Goal: Task Accomplishment & Management: Complete application form

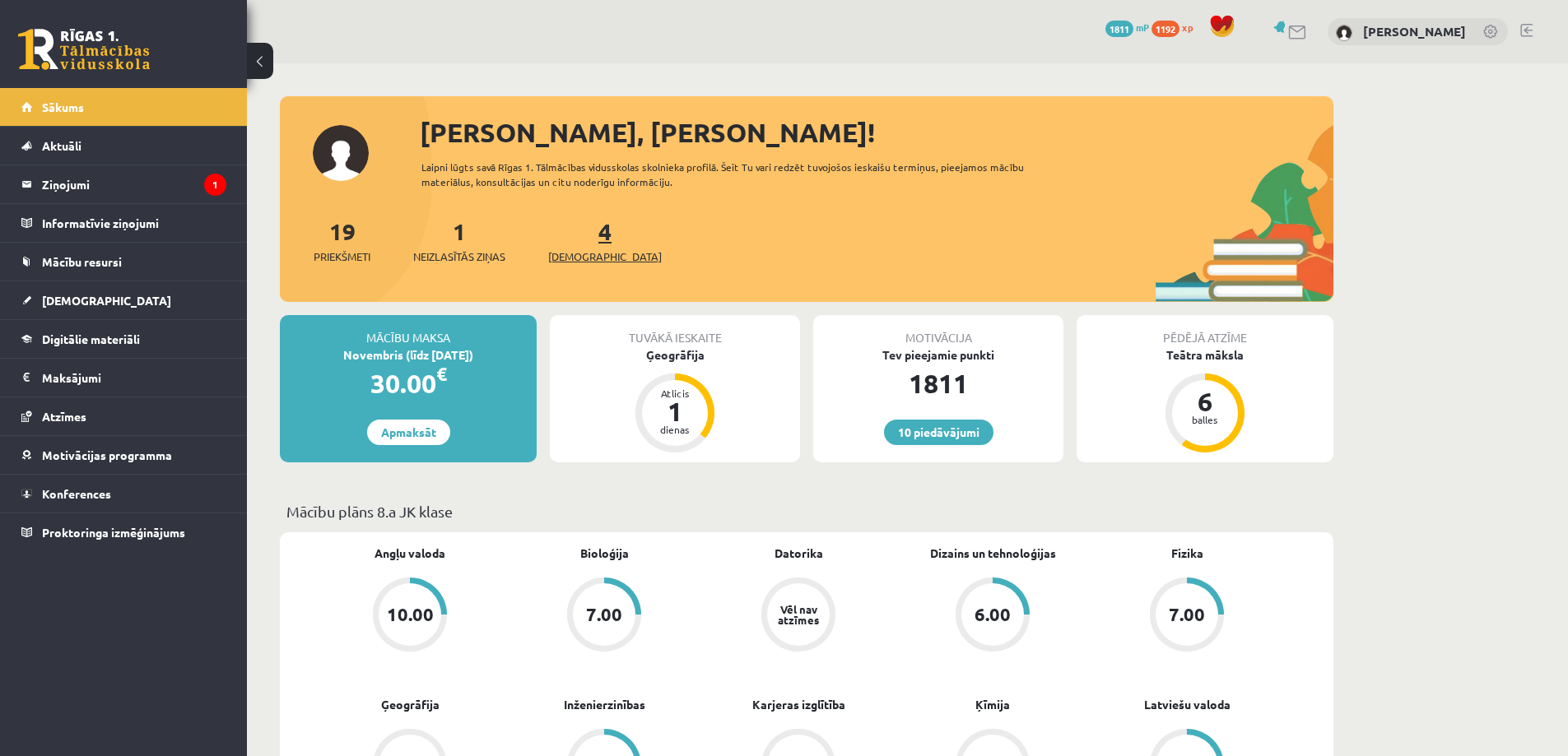
click at [579, 257] on span "[DEMOGRAPHIC_DATA]" at bounding box center [605, 256] width 113 height 16
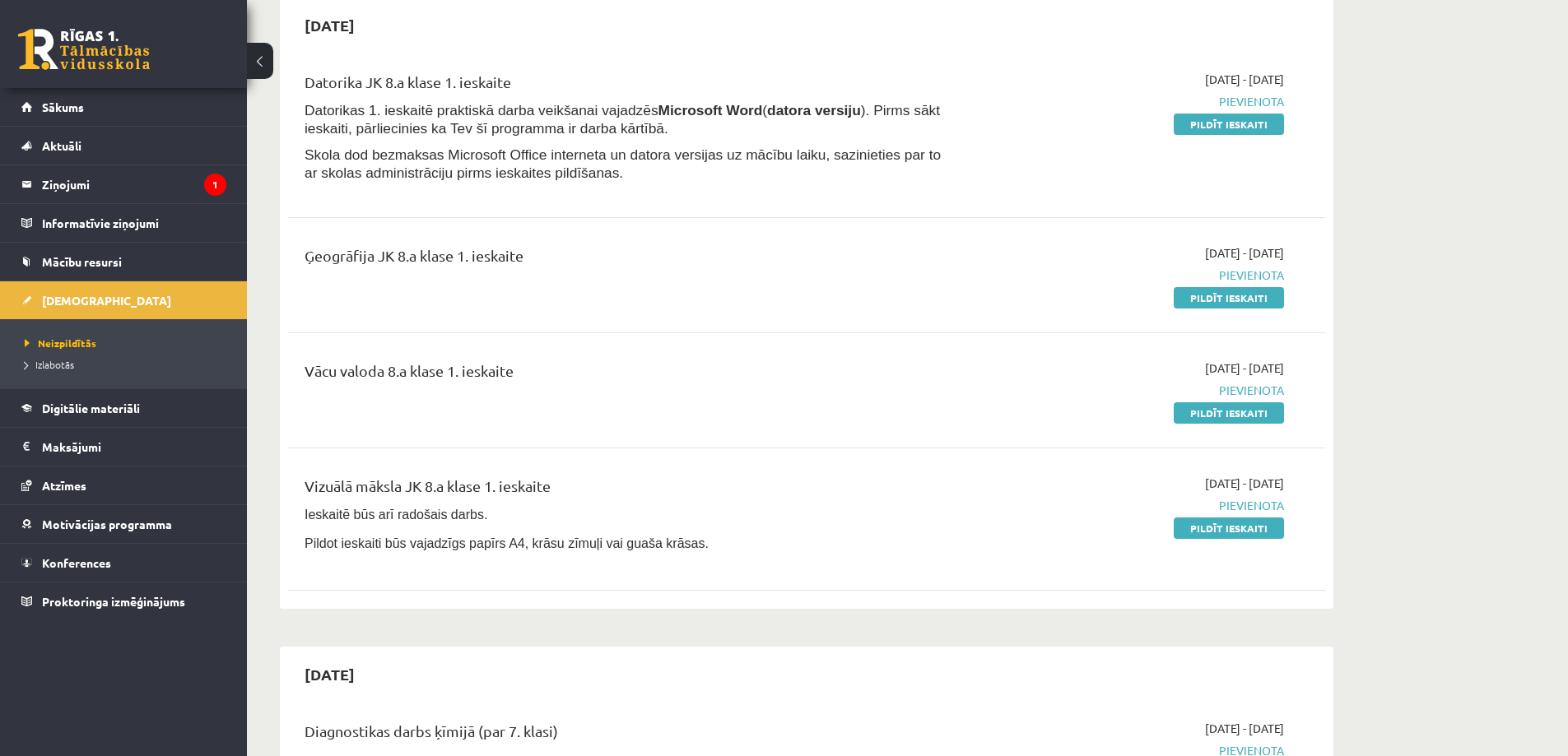
scroll to position [82, 0]
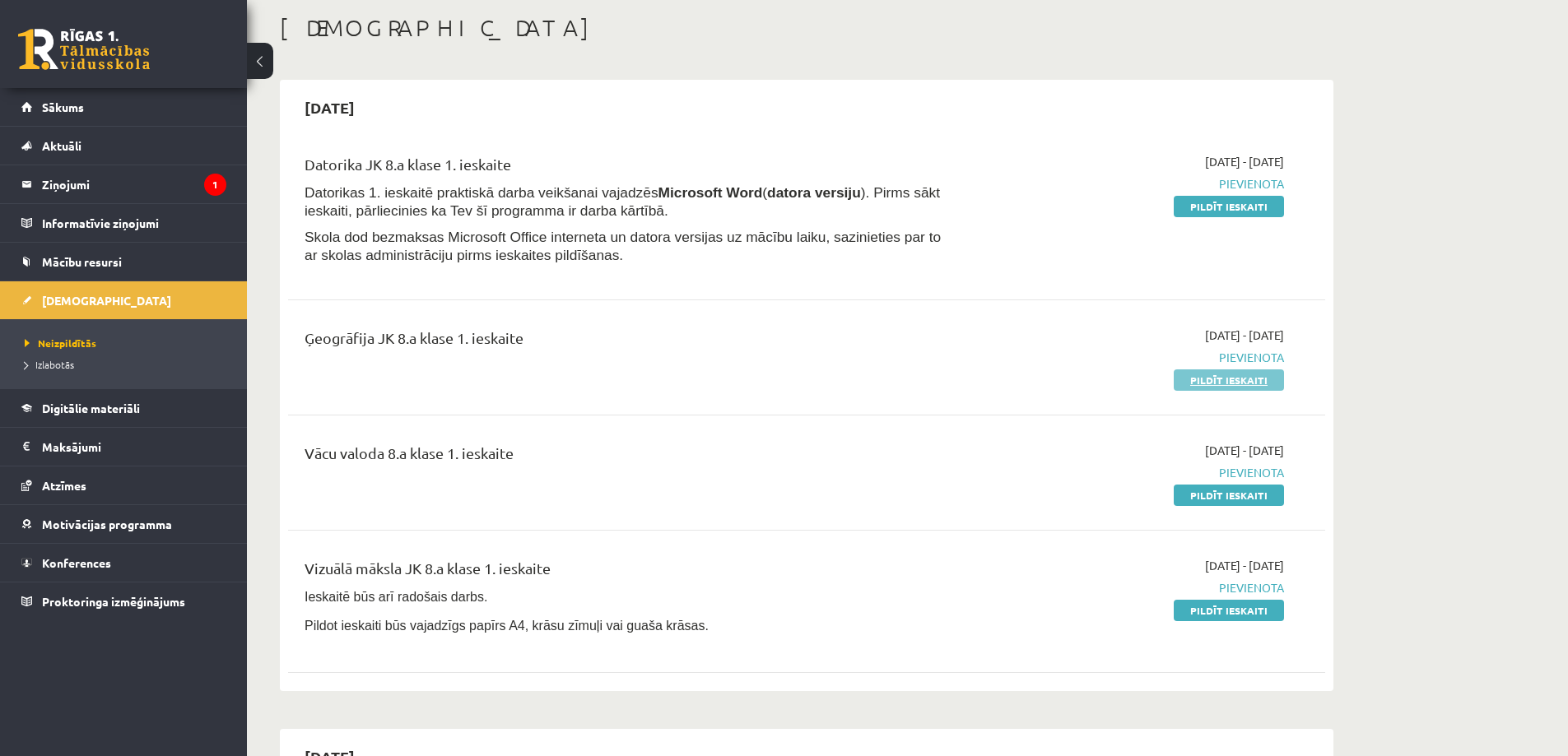
click at [1215, 382] on link "Pildīt ieskaiti" at bounding box center [1228, 380] width 110 height 22
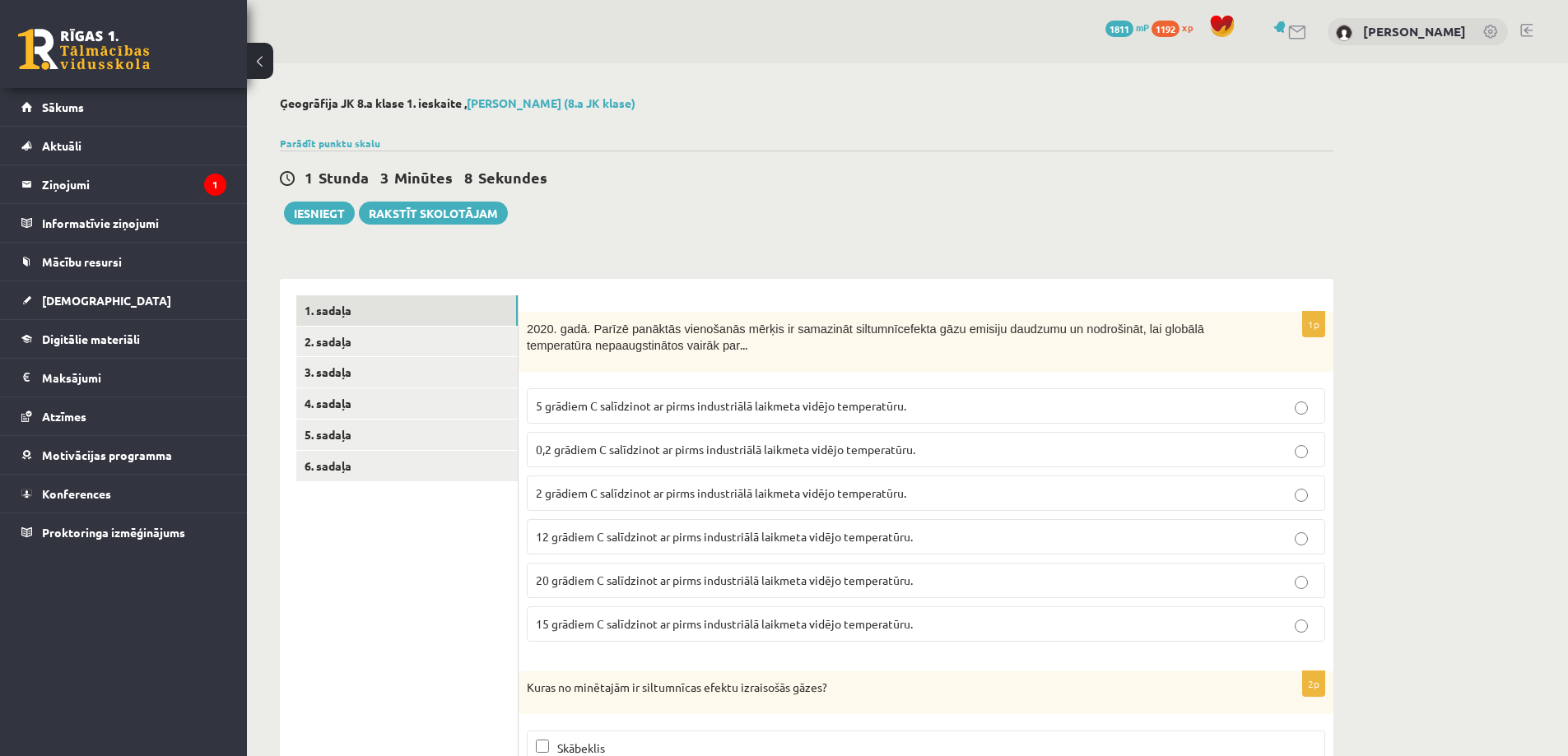
scroll to position [165, 0]
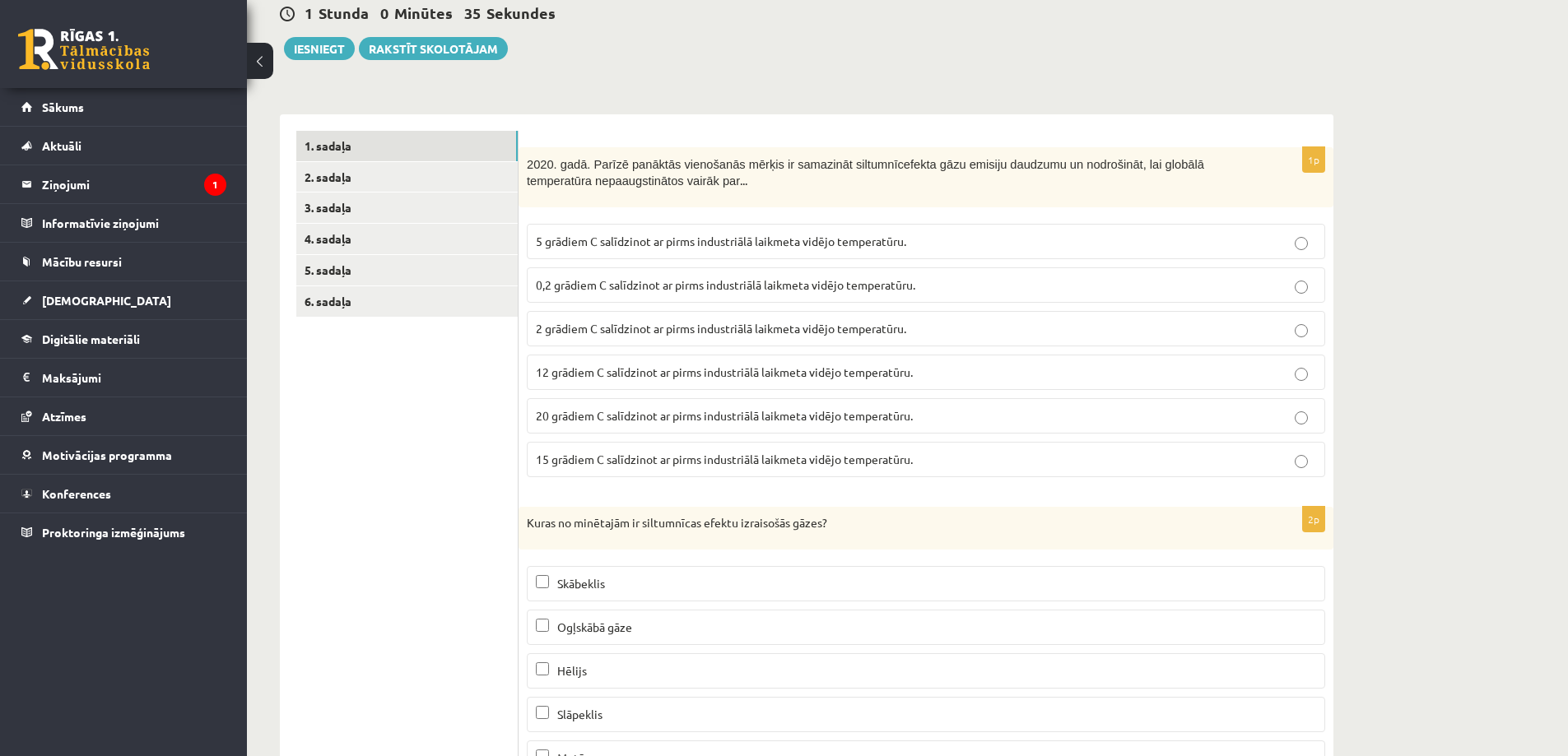
click at [1304, 295] on label "0,2 grādiem C salīdzinot ar pirms industriālā laikmeta vidējo temperatūru." at bounding box center [926, 285] width 799 height 36
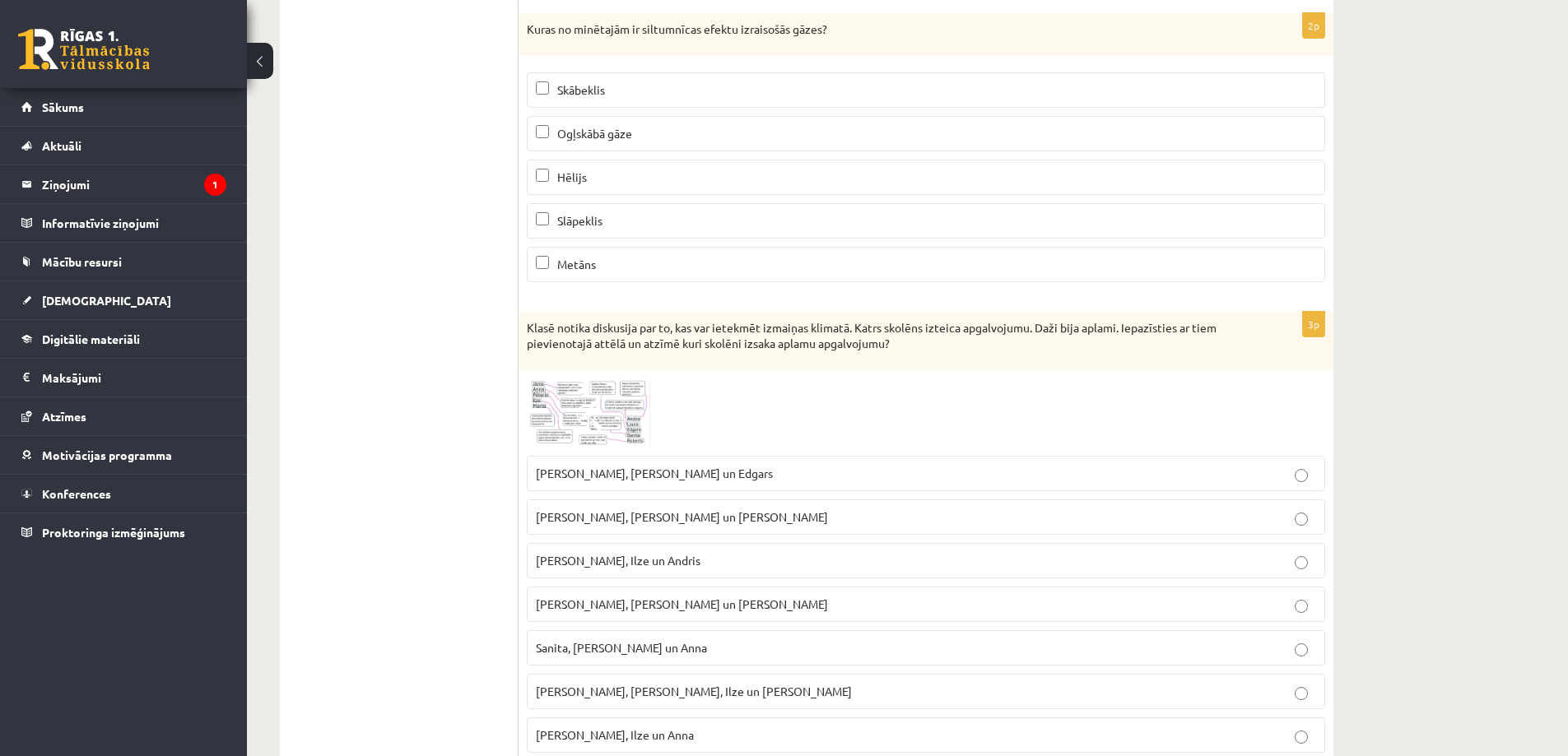
scroll to position [823, 0]
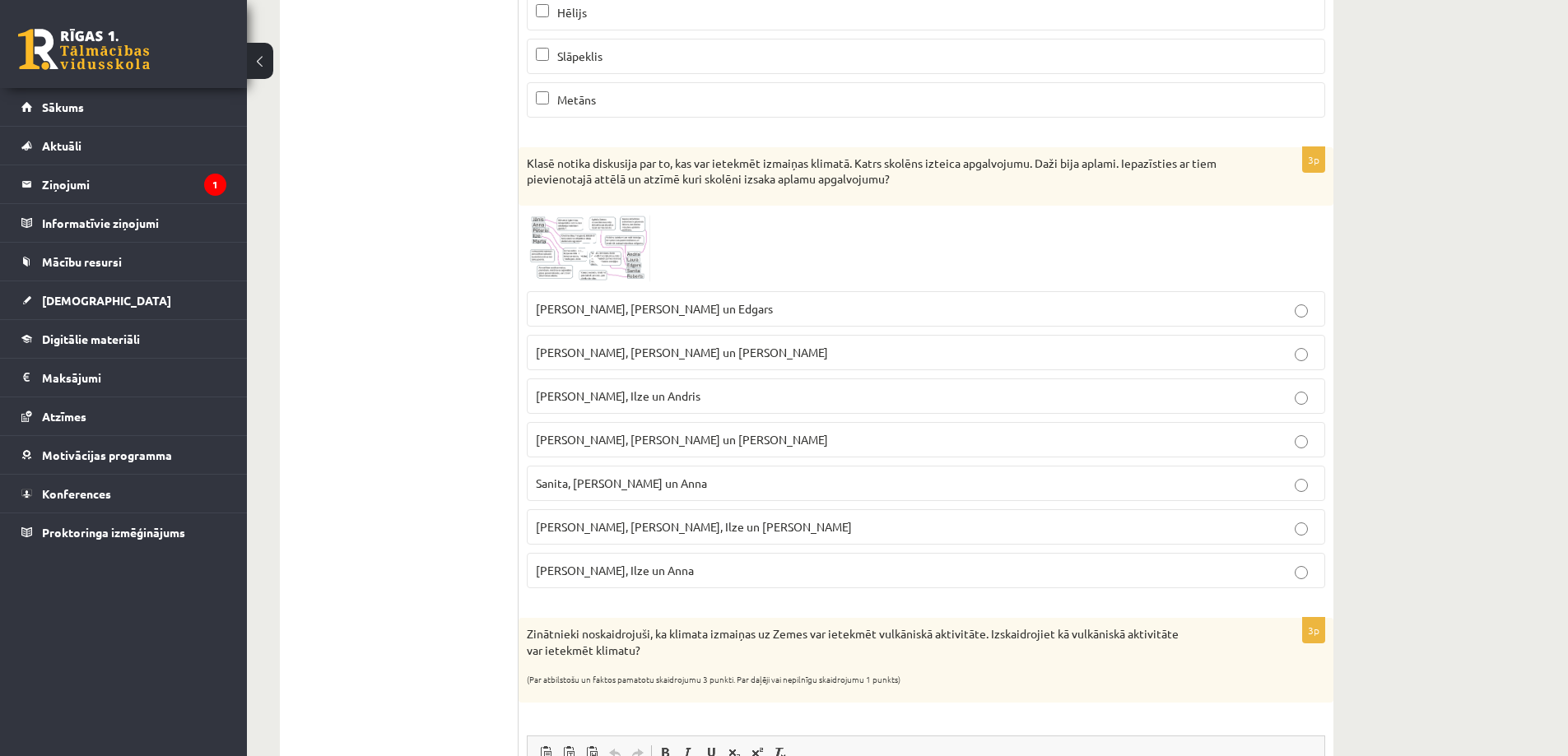
click at [619, 269] on img at bounding box center [588, 249] width 124 height 69
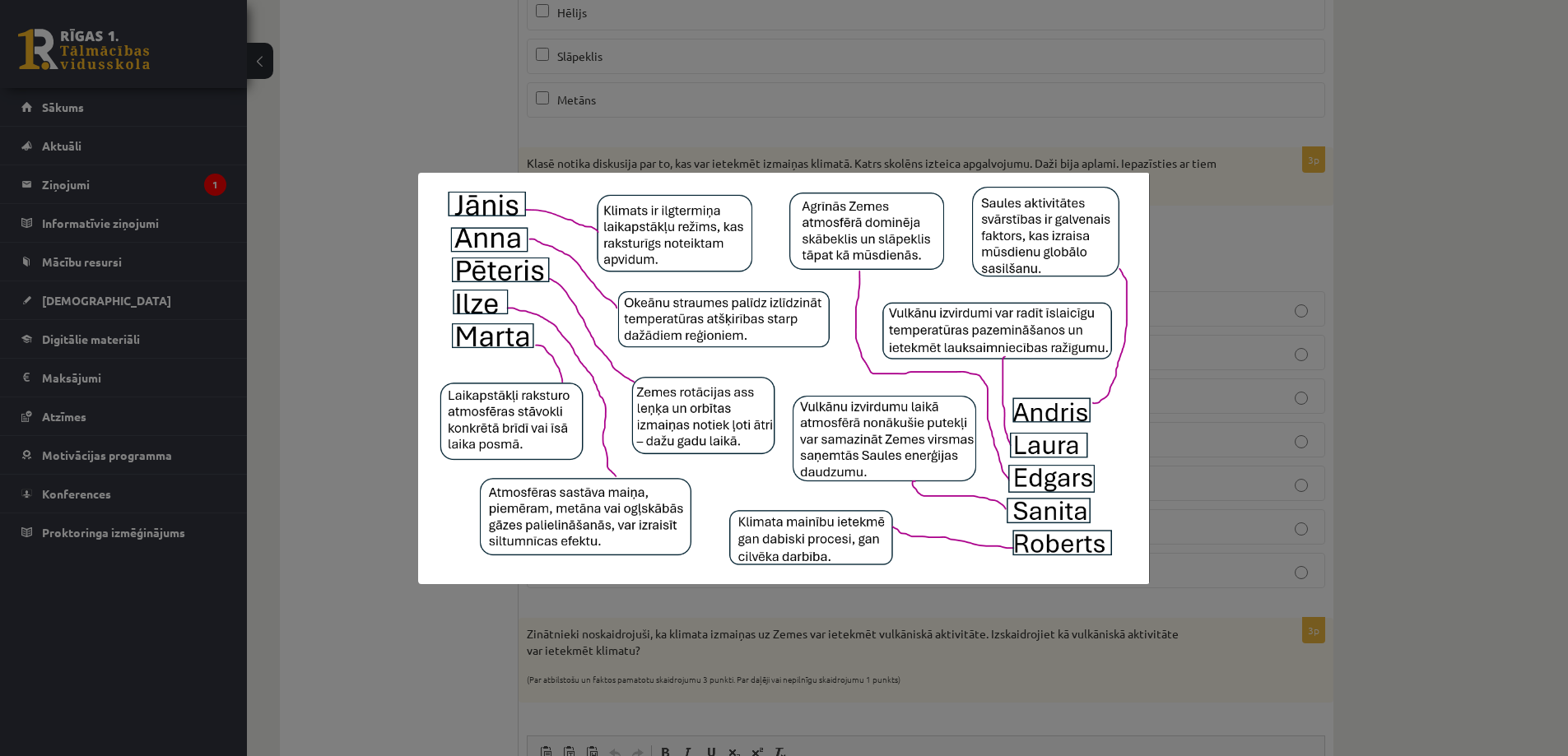
click at [763, 249] on img at bounding box center [784, 378] width 732 height 411
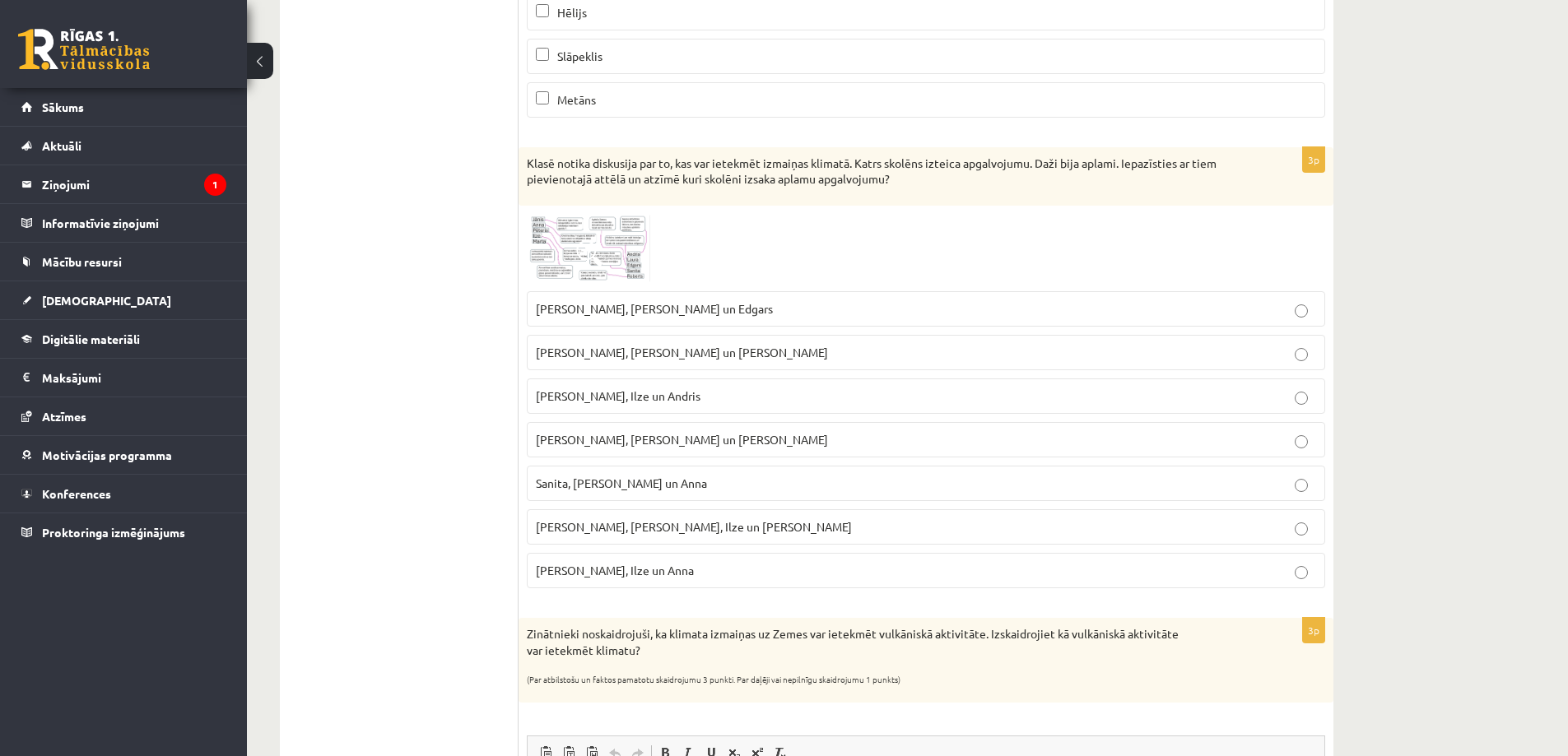
click at [621, 240] on img at bounding box center [588, 249] width 124 height 69
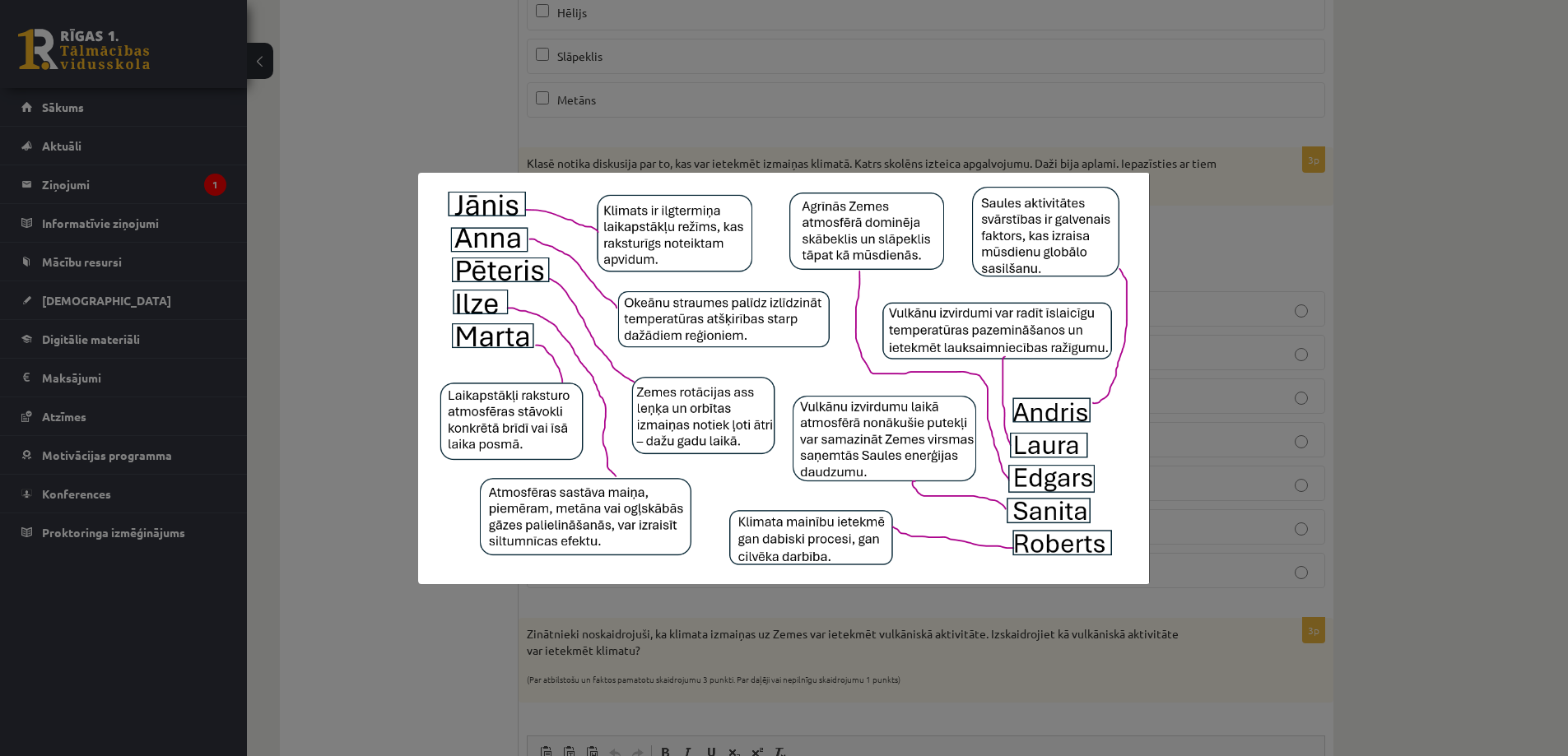
click at [385, 197] on div at bounding box center [784, 378] width 1568 height 756
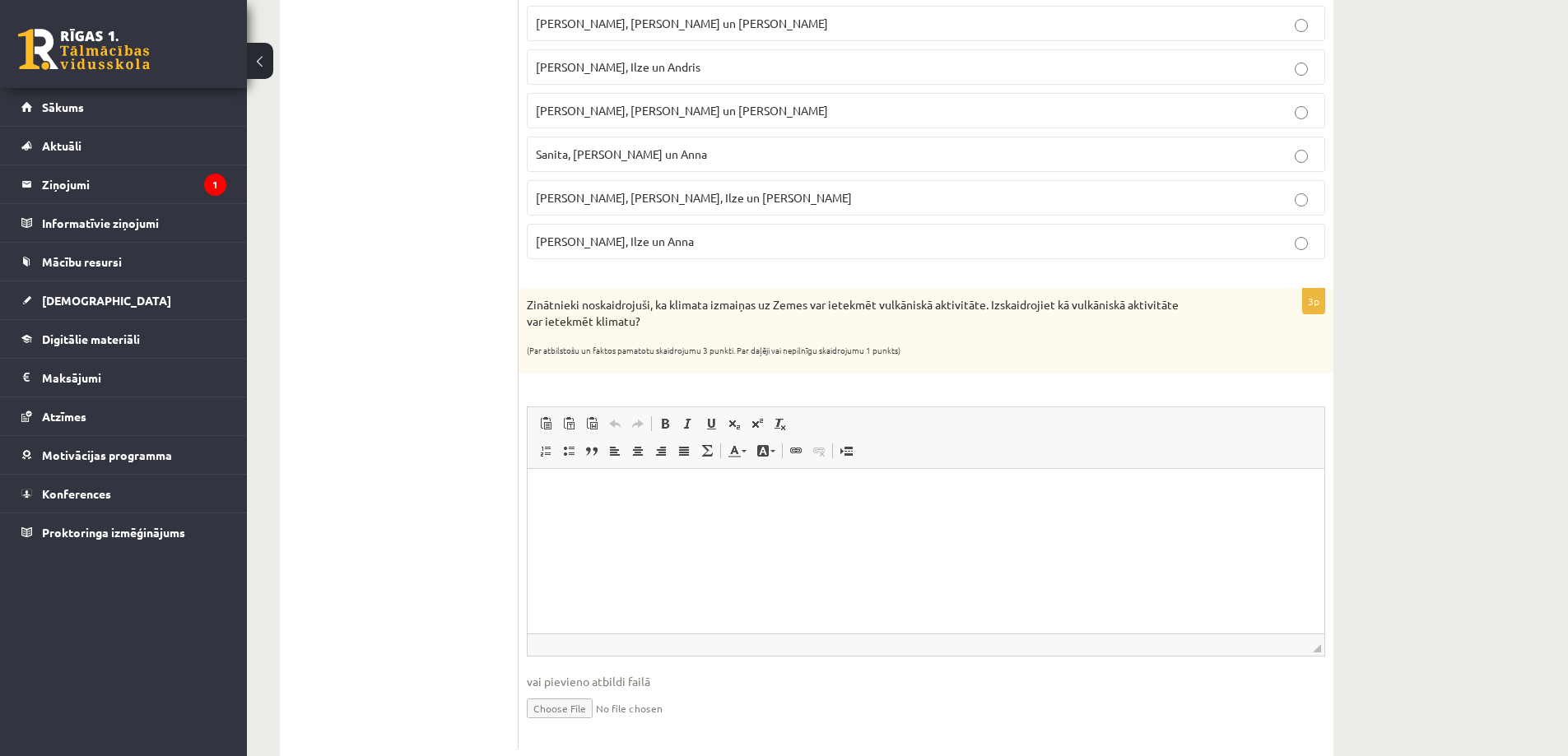
scroll to position [1196, 0]
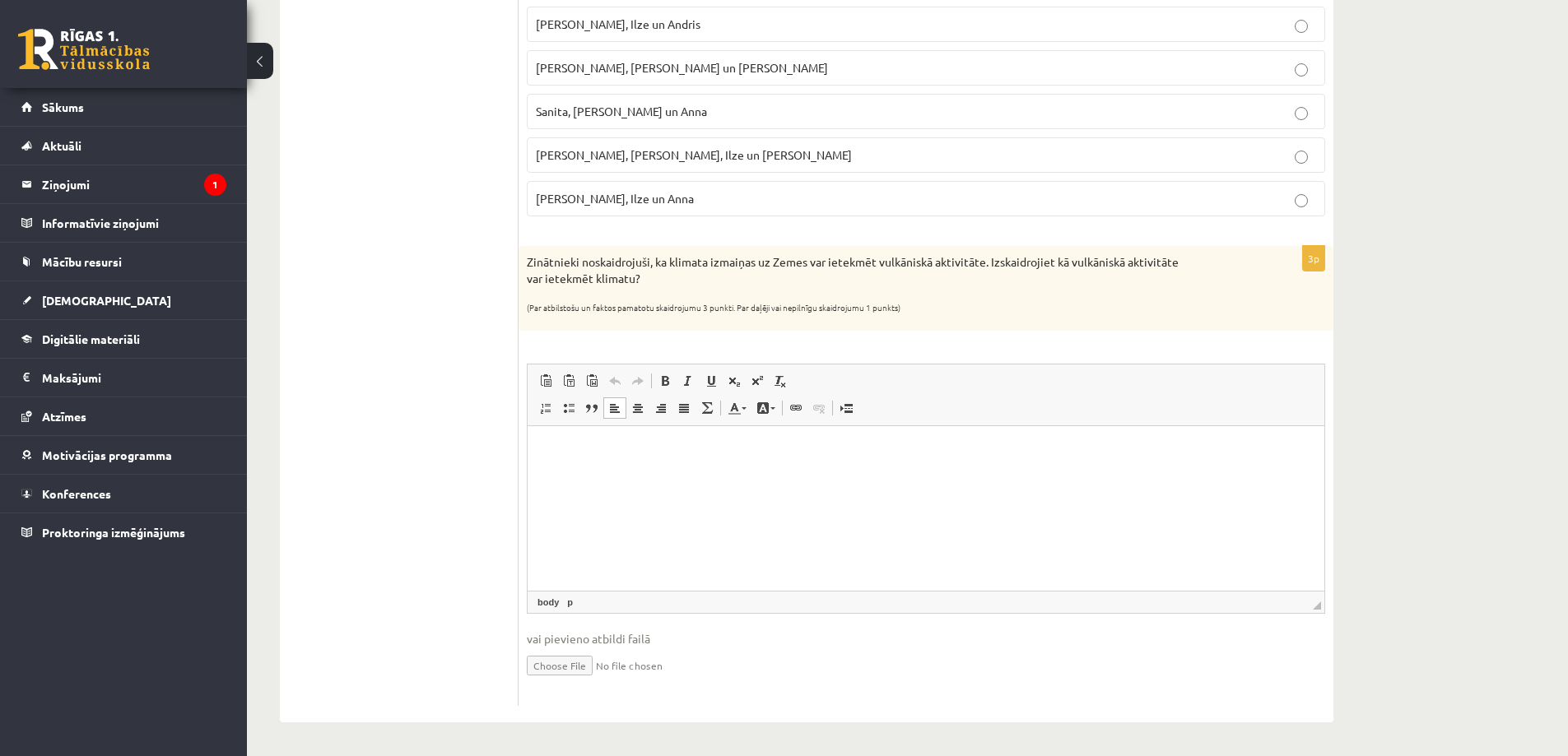
click at [562, 457] on p "Editor, wiswyg-editor-user-answer-47433934298960" at bounding box center [926, 450] width 764 height 17
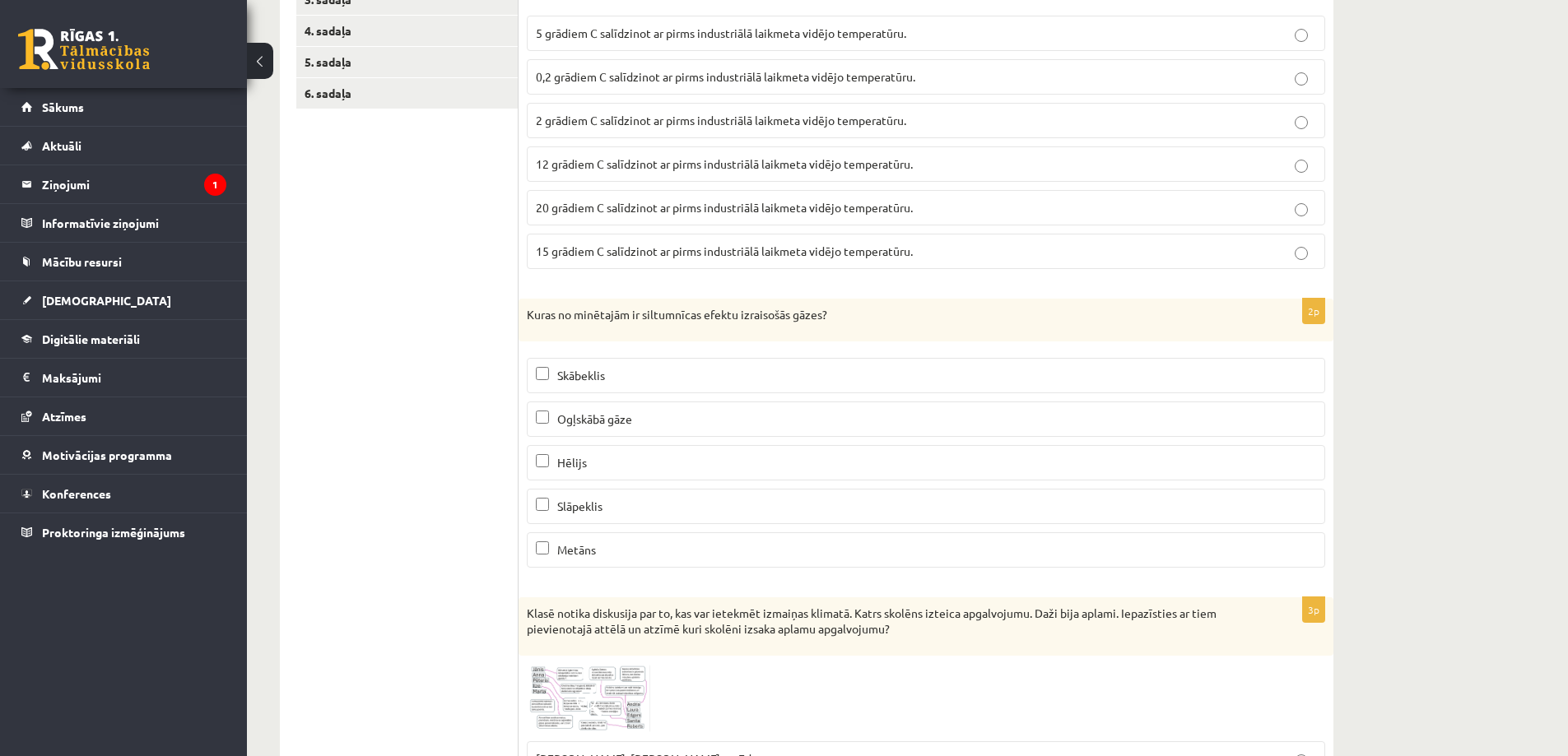
scroll to position [0, 0]
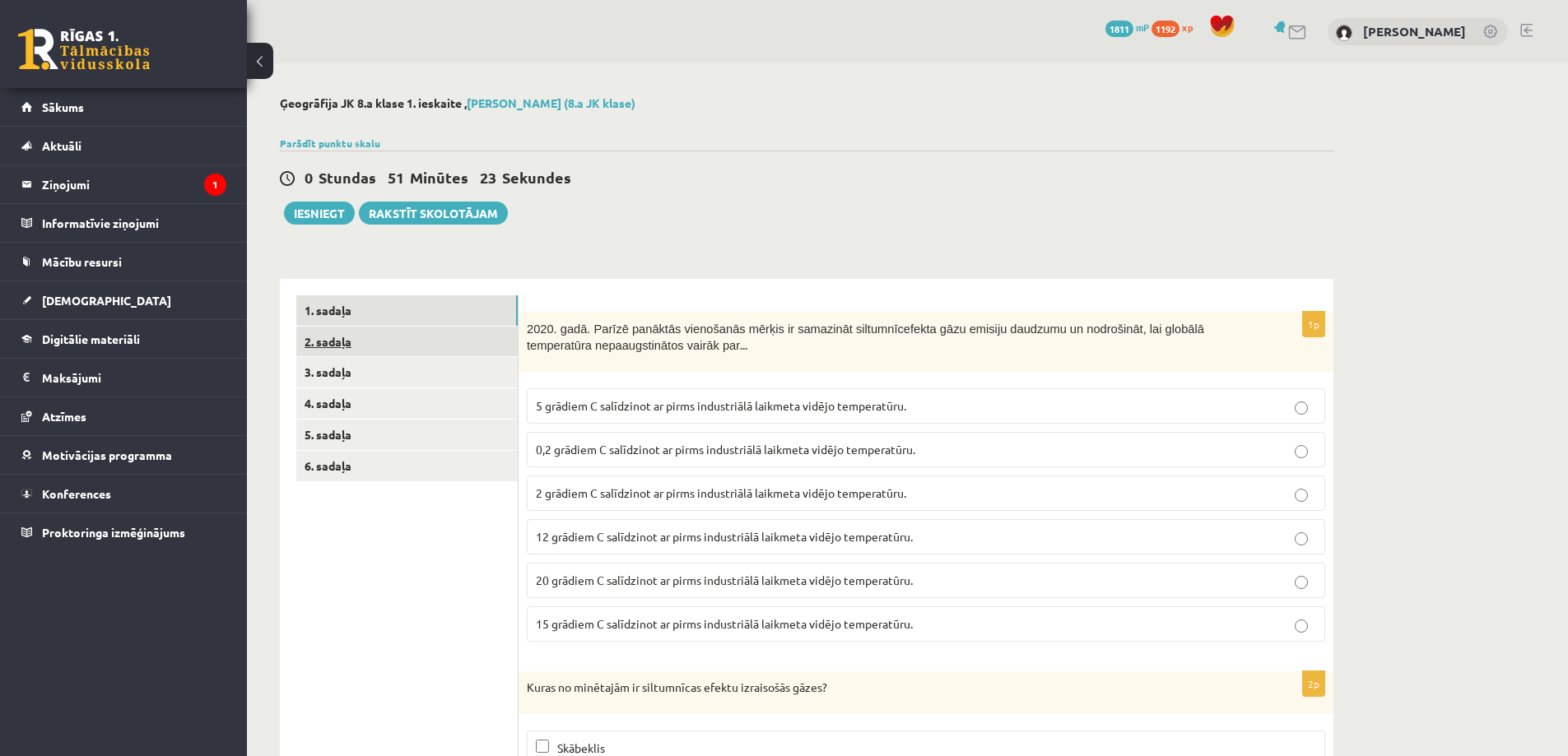
click at [334, 339] on link "2. sadaļa" at bounding box center [407, 341] width 222 height 30
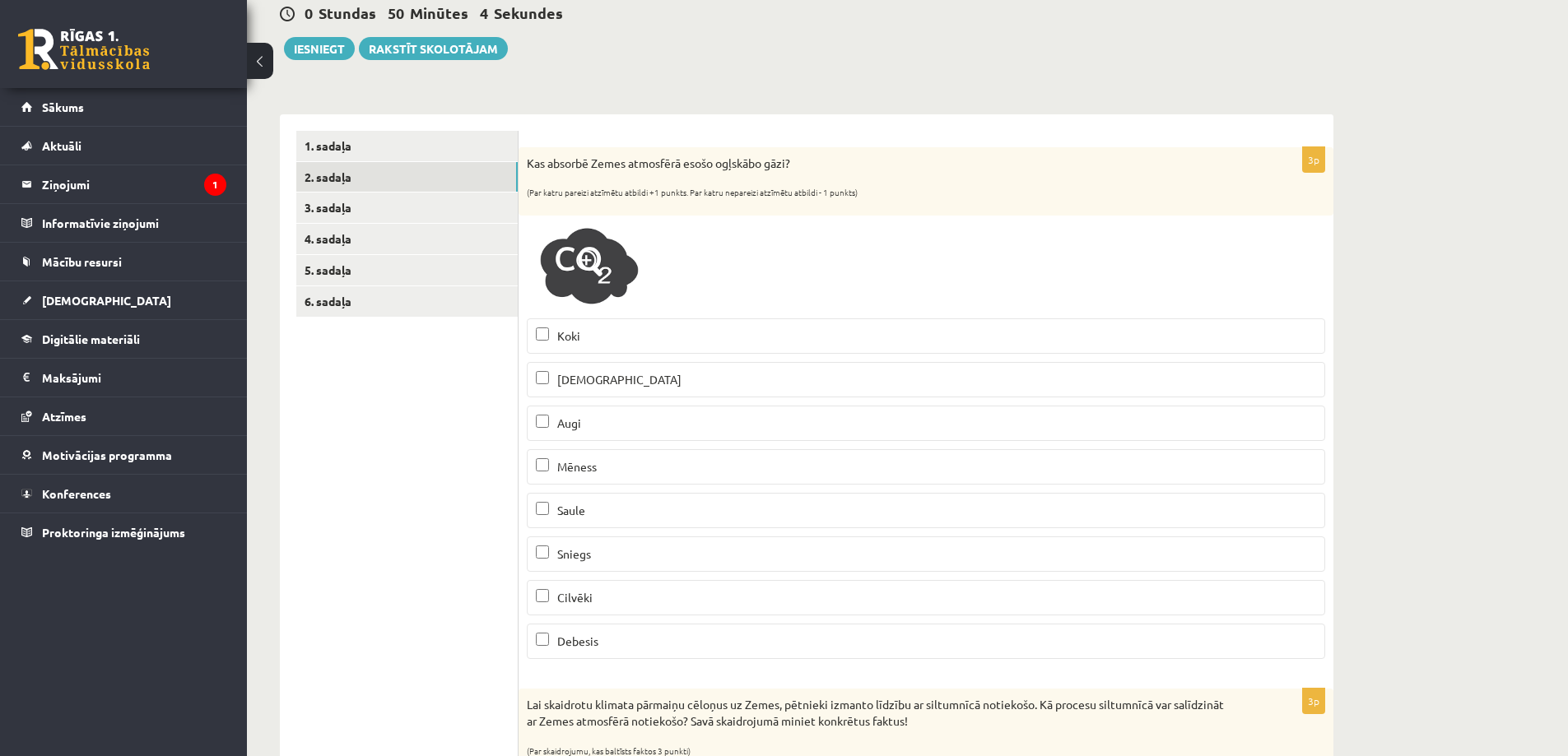
scroll to position [247, 0]
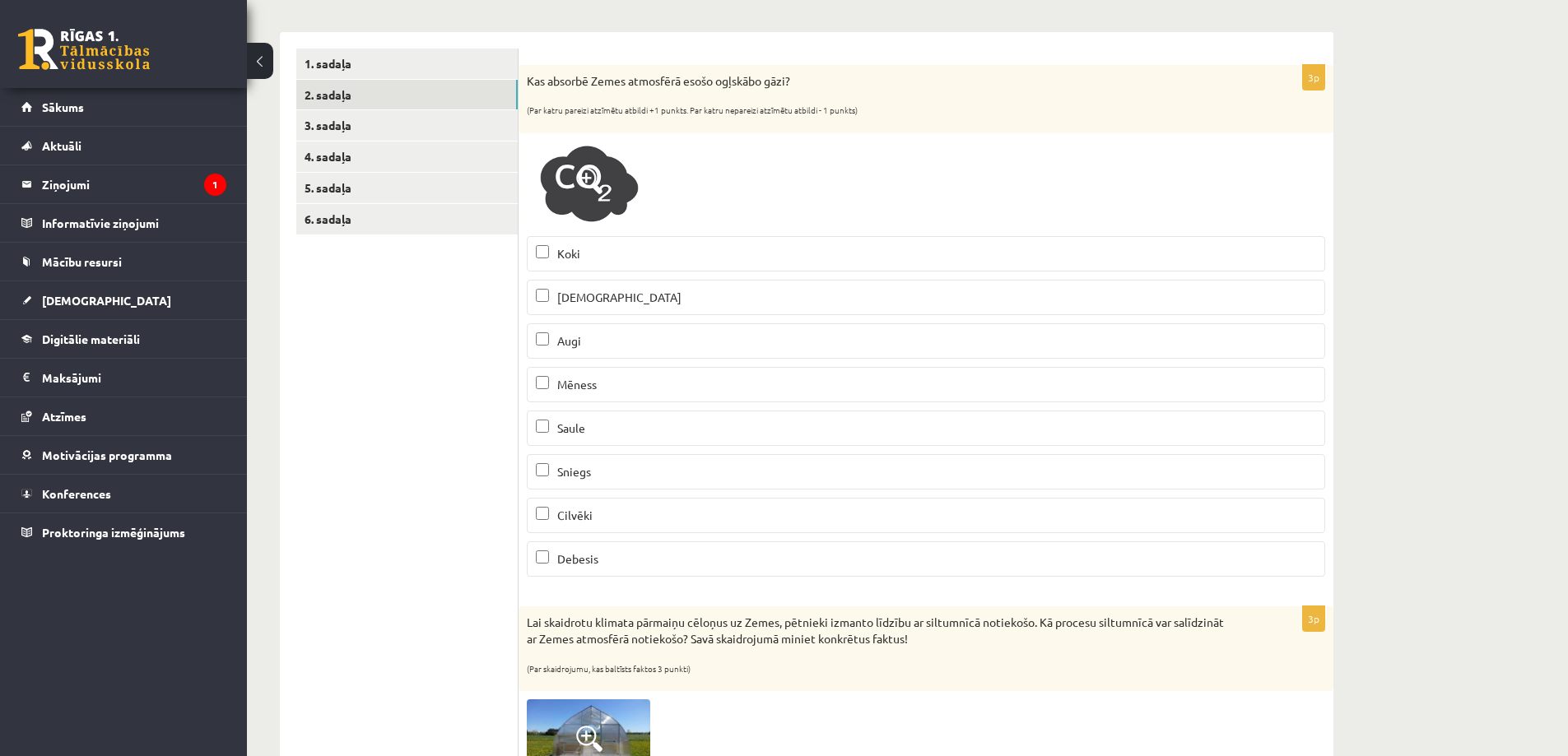
click at [550, 338] on p "Augi" at bounding box center [926, 341] width 781 height 17
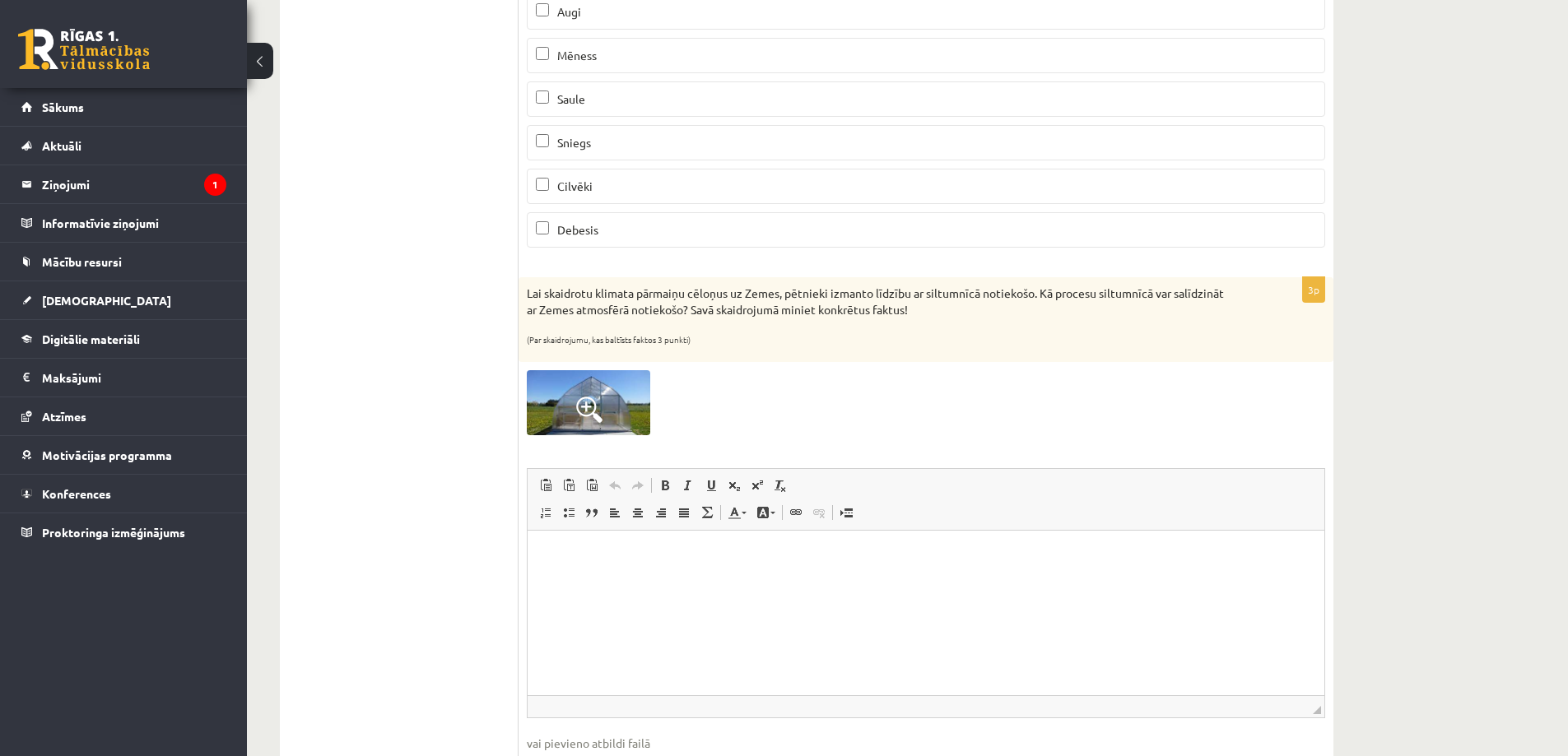
scroll to position [682, 0]
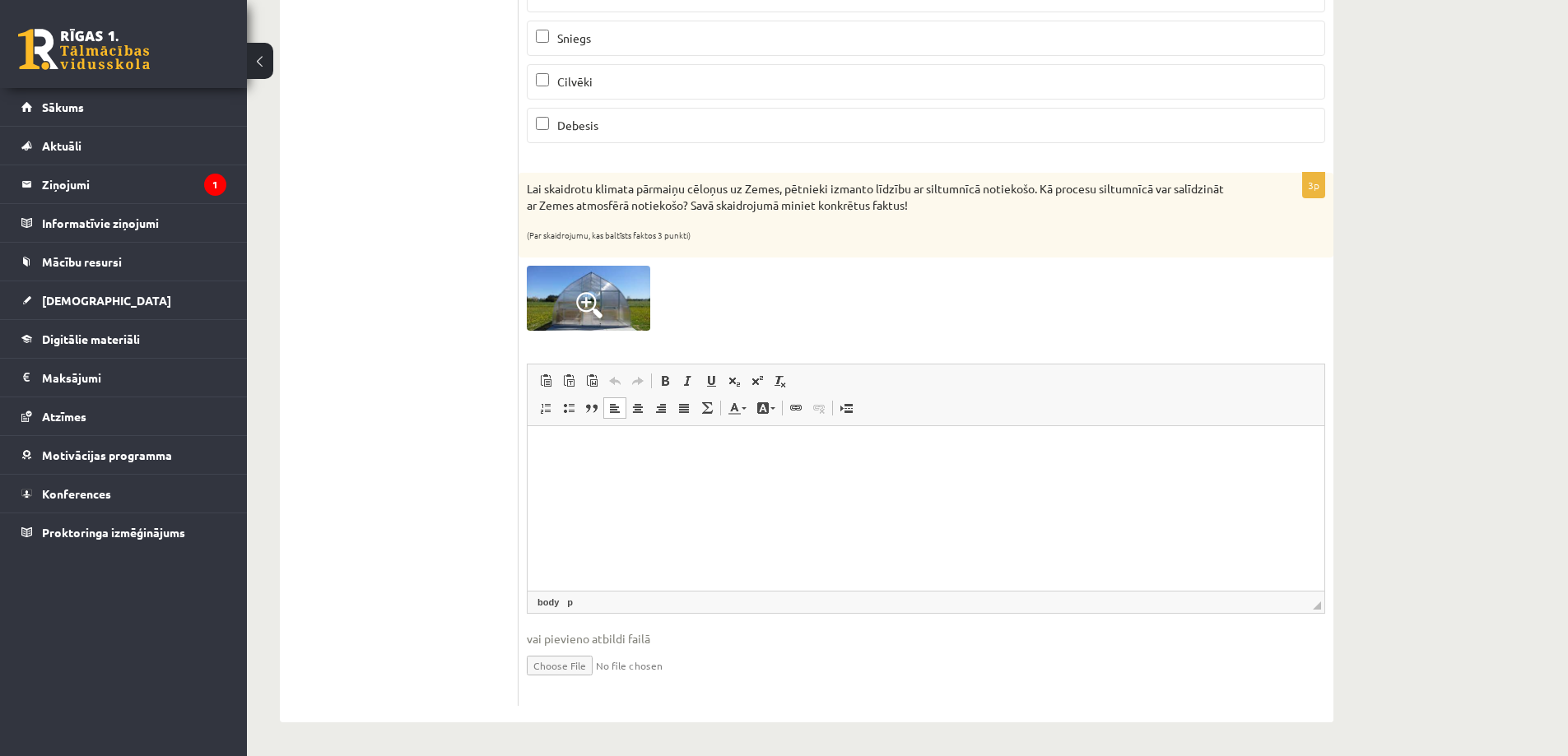
click at [651, 456] on p "Editor, wiswyg-editor-user-answer-47433913215120" at bounding box center [926, 450] width 764 height 17
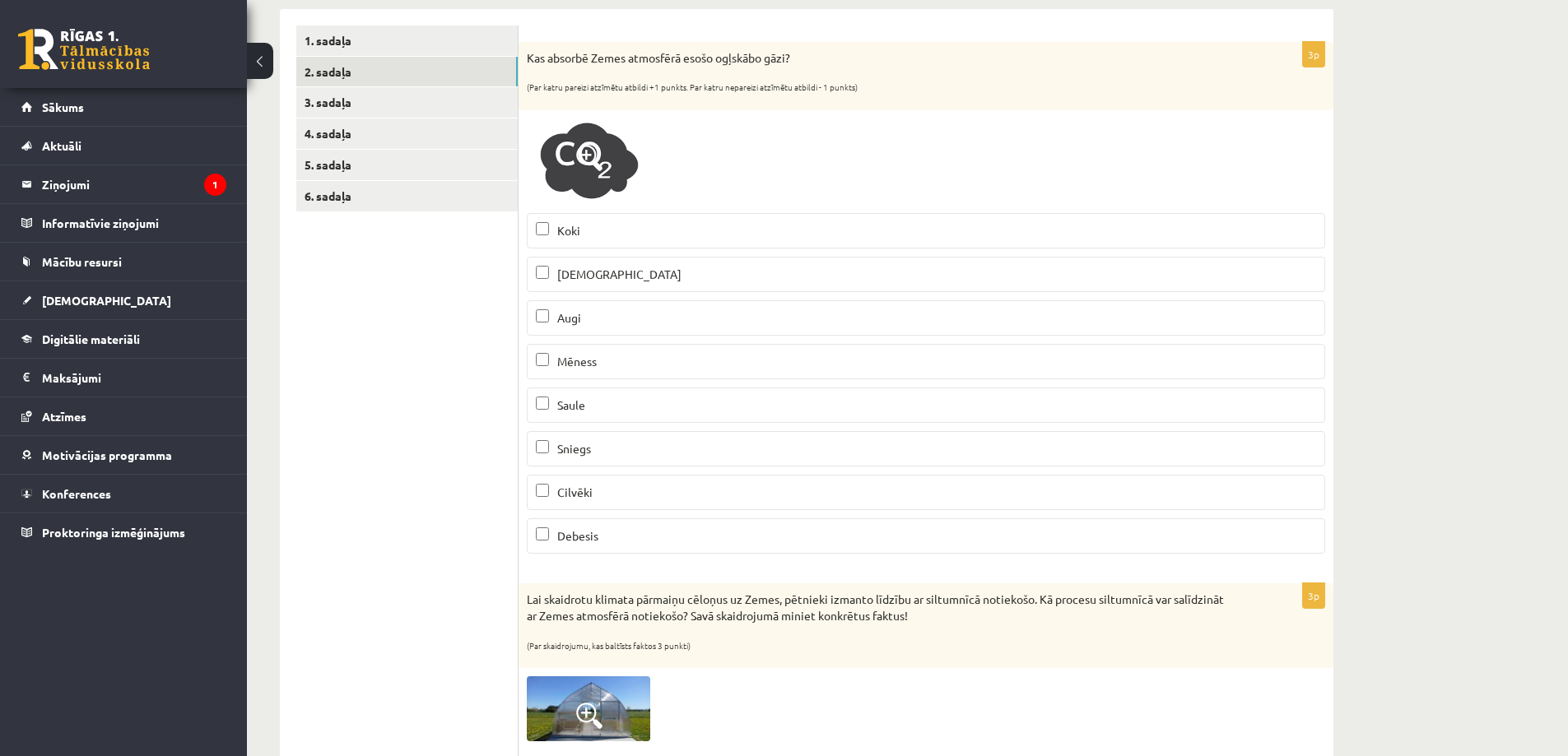
scroll to position [0, 0]
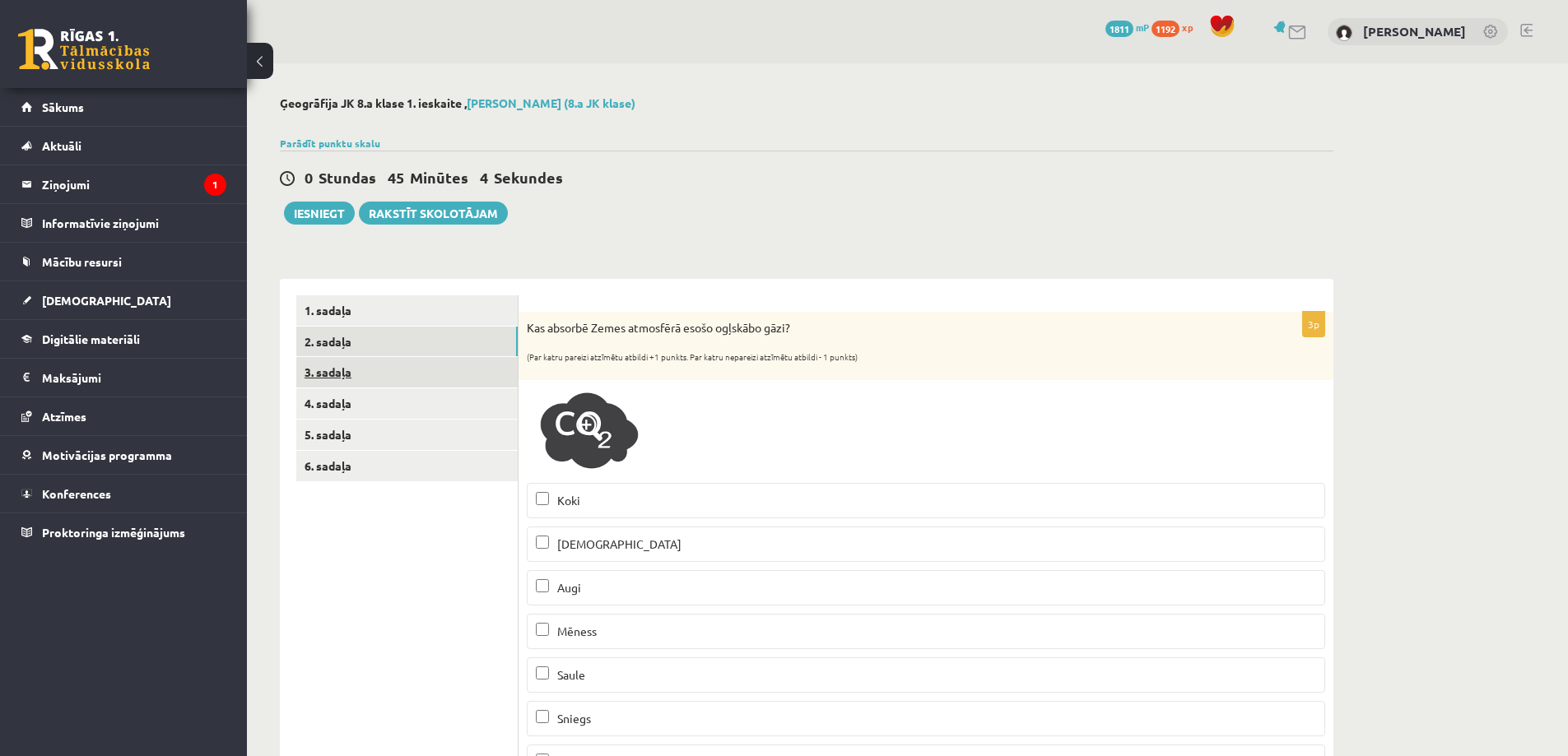
click at [335, 371] on link "3. sadaļa" at bounding box center [407, 372] width 222 height 30
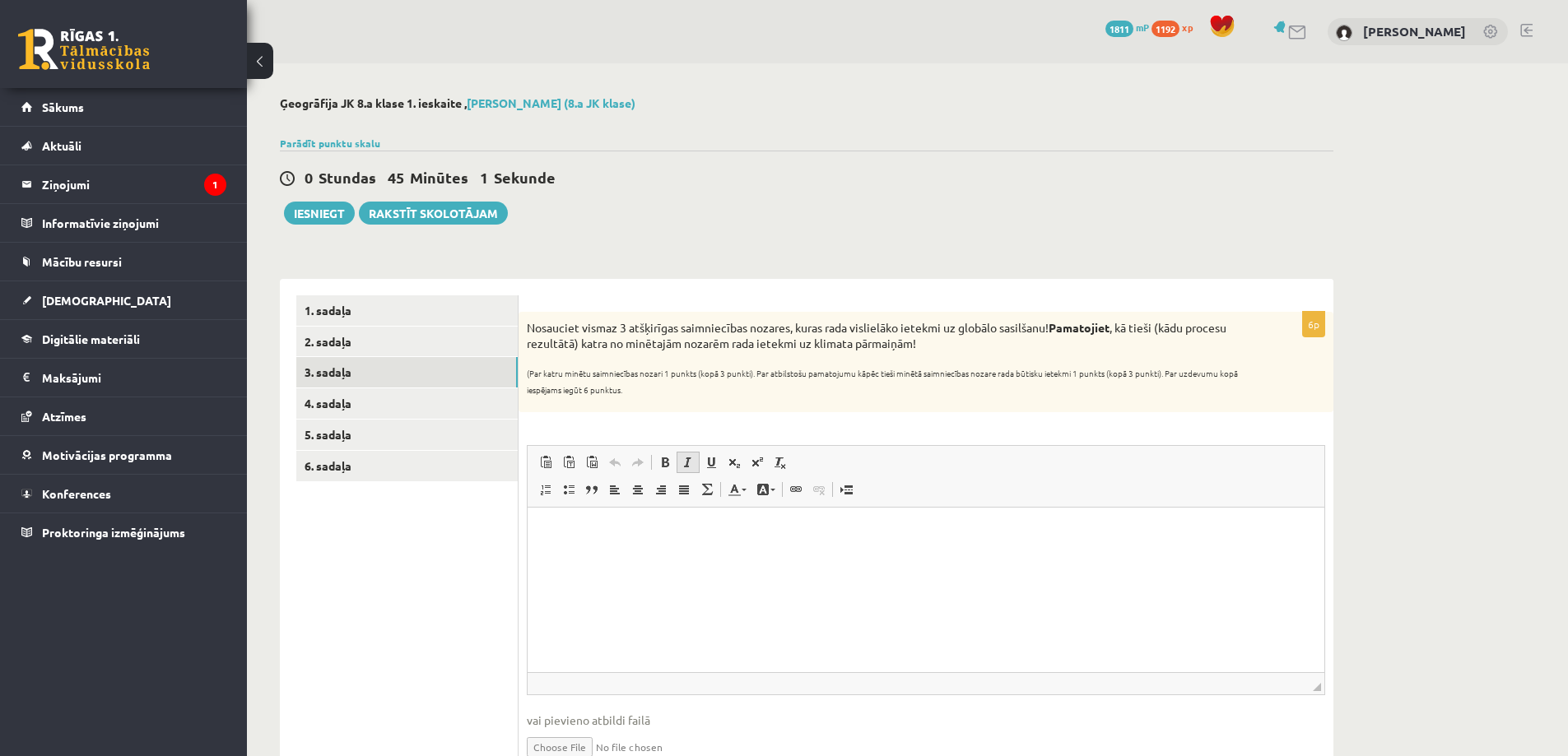
scroll to position [82, 0]
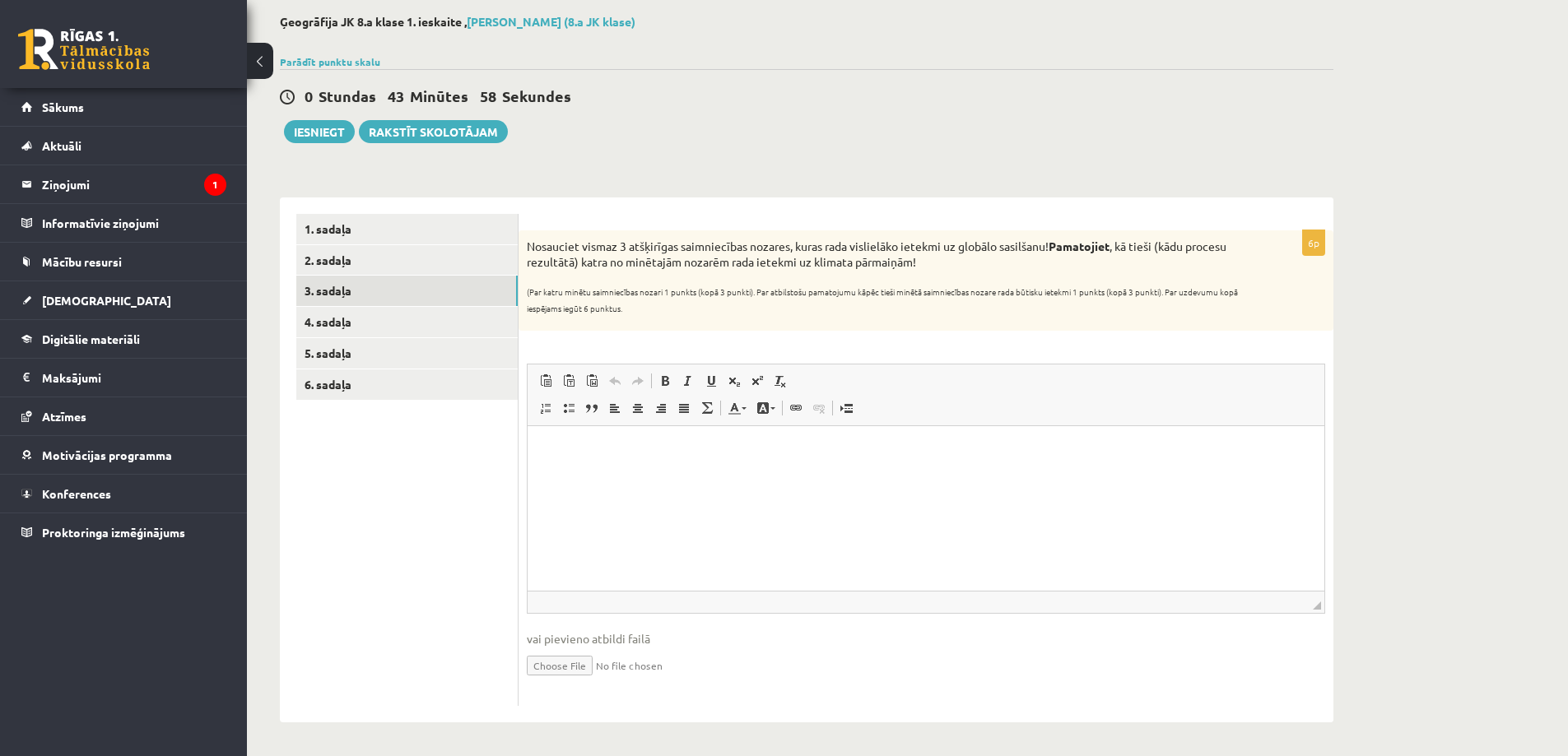
click at [695, 476] on html at bounding box center [926, 451] width 797 height 50
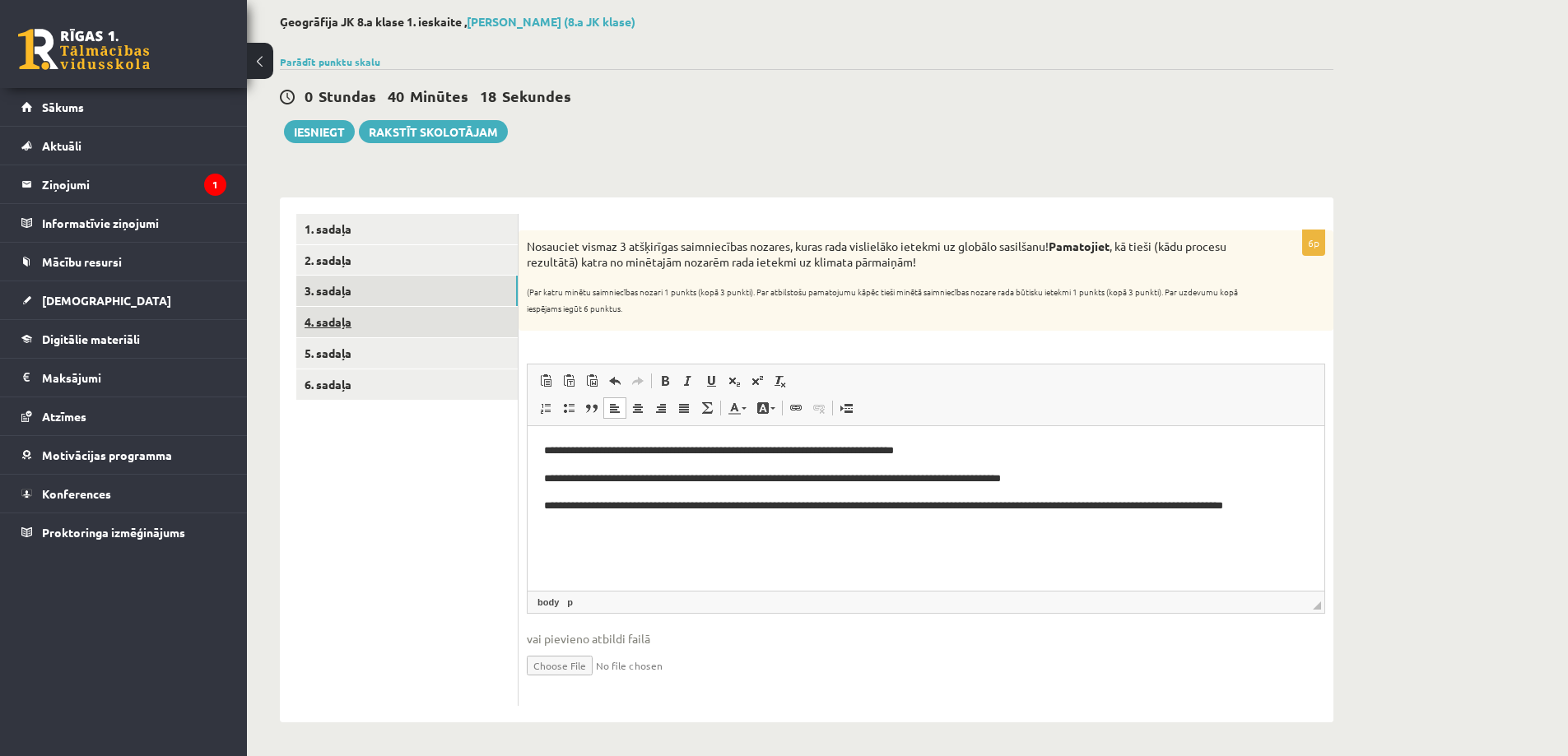
click at [349, 327] on link "4. sadaļa" at bounding box center [407, 321] width 222 height 30
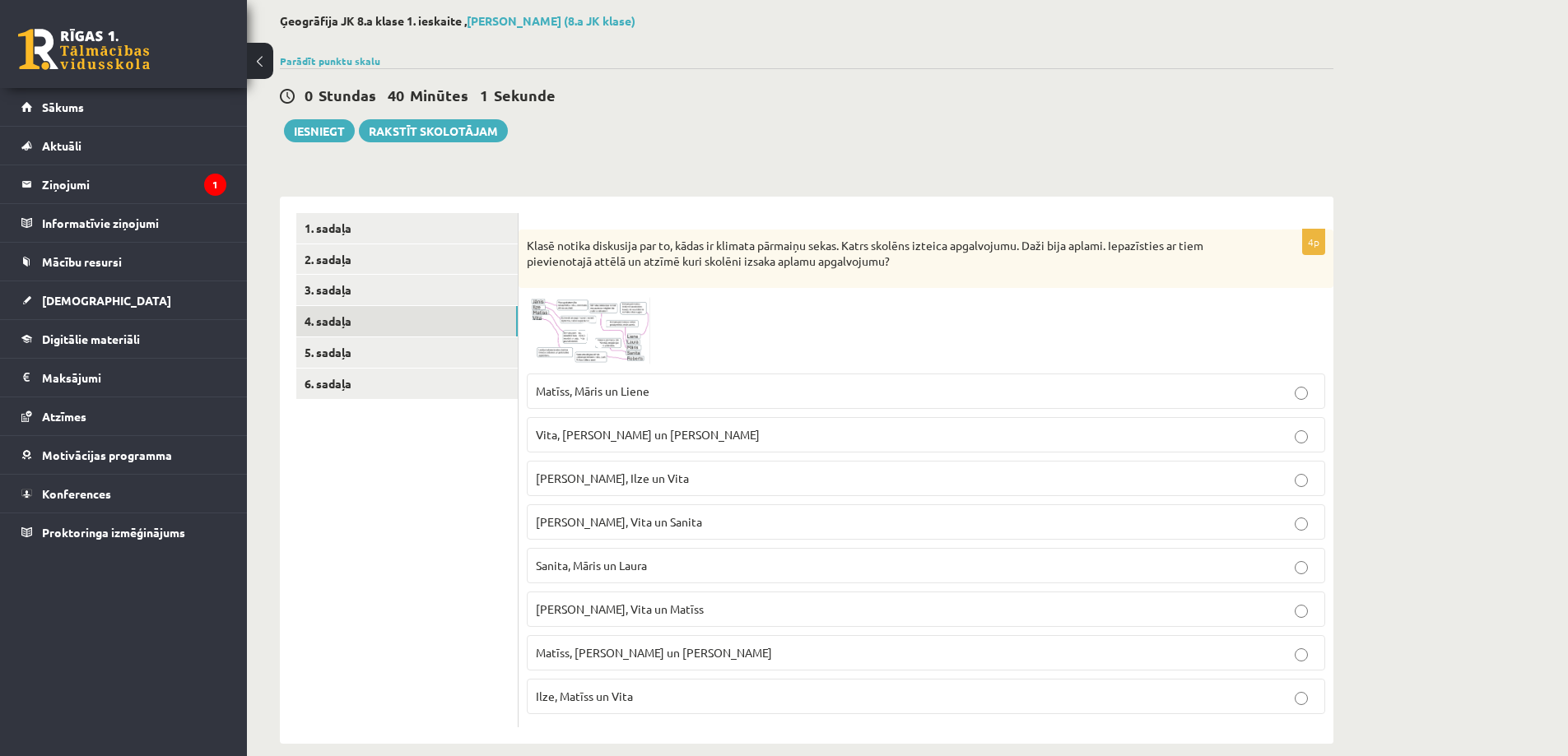
click at [599, 345] on span at bounding box center [589, 336] width 26 height 26
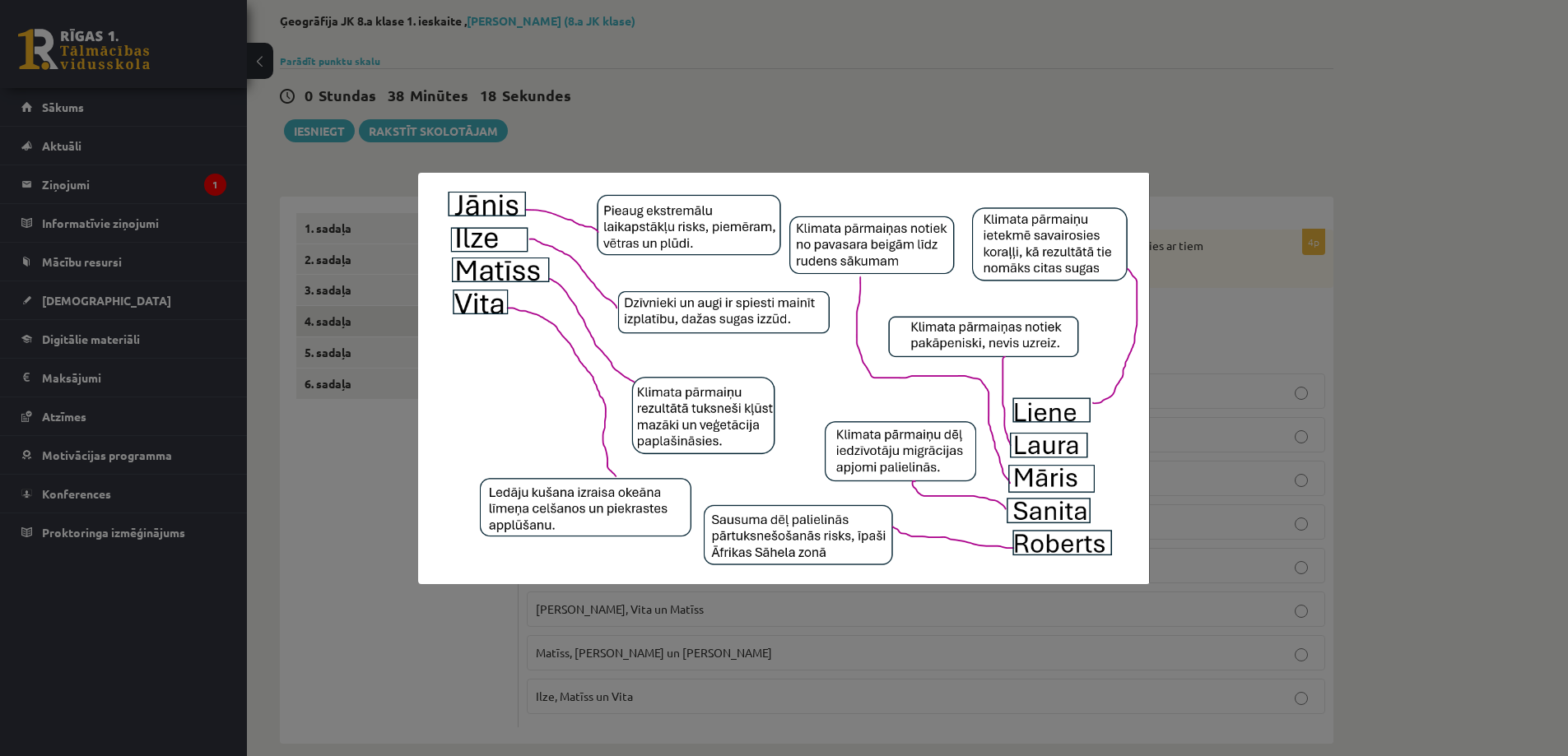
click at [522, 373] on img at bounding box center [784, 378] width 732 height 411
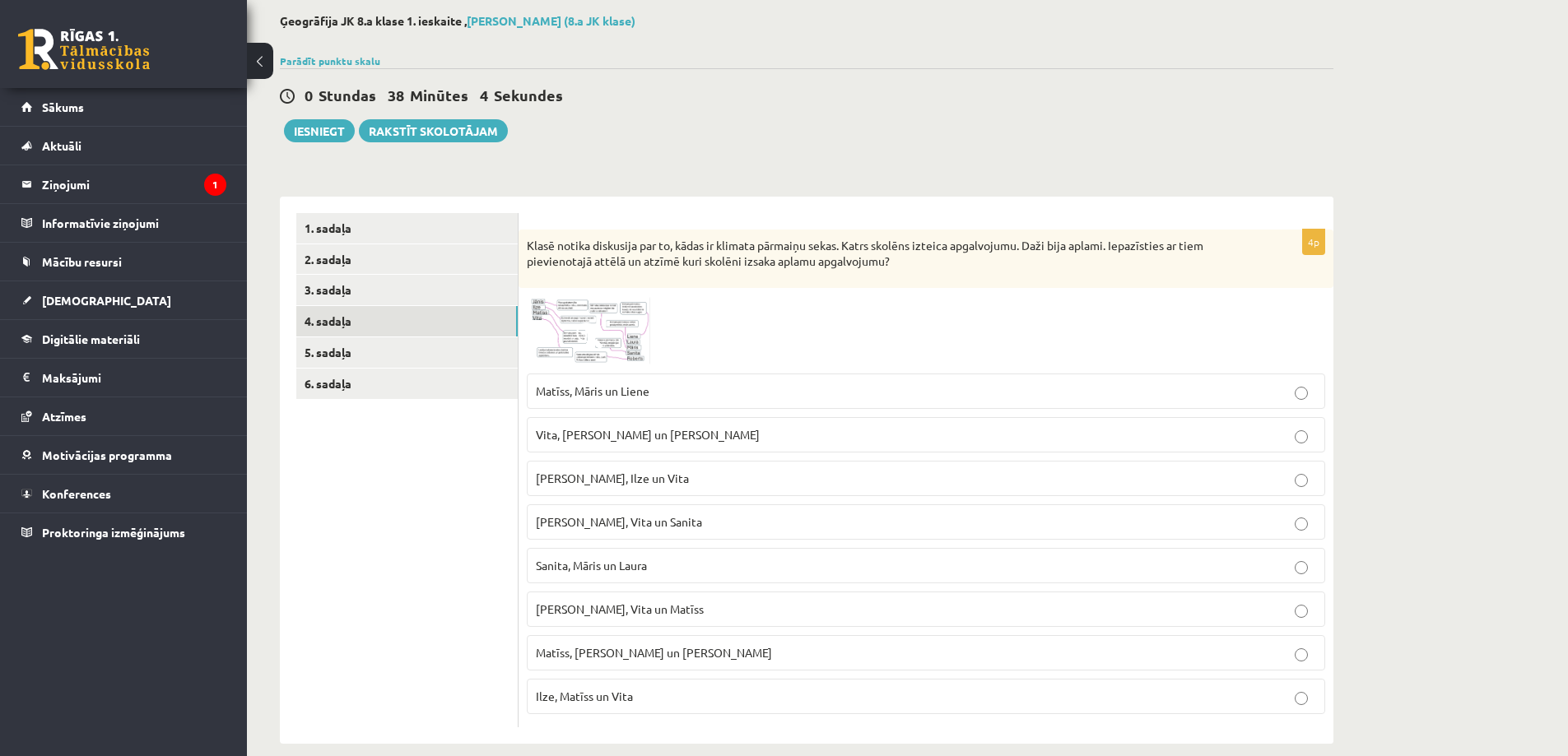
scroll to position [105, 0]
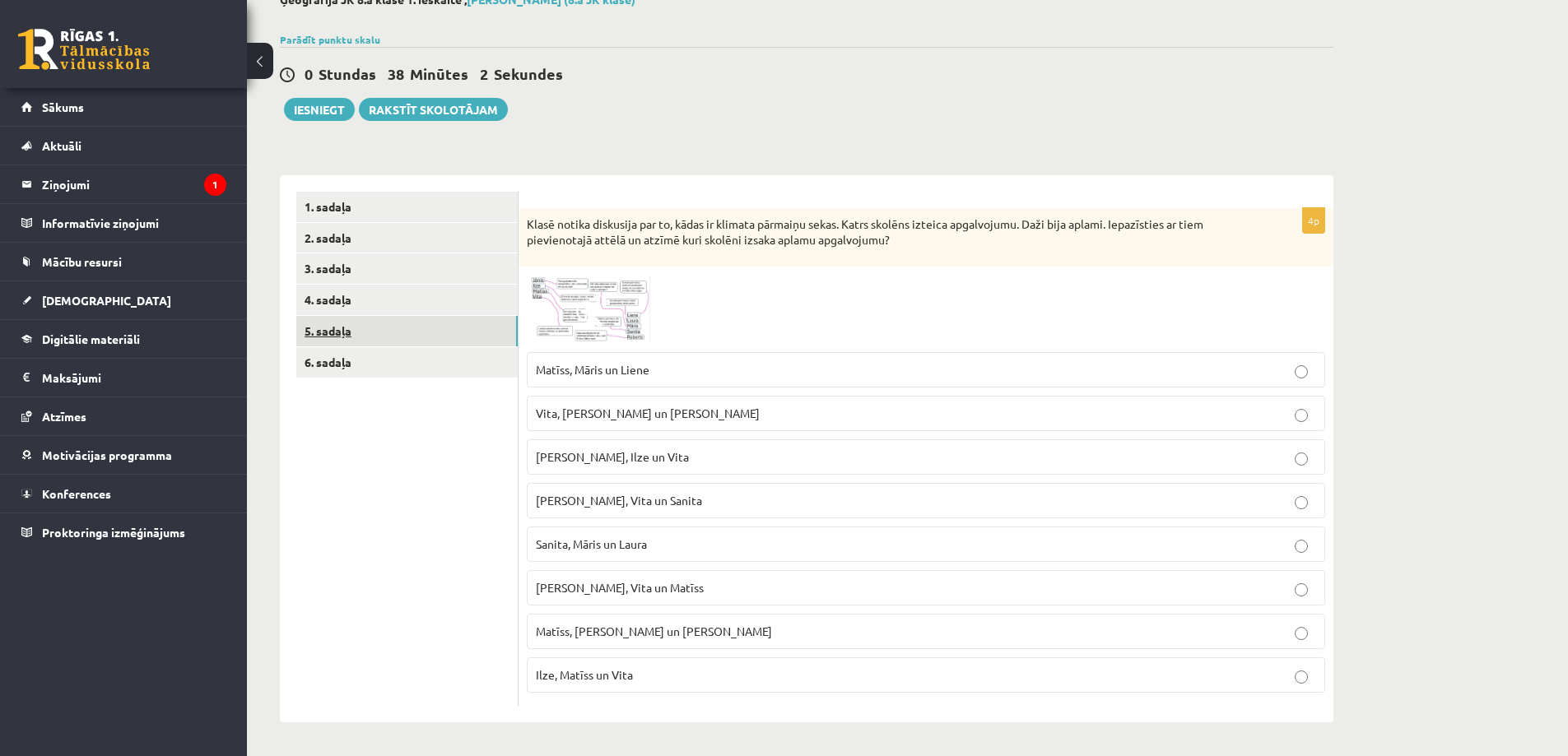
click at [333, 329] on link "5. sadaļa" at bounding box center [407, 331] width 222 height 30
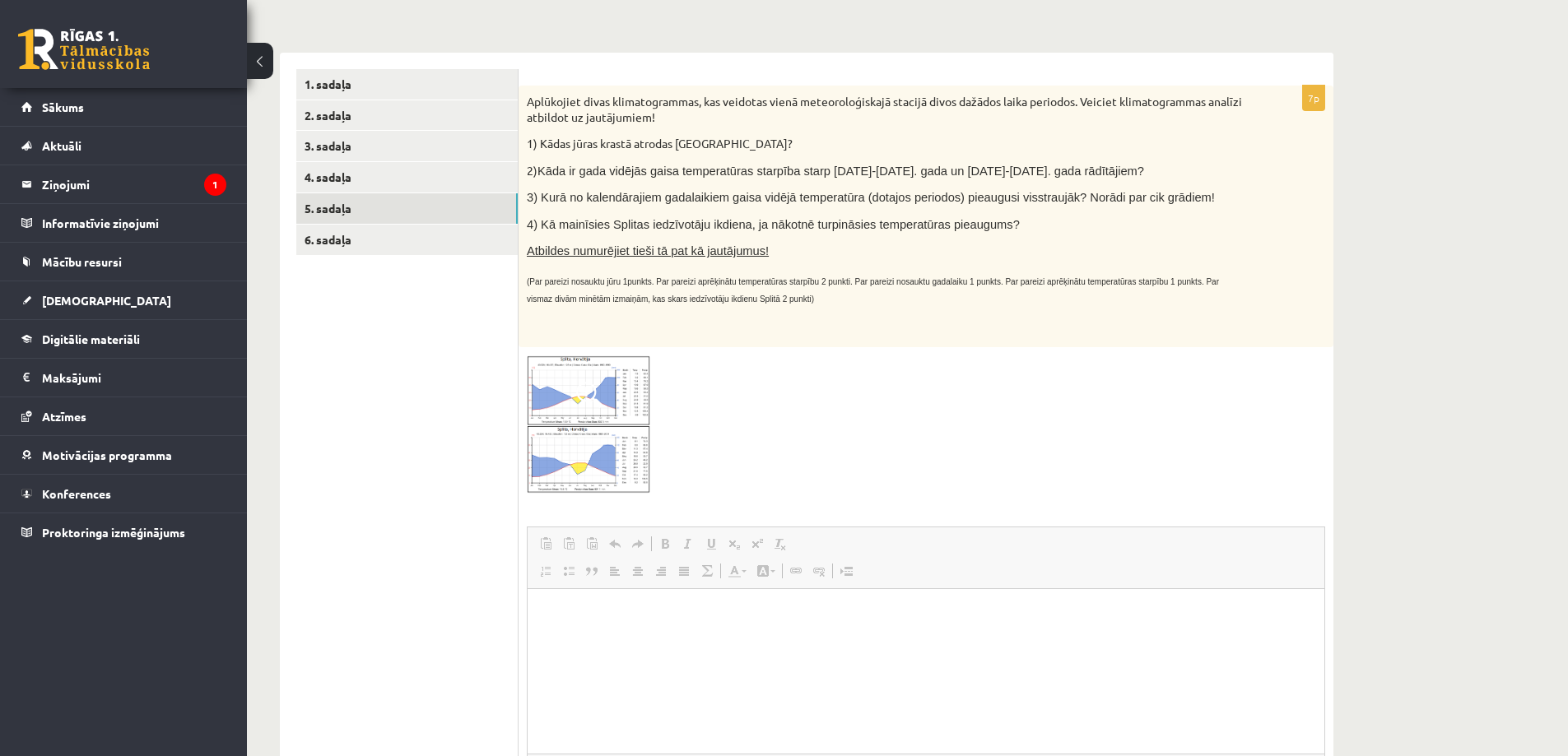
scroll to position [0, 0]
click at [331, 243] on link "6. sadaļa" at bounding box center [407, 239] width 222 height 30
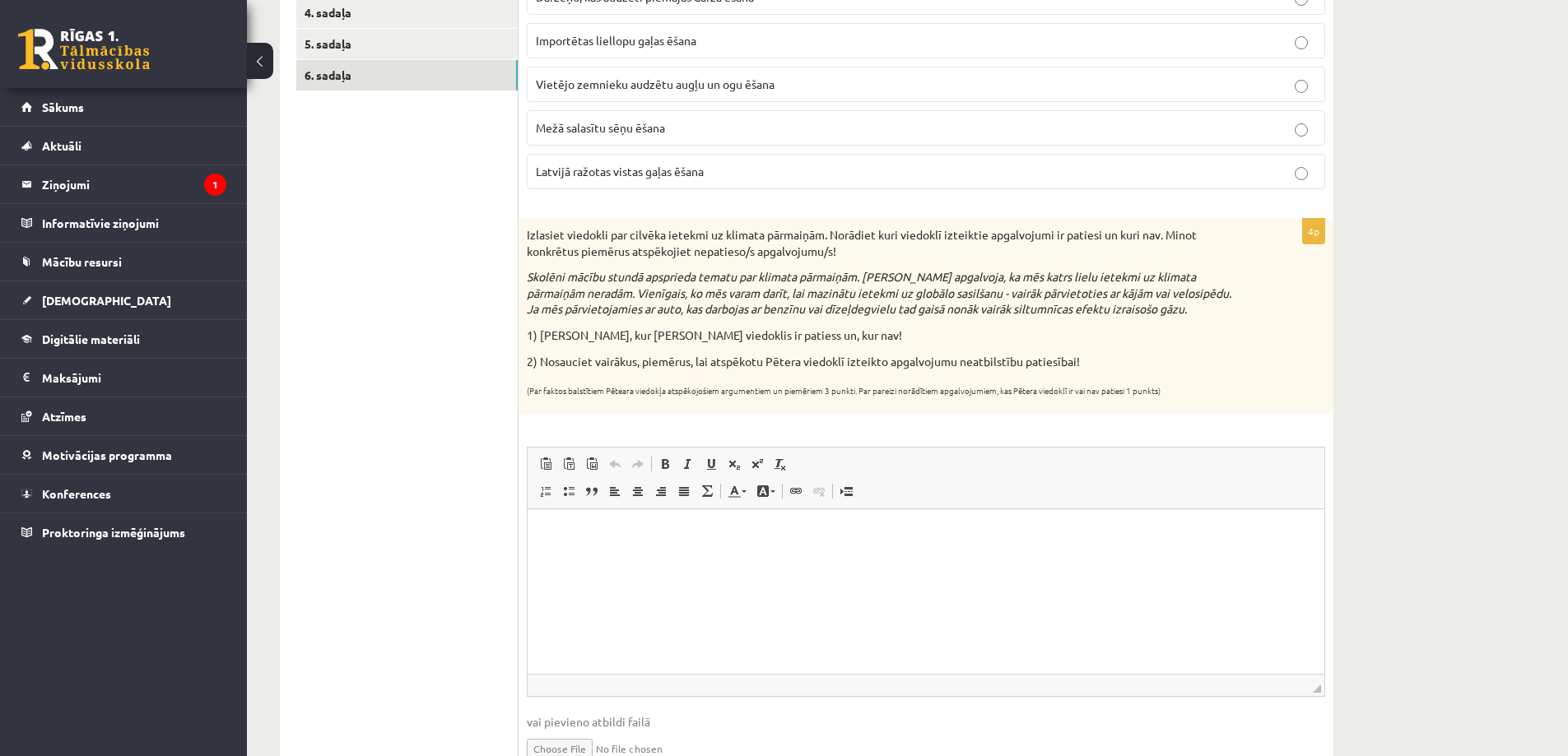
scroll to position [475, 0]
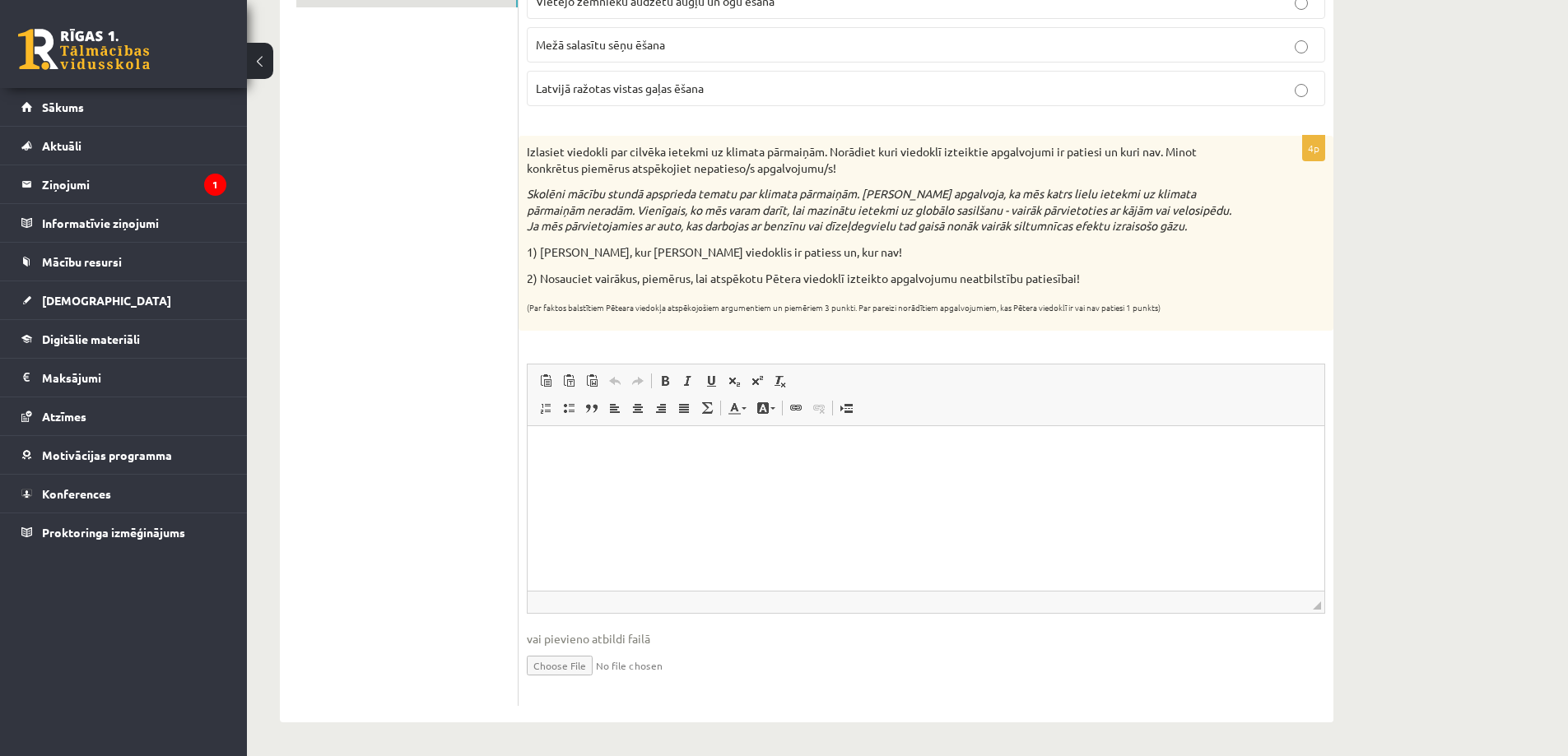
click at [545, 456] on p "Editor, wiswyg-editor-user-answer-47433951324680" at bounding box center [926, 450] width 764 height 17
click at [1051, 451] on p "**********" at bounding box center [926, 450] width 764 height 17
click at [1053, 453] on p "**********" at bounding box center [926, 450] width 764 height 17
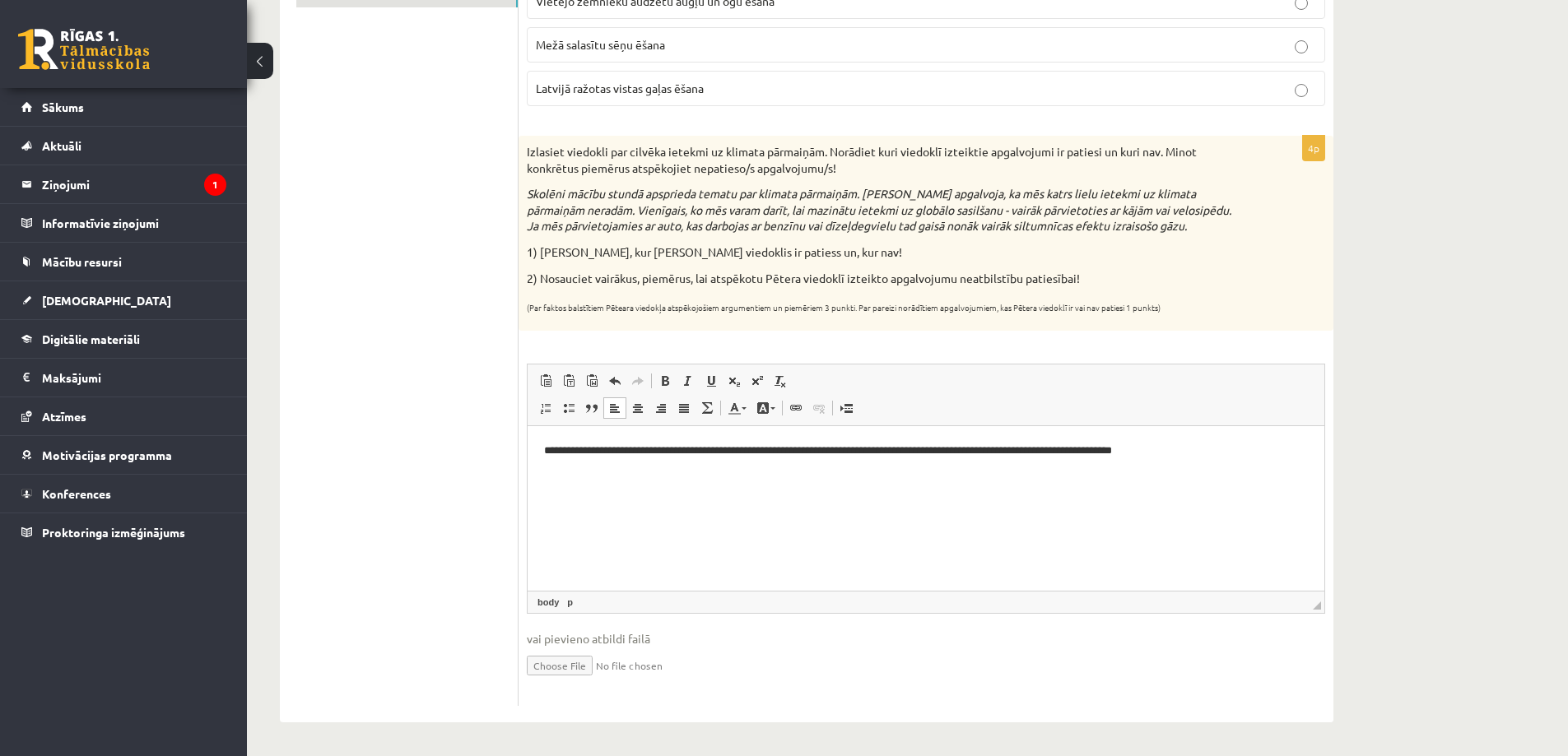
click at [1206, 452] on p "**********" at bounding box center [926, 450] width 764 height 17
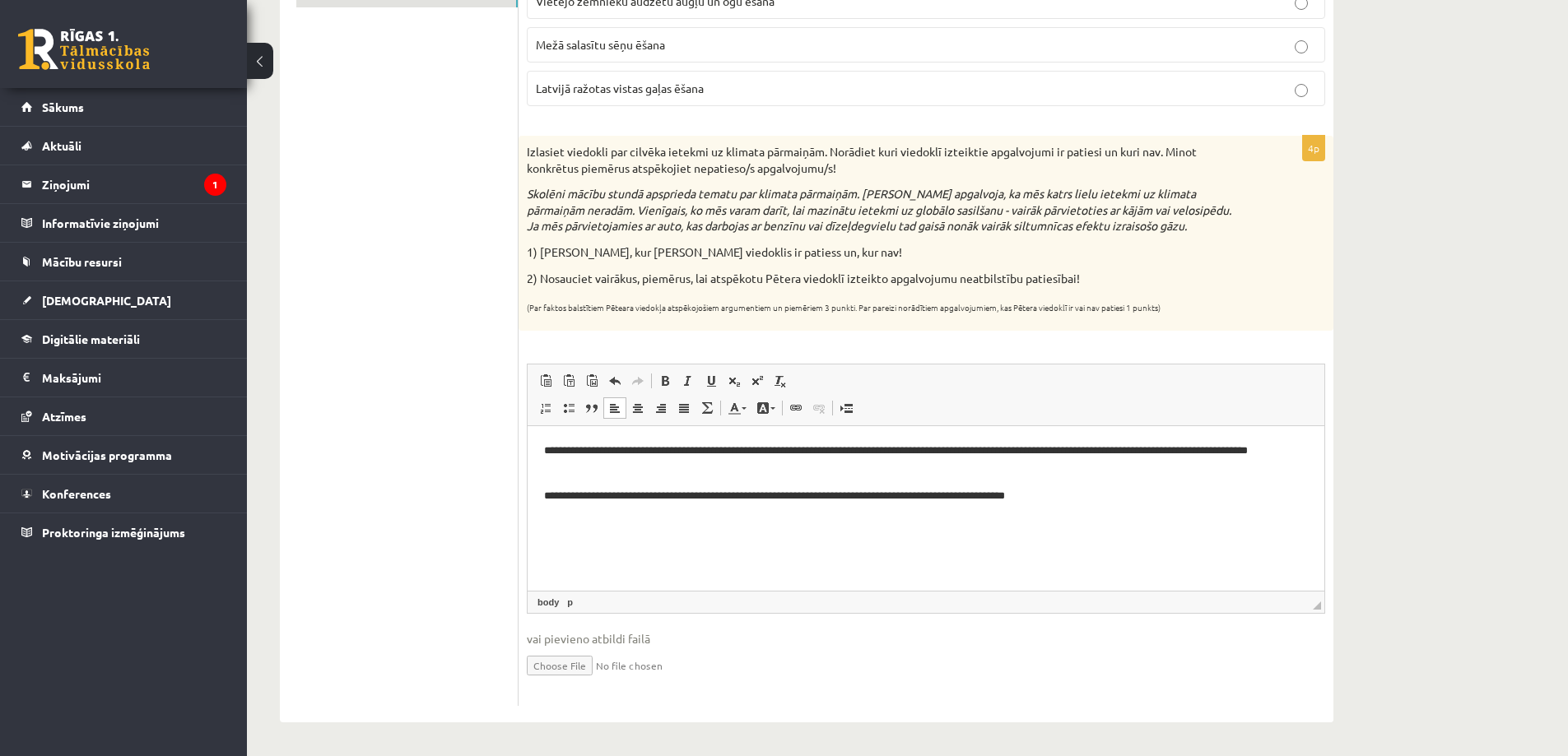
scroll to position [0, 0]
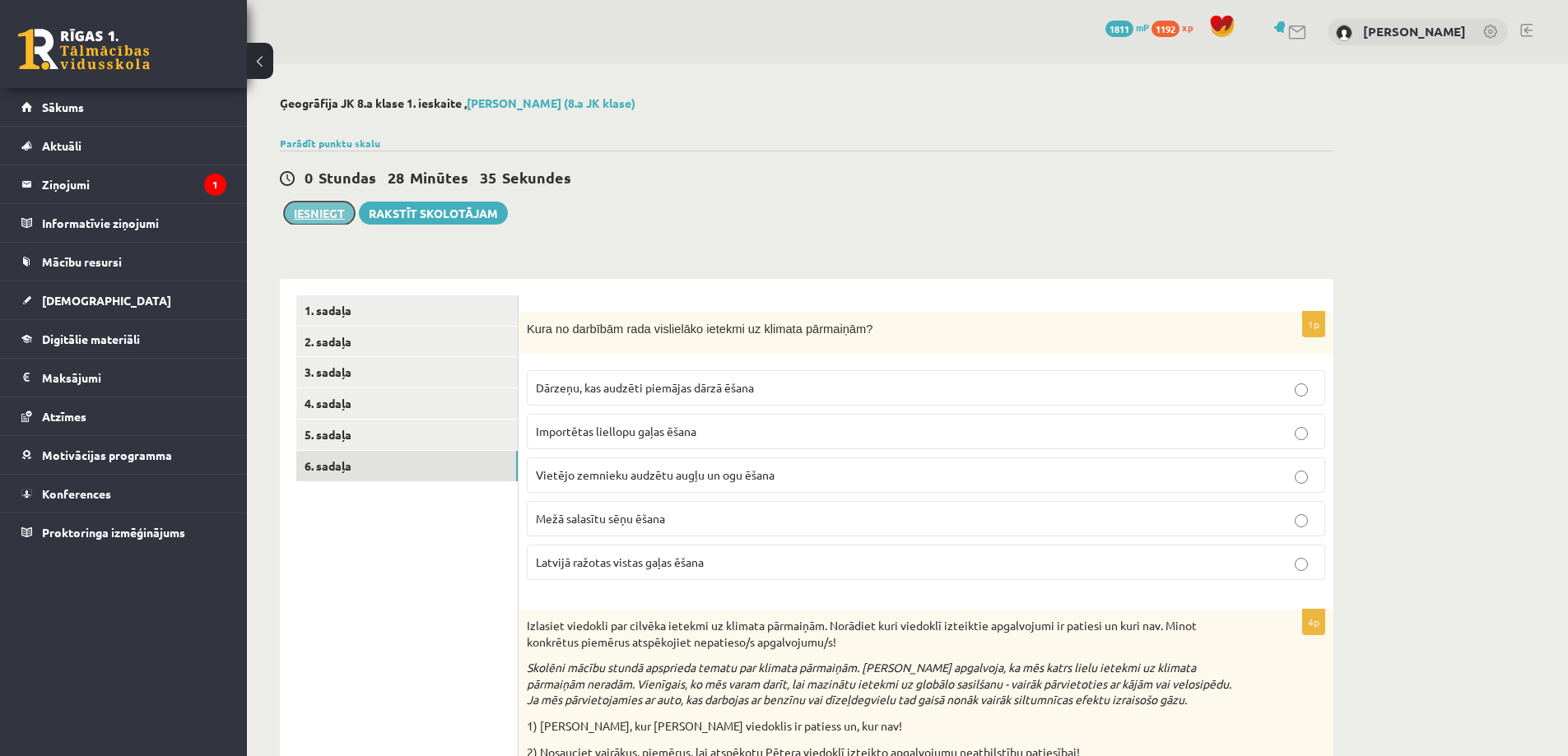
click at [309, 217] on button "Iesniegt" at bounding box center [320, 213] width 71 height 23
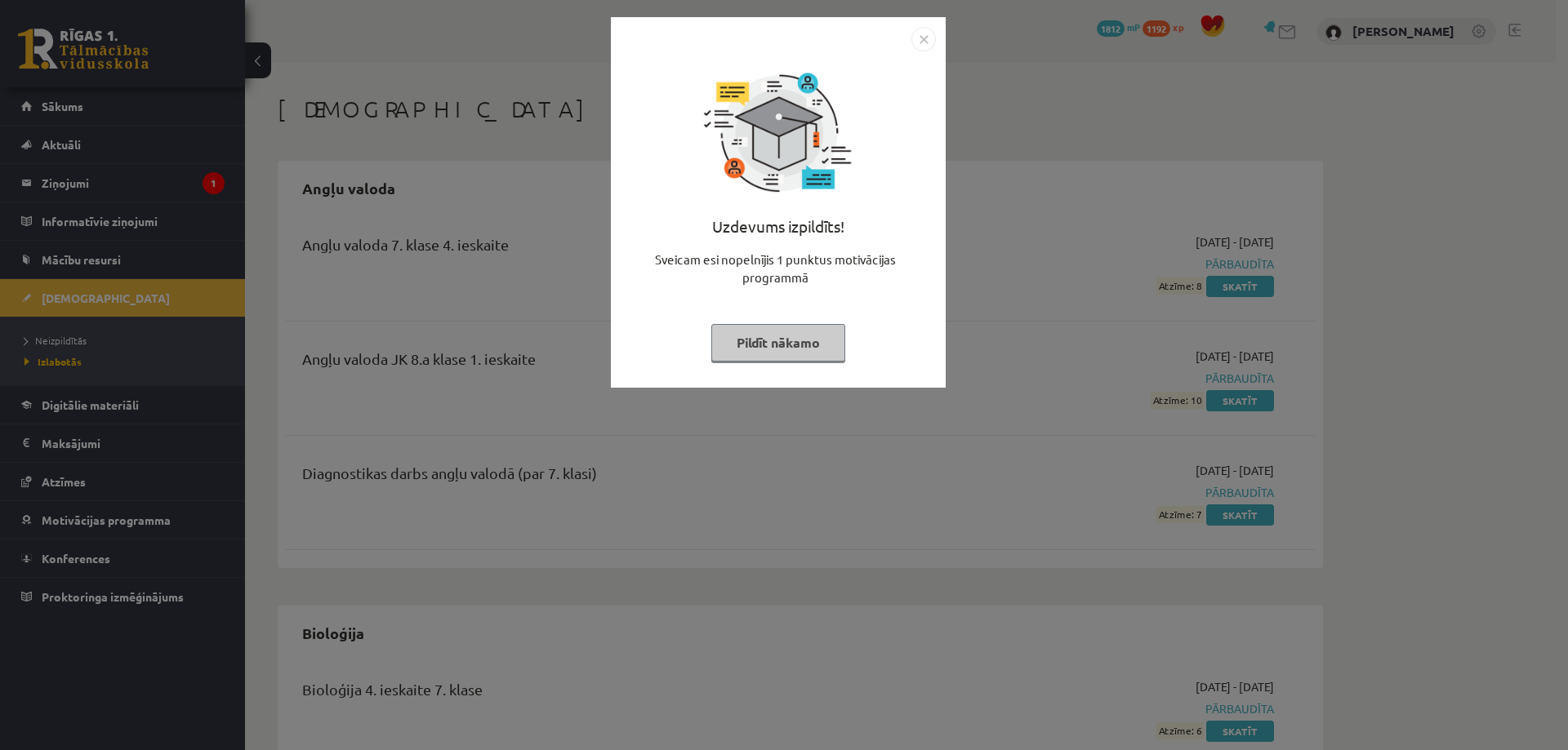
click at [900, 138] on div "Uzdevums izpildīts! Sveicam esi nopelnījis 1 punktus motivācijas programmā Pild…" at bounding box center [778, 215] width 315 height 326
click at [921, 37] on img "Close" at bounding box center [924, 39] width 25 height 25
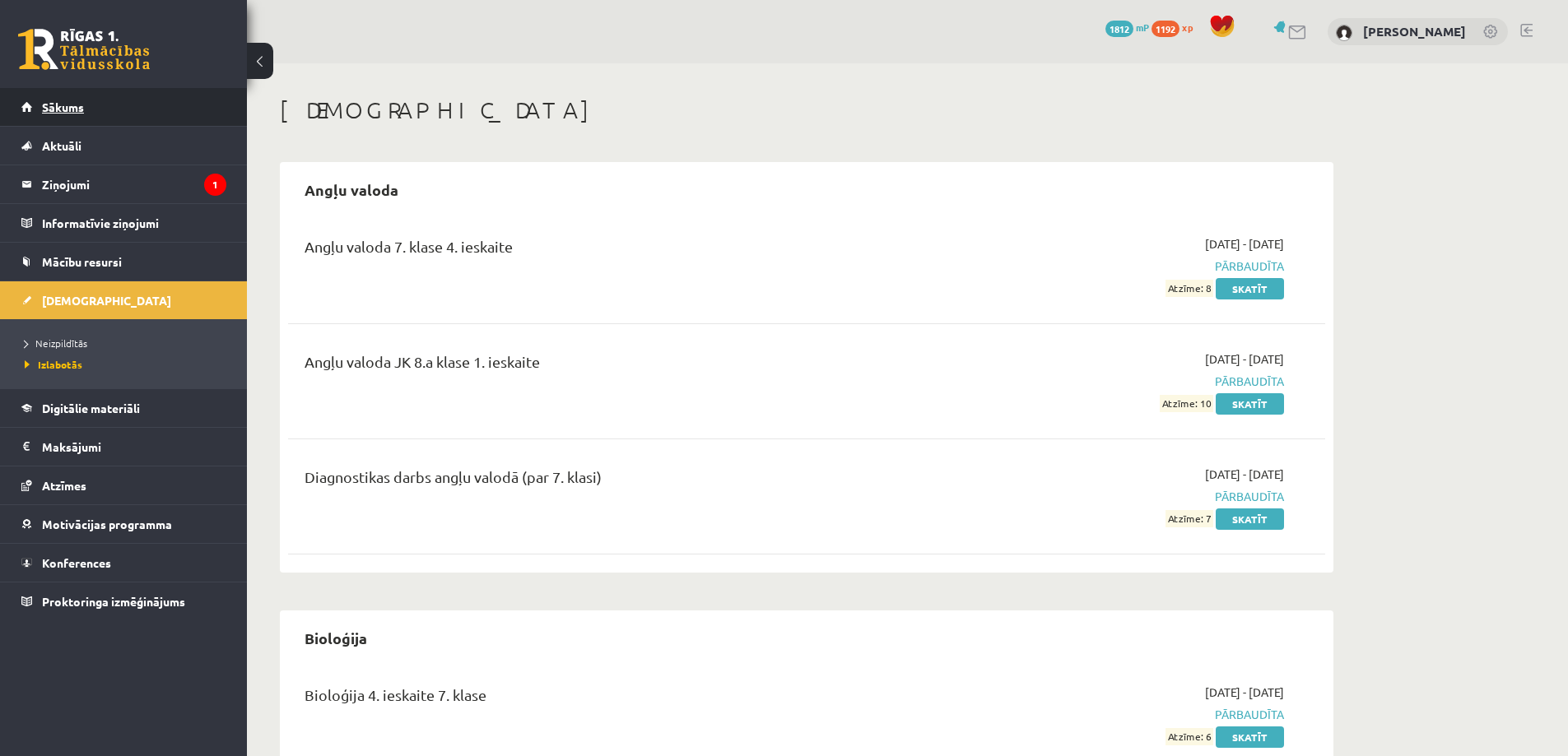
click at [69, 106] on span "Sākums" at bounding box center [62, 107] width 42 height 15
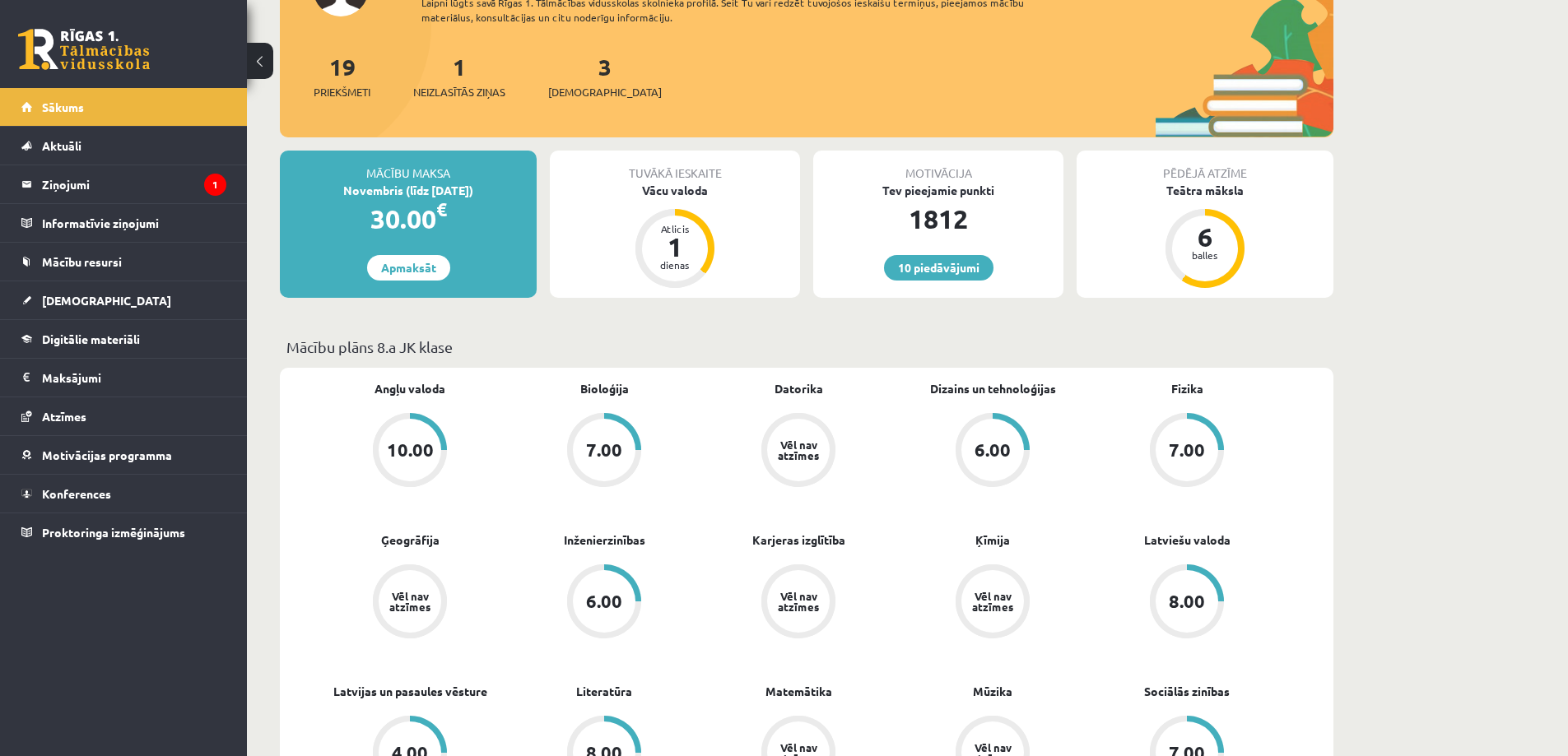
scroll to position [82, 0]
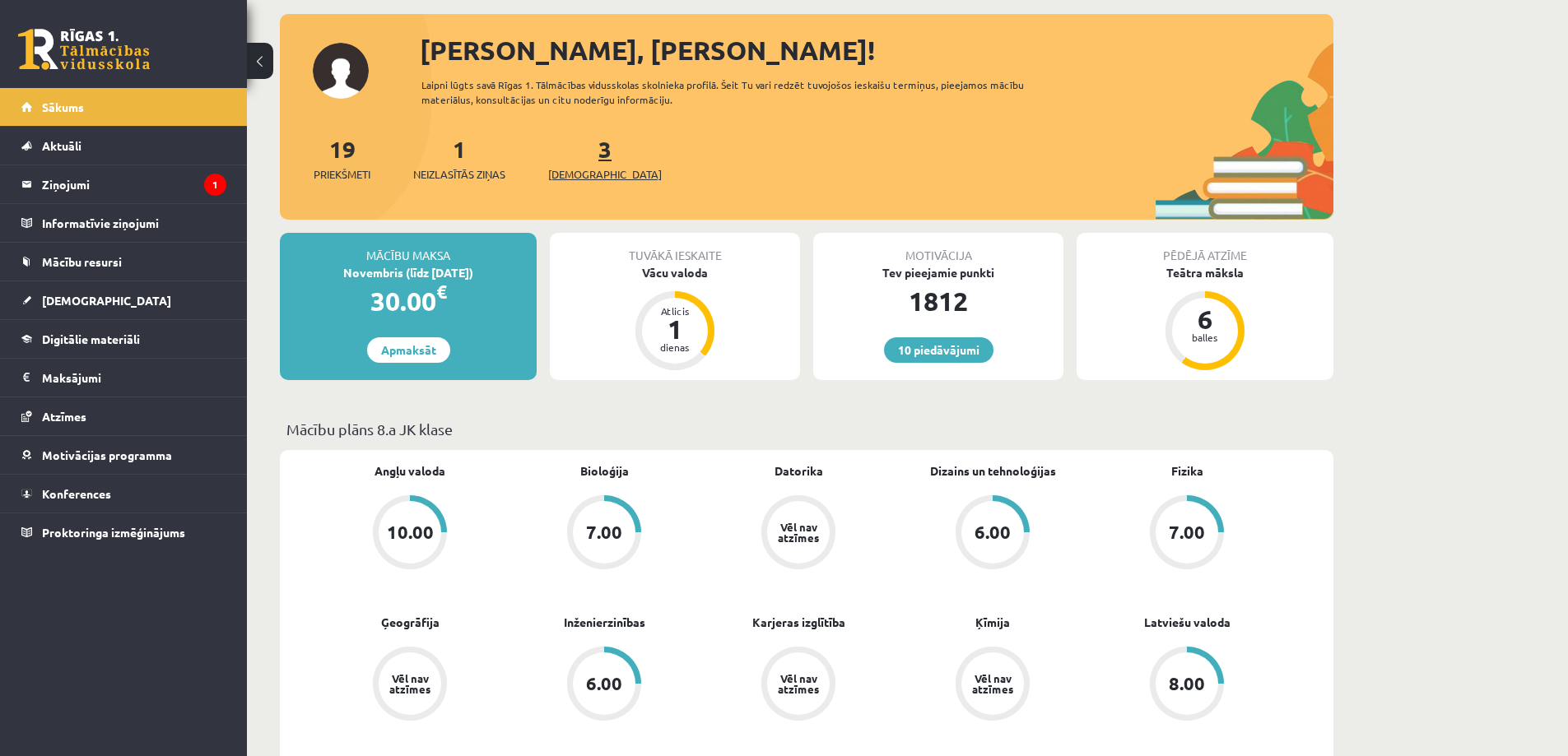
click at [575, 170] on span "[DEMOGRAPHIC_DATA]" at bounding box center [605, 174] width 113 height 16
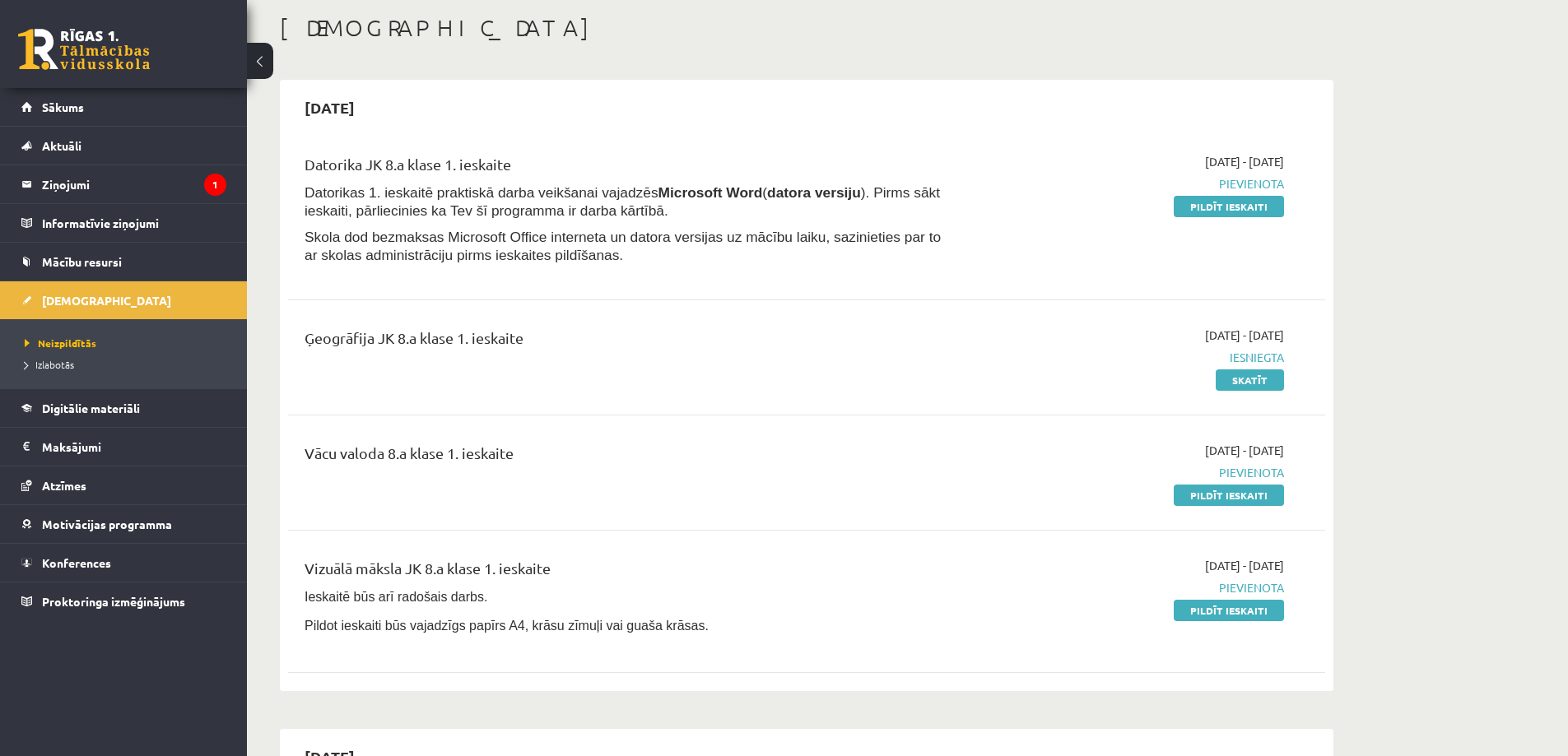
scroll to position [165, 0]
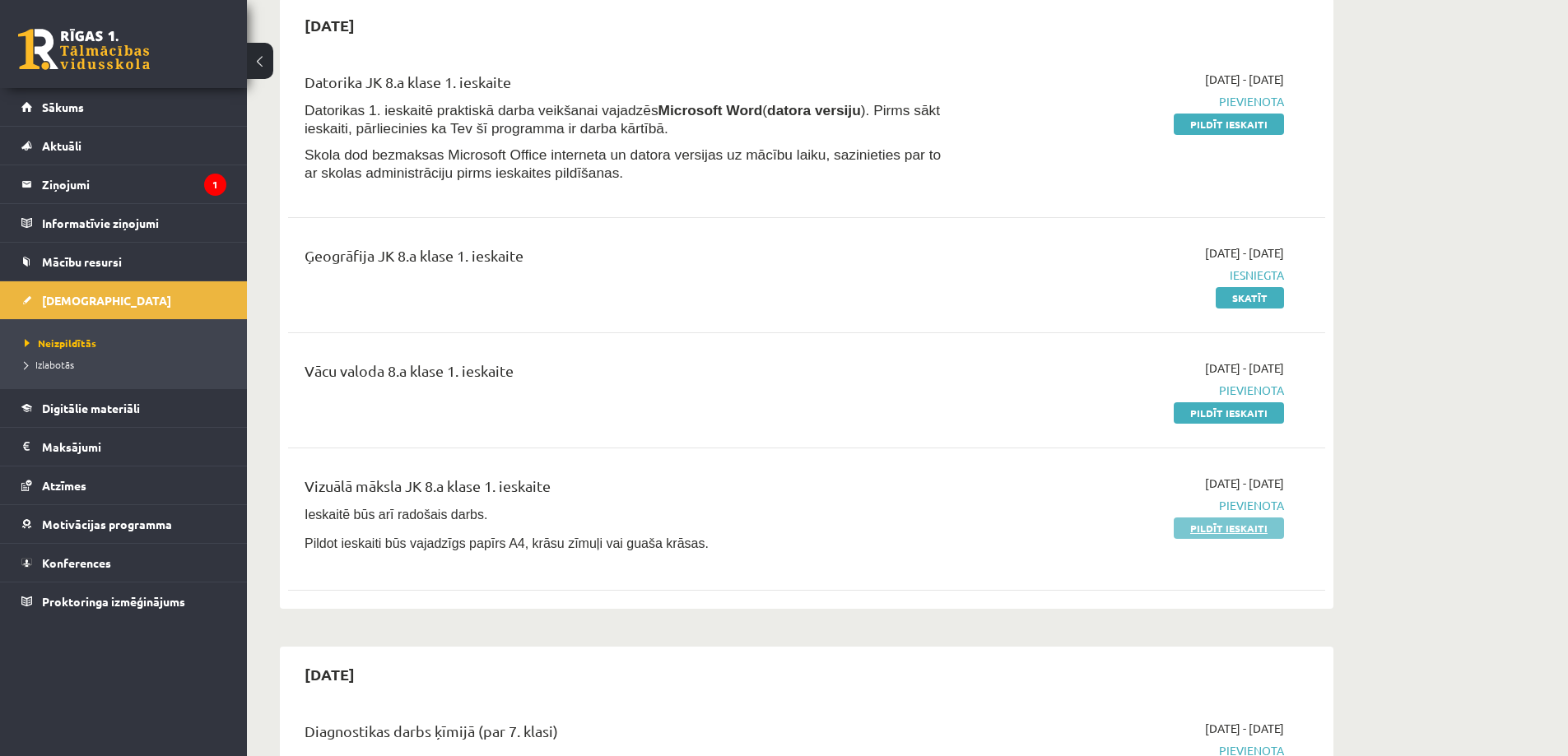
click at [1198, 523] on link "Pildīt ieskaiti" at bounding box center [1228, 528] width 110 height 22
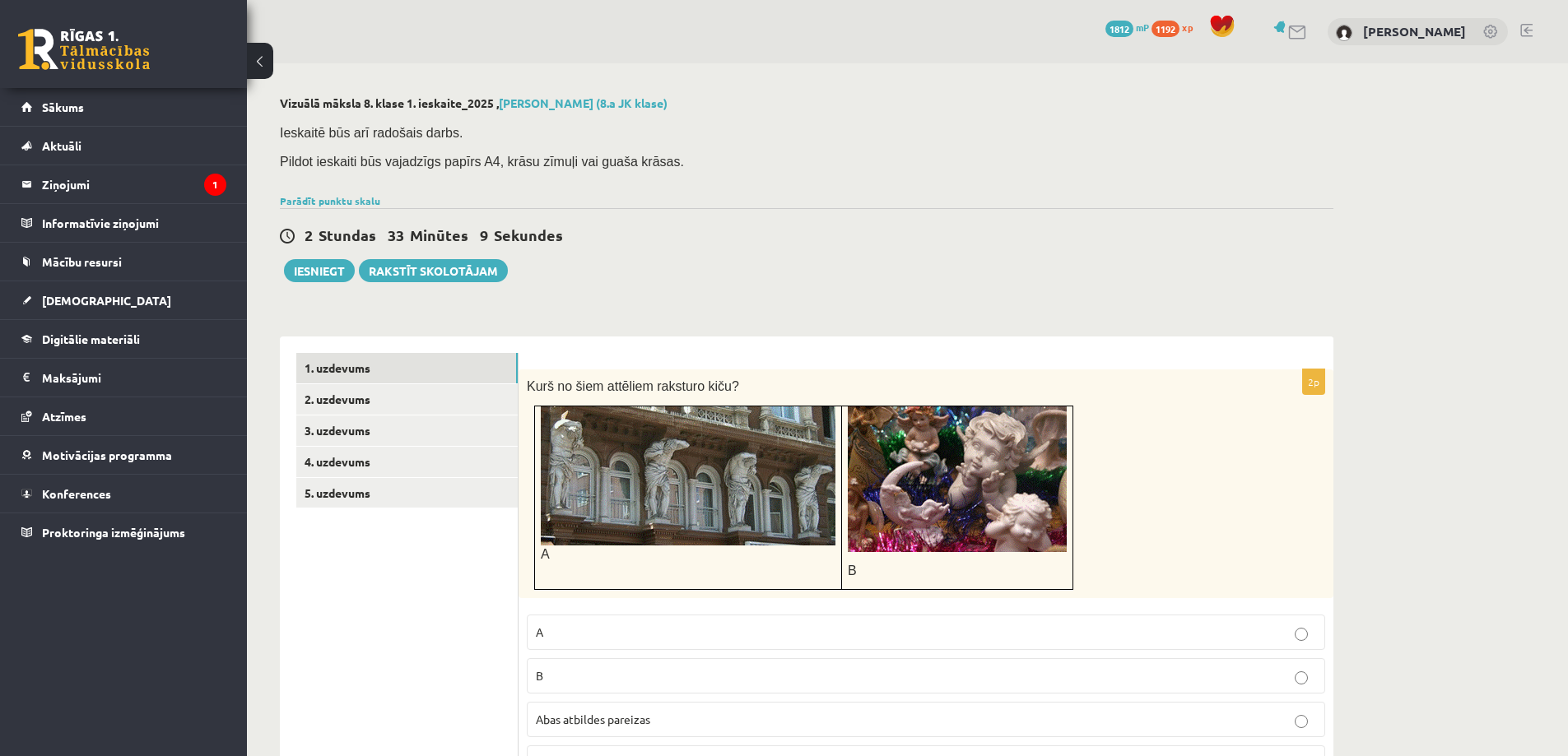
scroll to position [165, 0]
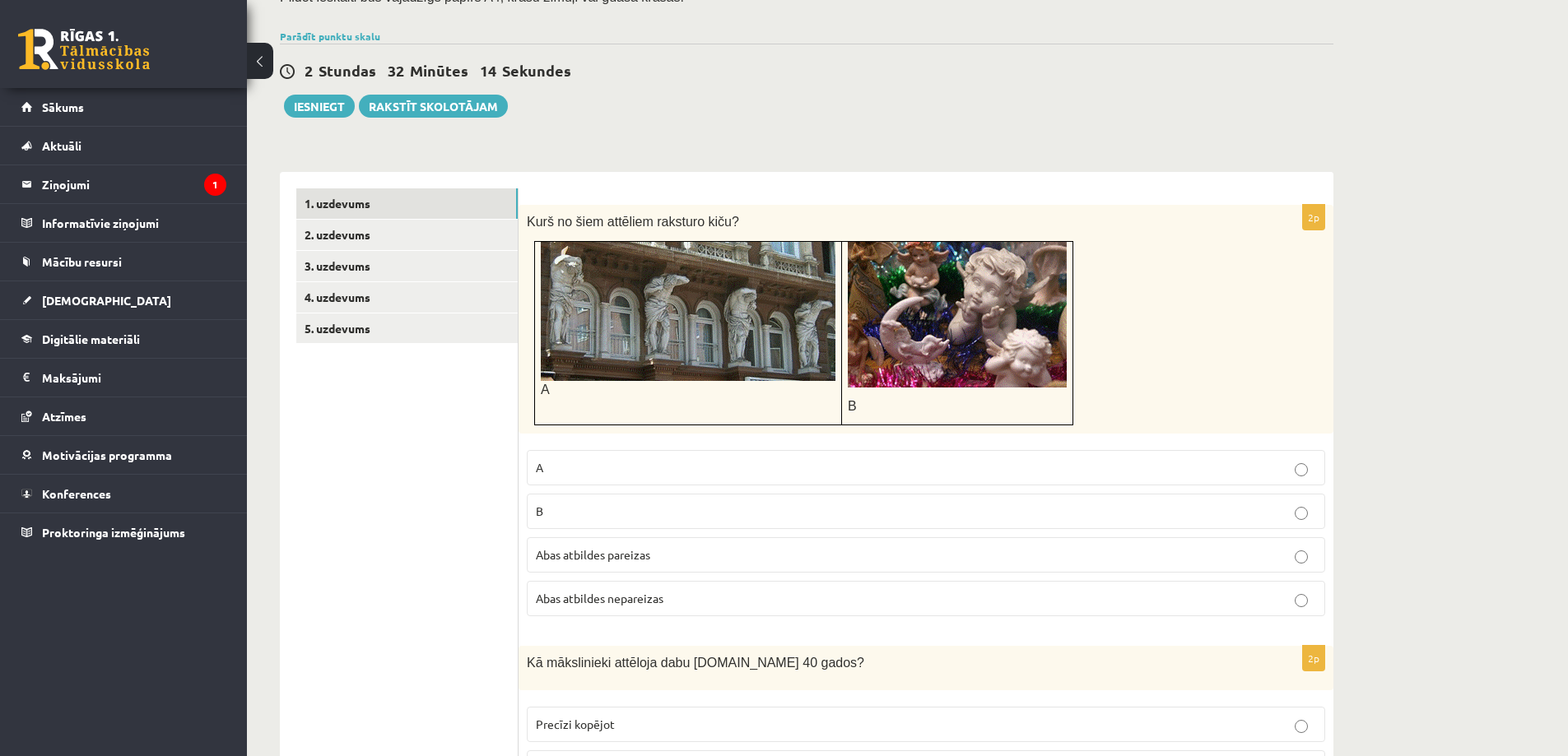
click at [968, 410] on p "B" at bounding box center [957, 406] width 219 height 17
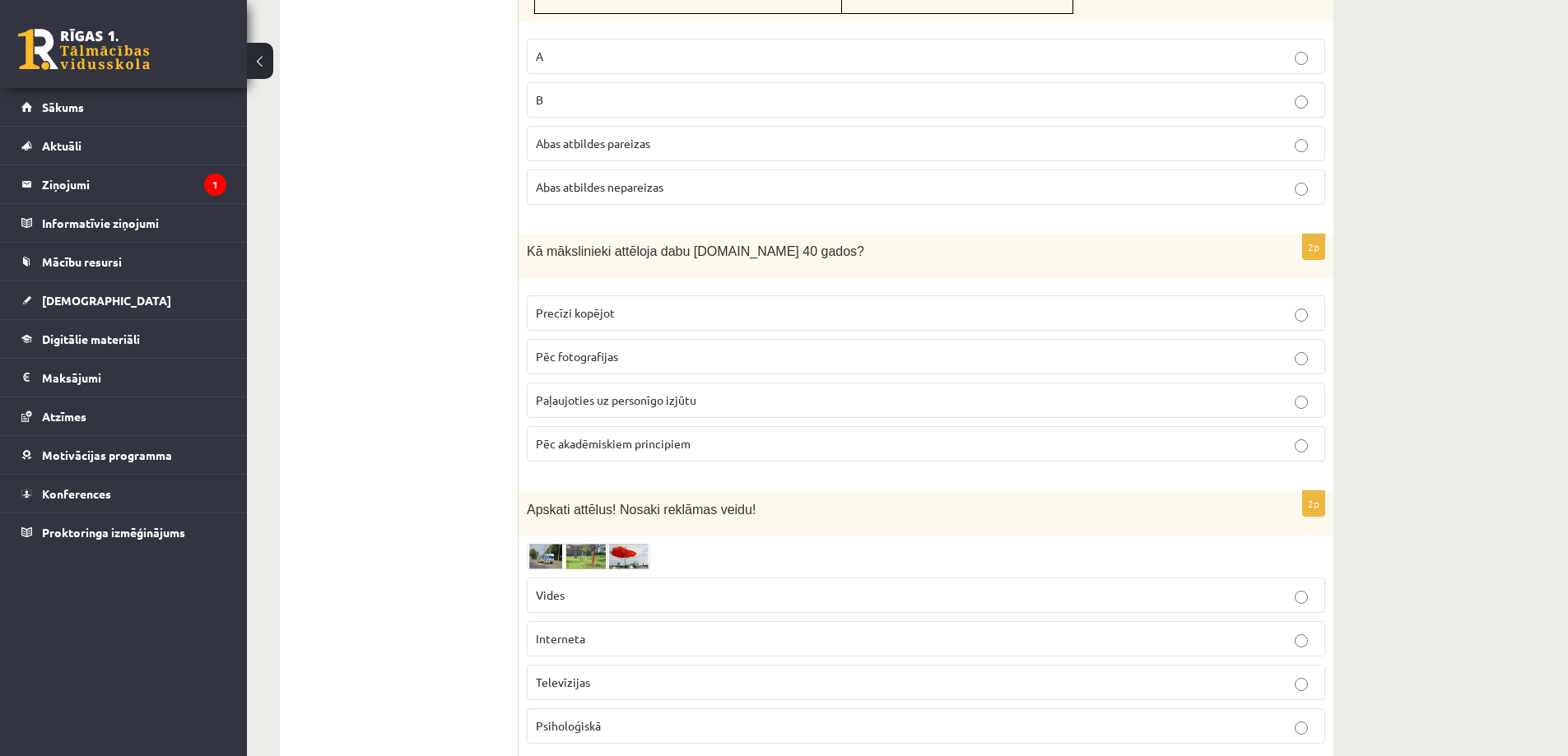
scroll to position [740, 0]
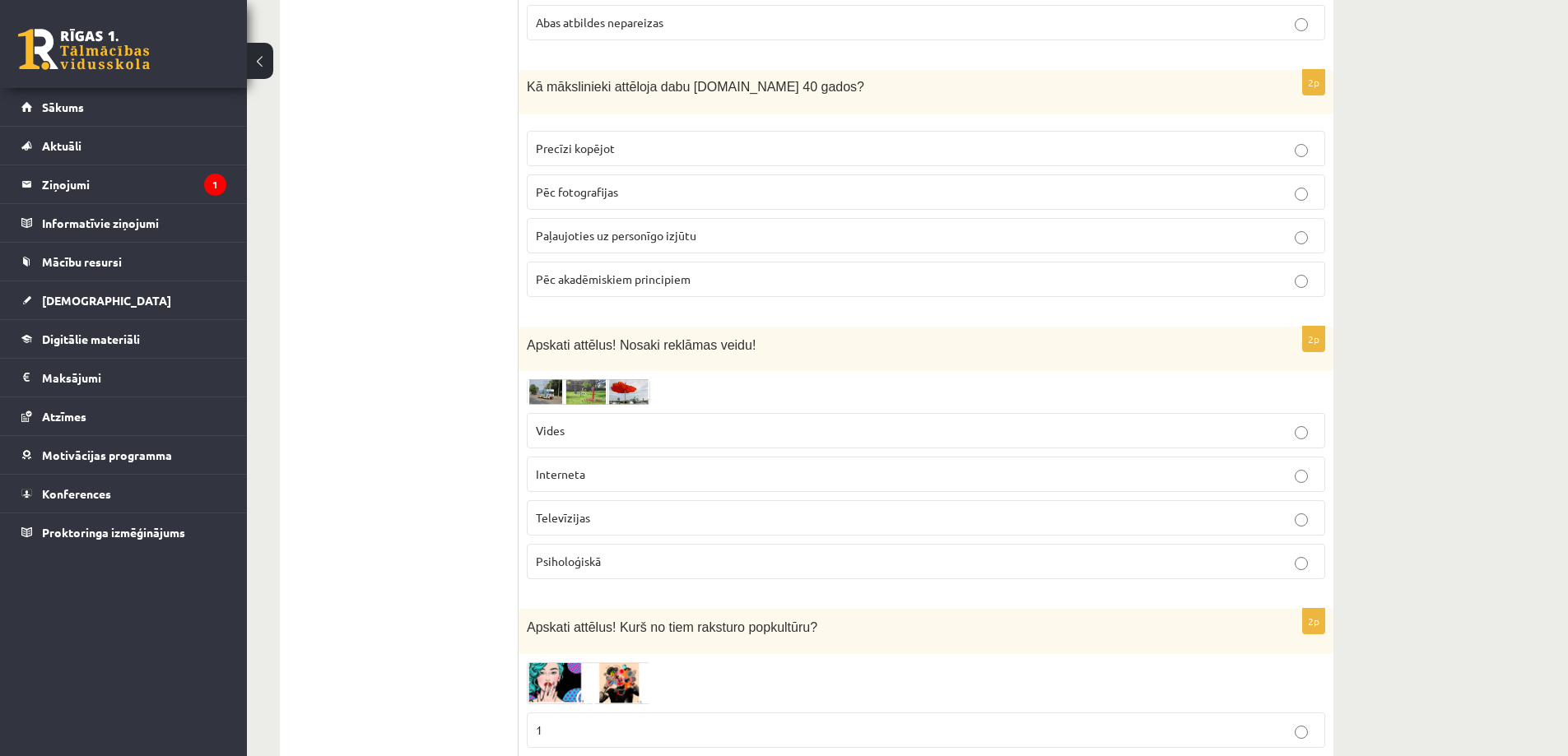
click at [546, 389] on img at bounding box center [588, 391] width 124 height 25
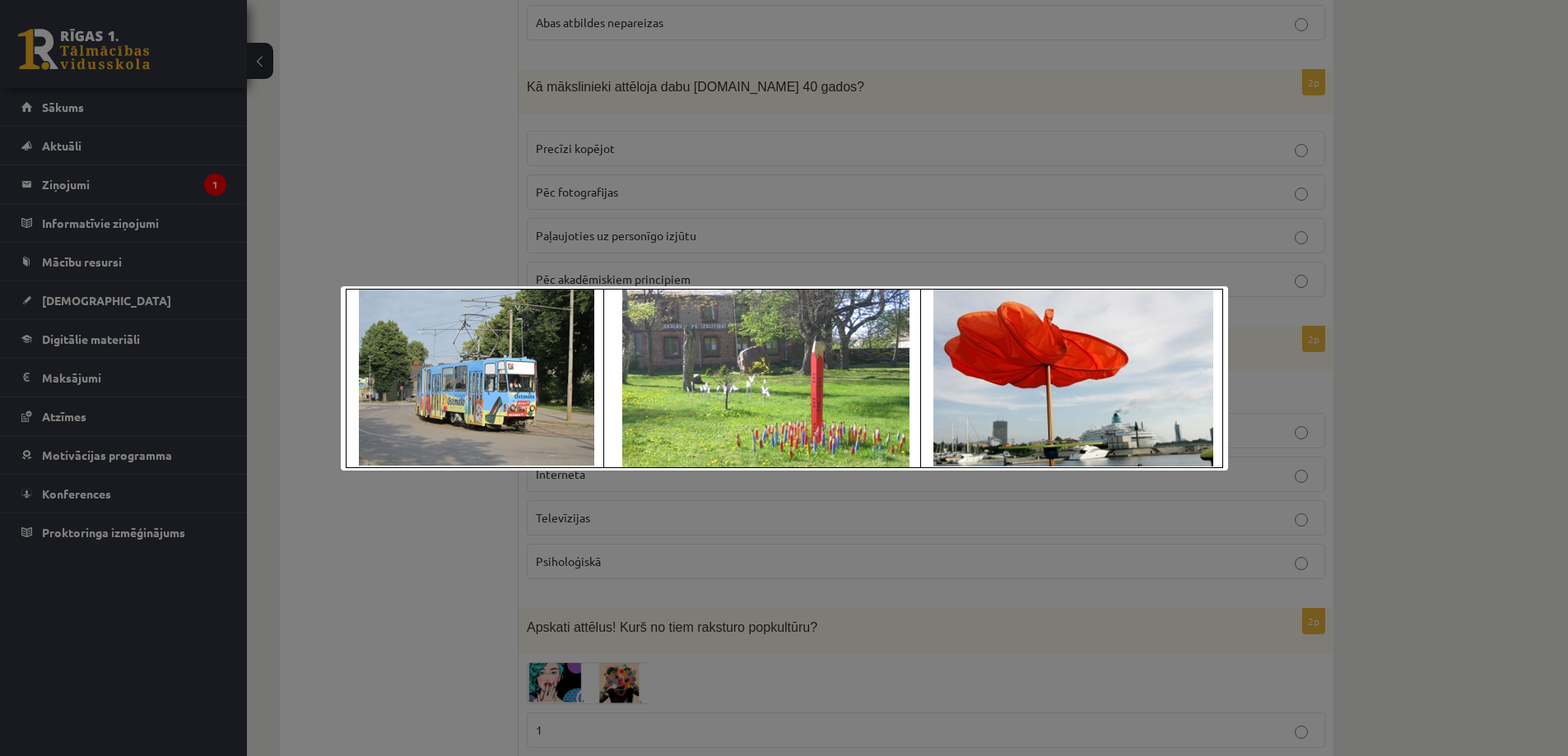
click at [468, 508] on div at bounding box center [784, 378] width 1568 height 756
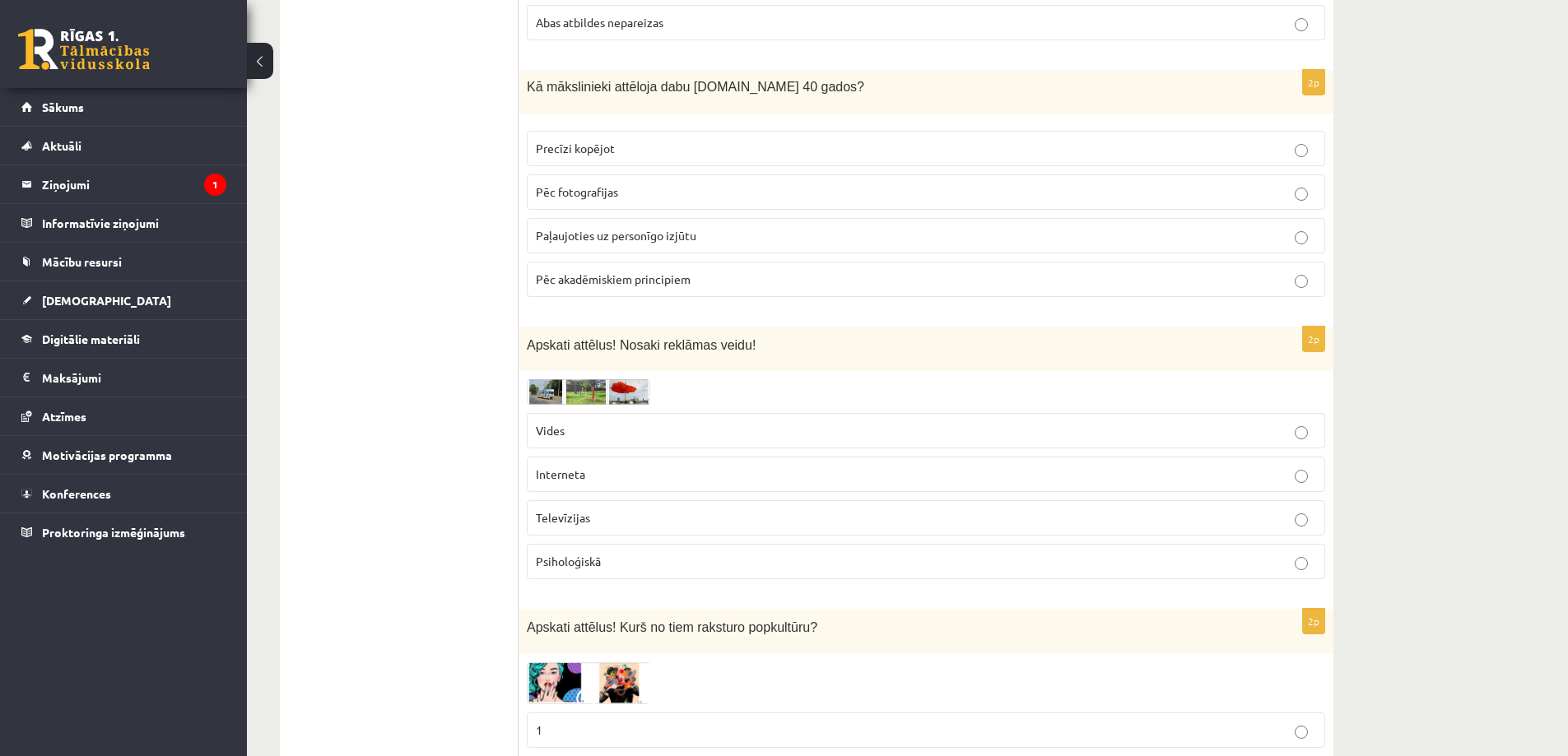
click at [543, 400] on img at bounding box center [588, 391] width 124 height 25
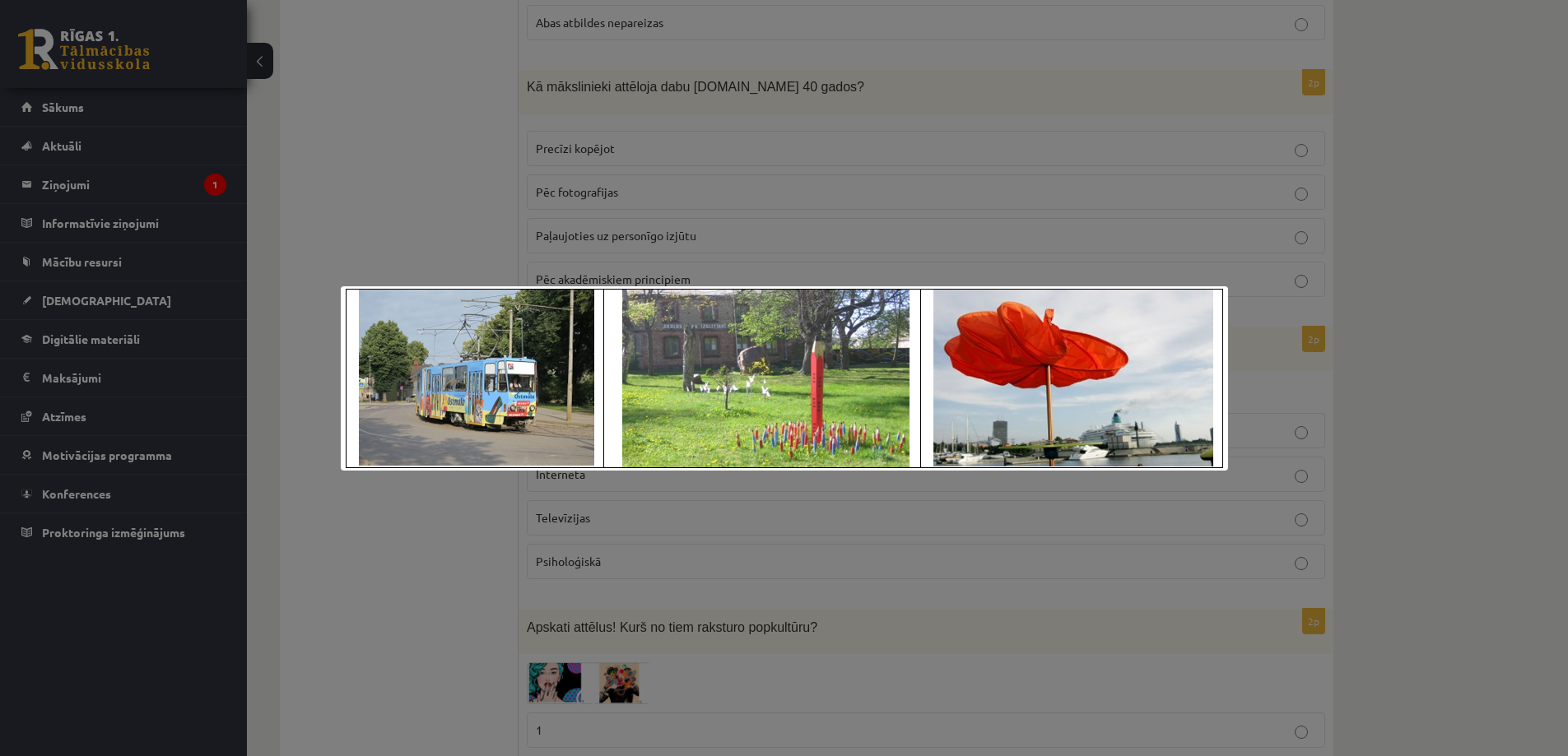
click at [472, 492] on div at bounding box center [784, 378] width 1568 height 756
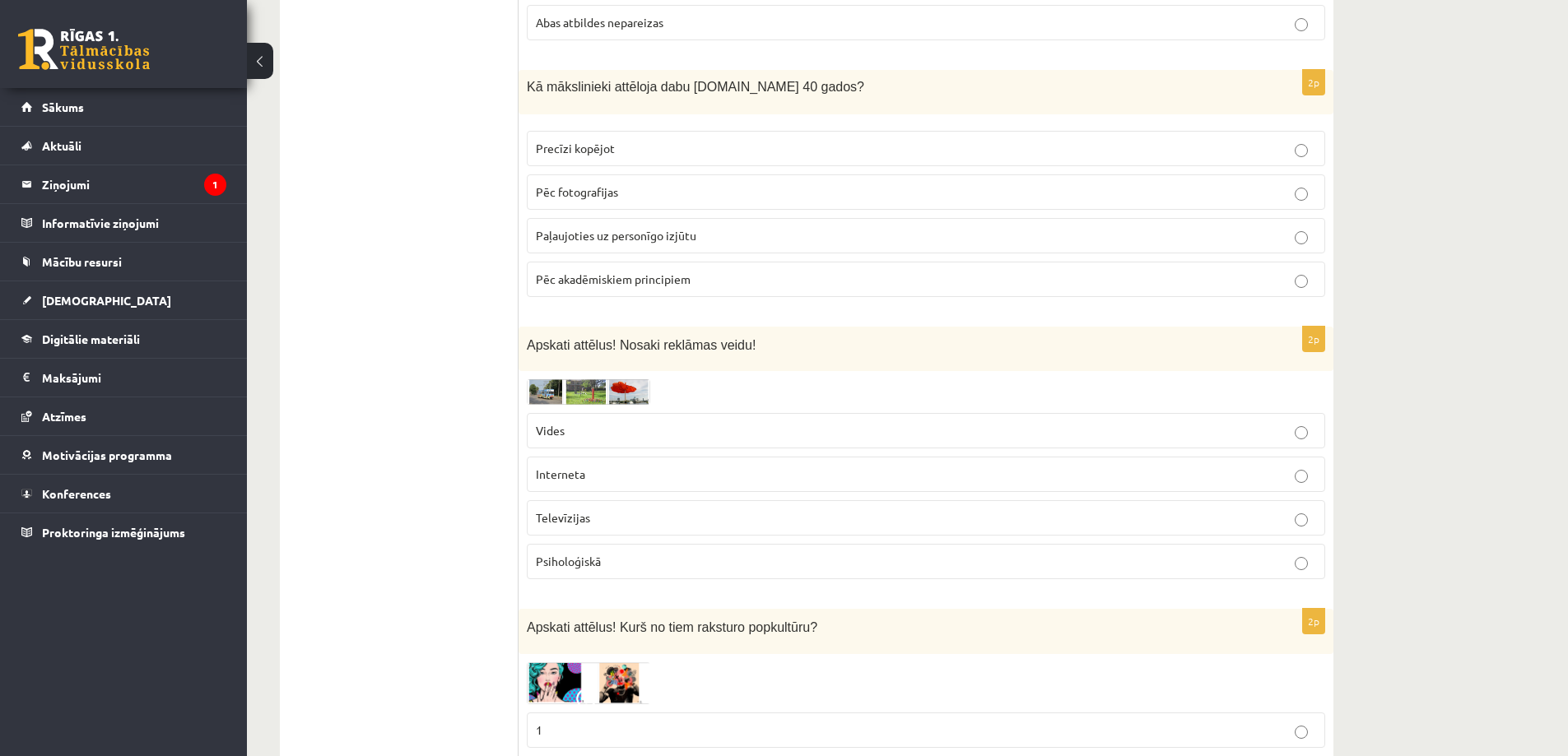
click at [1308, 437] on p "Vides" at bounding box center [926, 431] width 781 height 17
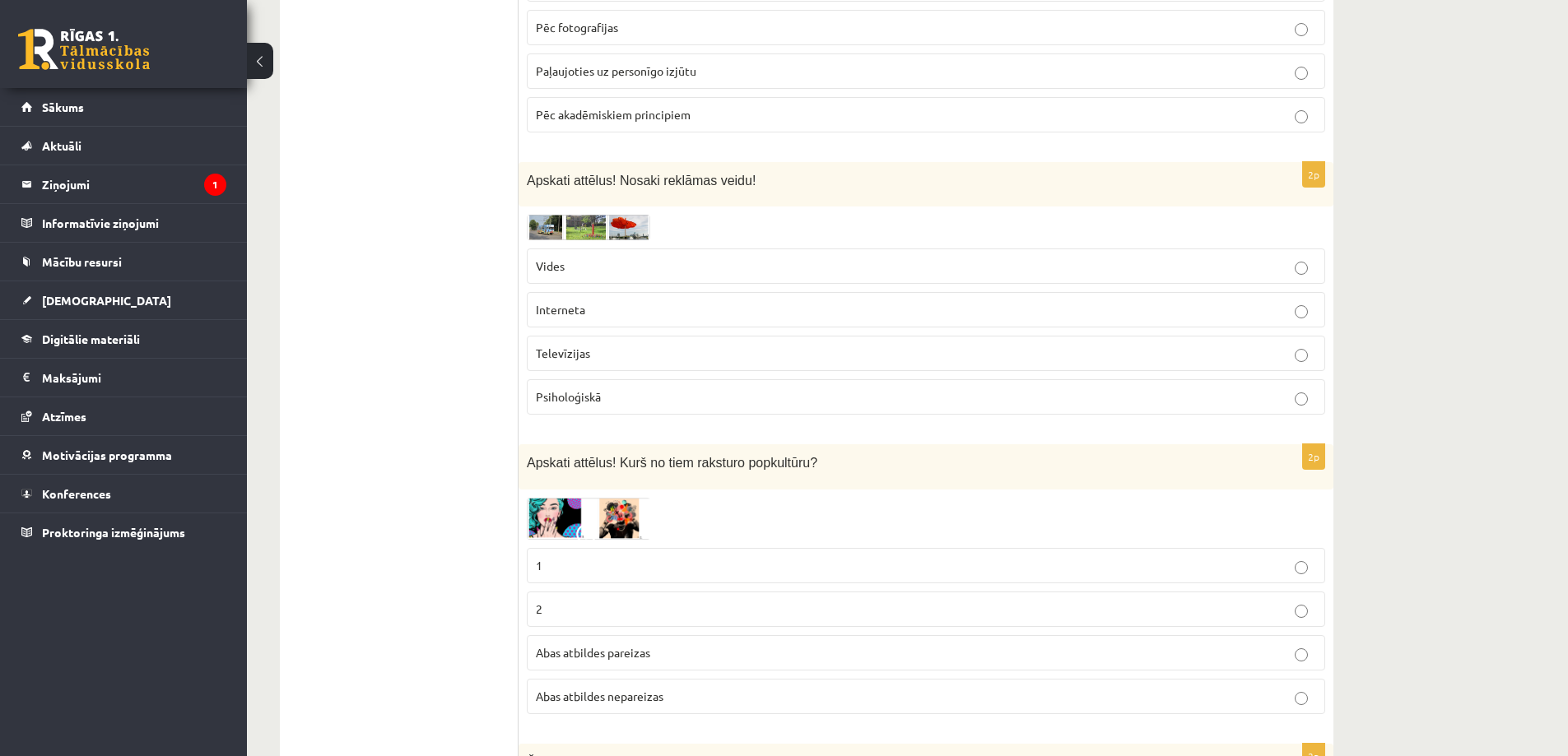
scroll to position [987, 0]
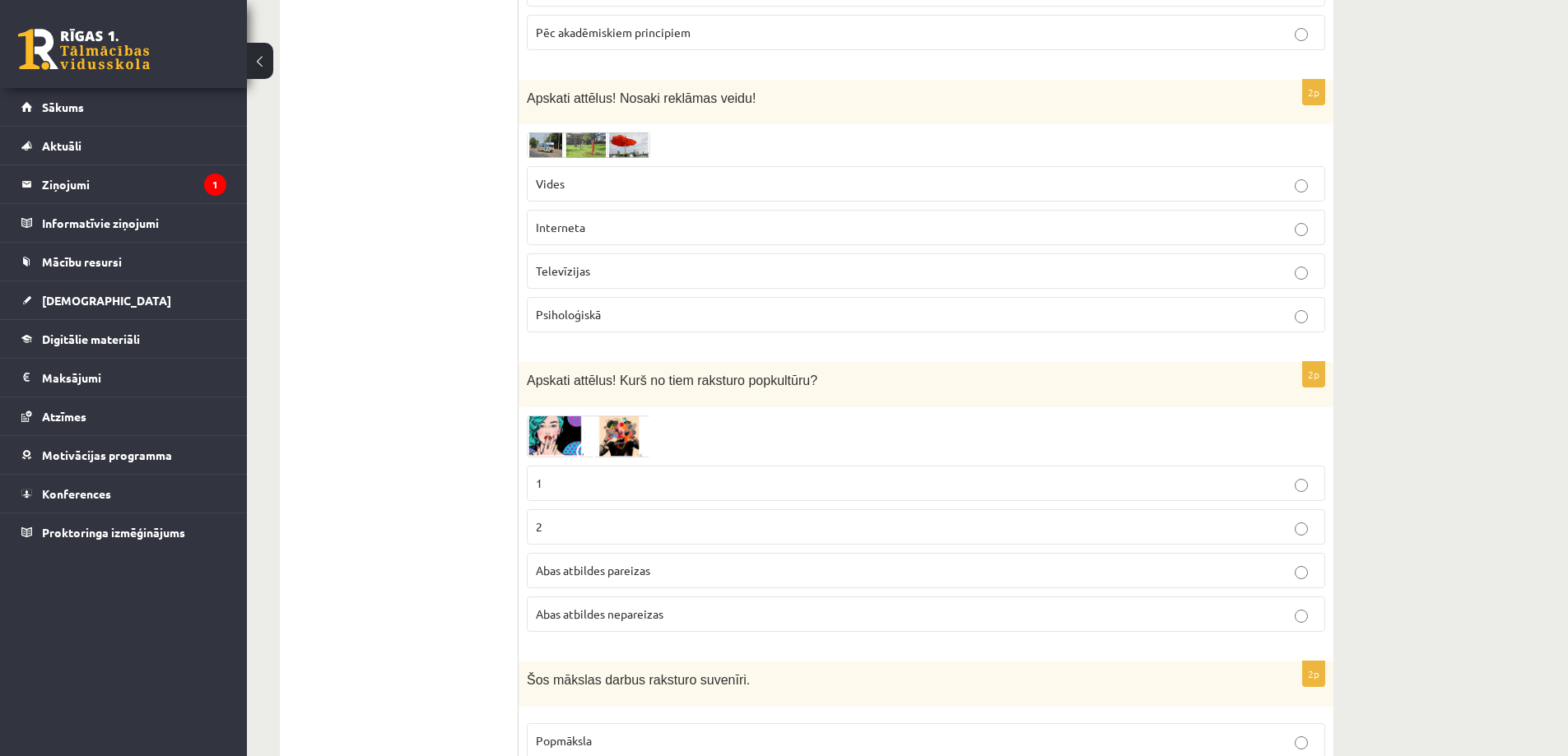
click at [550, 443] on img at bounding box center [588, 436] width 124 height 42
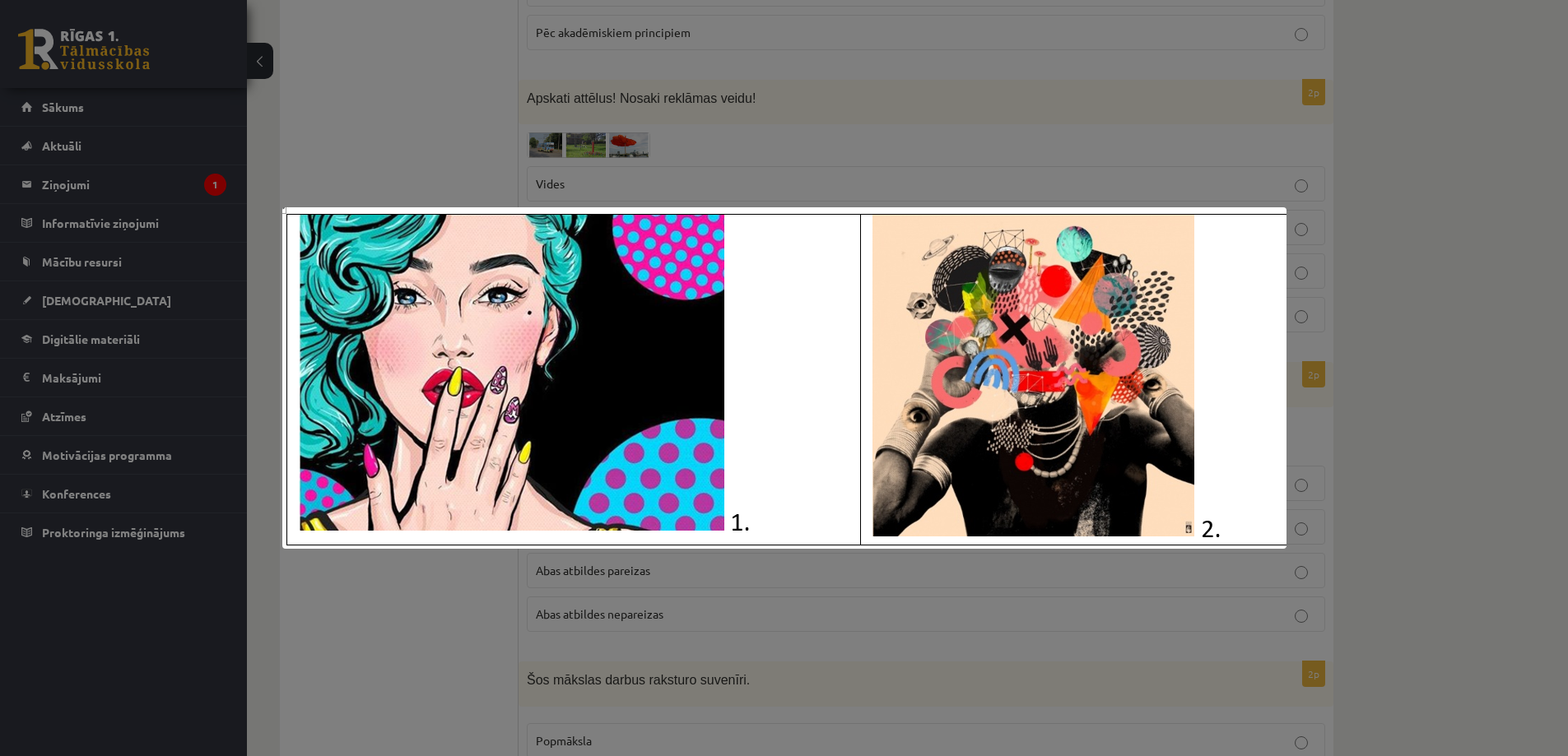
click at [457, 579] on div at bounding box center [784, 378] width 1568 height 756
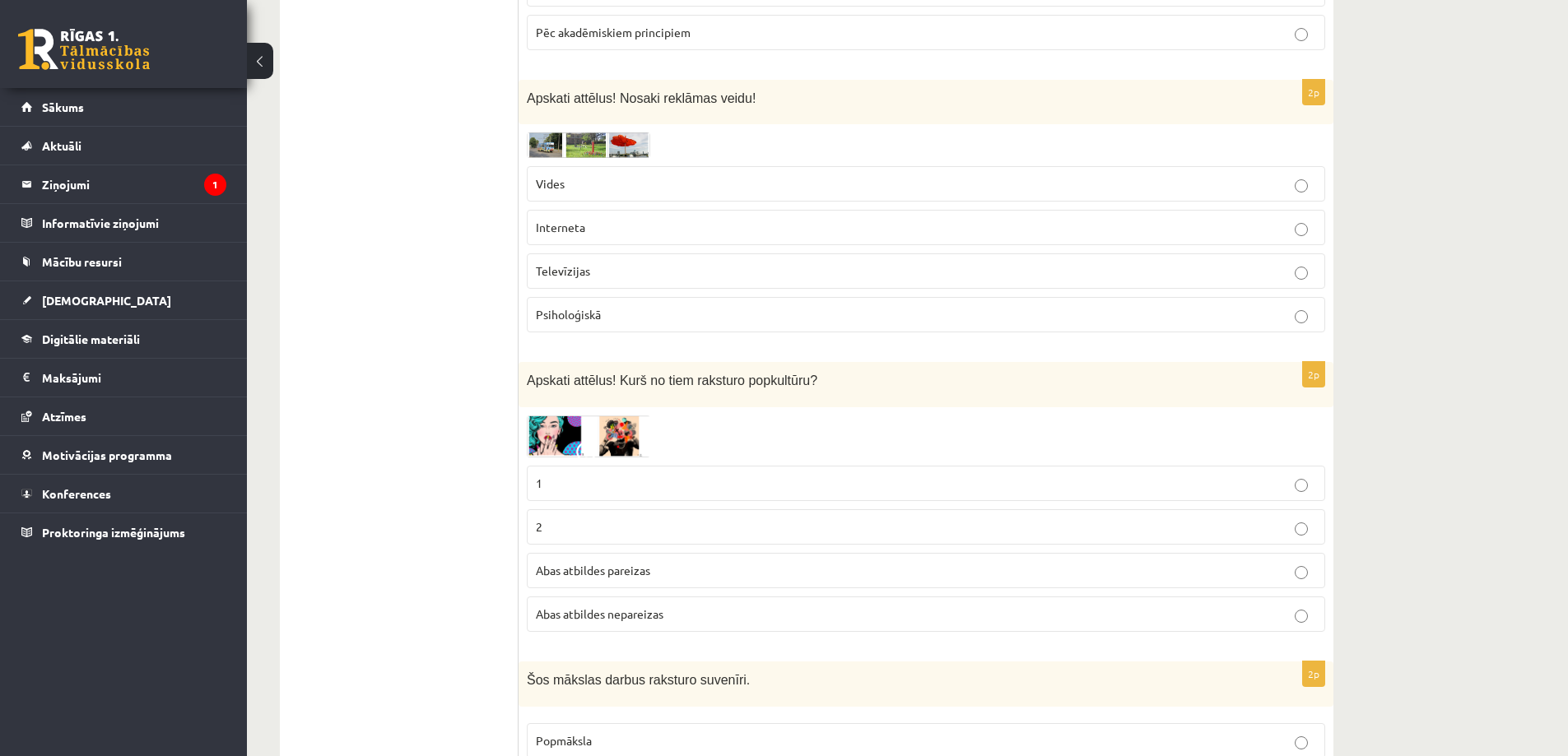
click at [543, 450] on img at bounding box center [588, 436] width 124 height 42
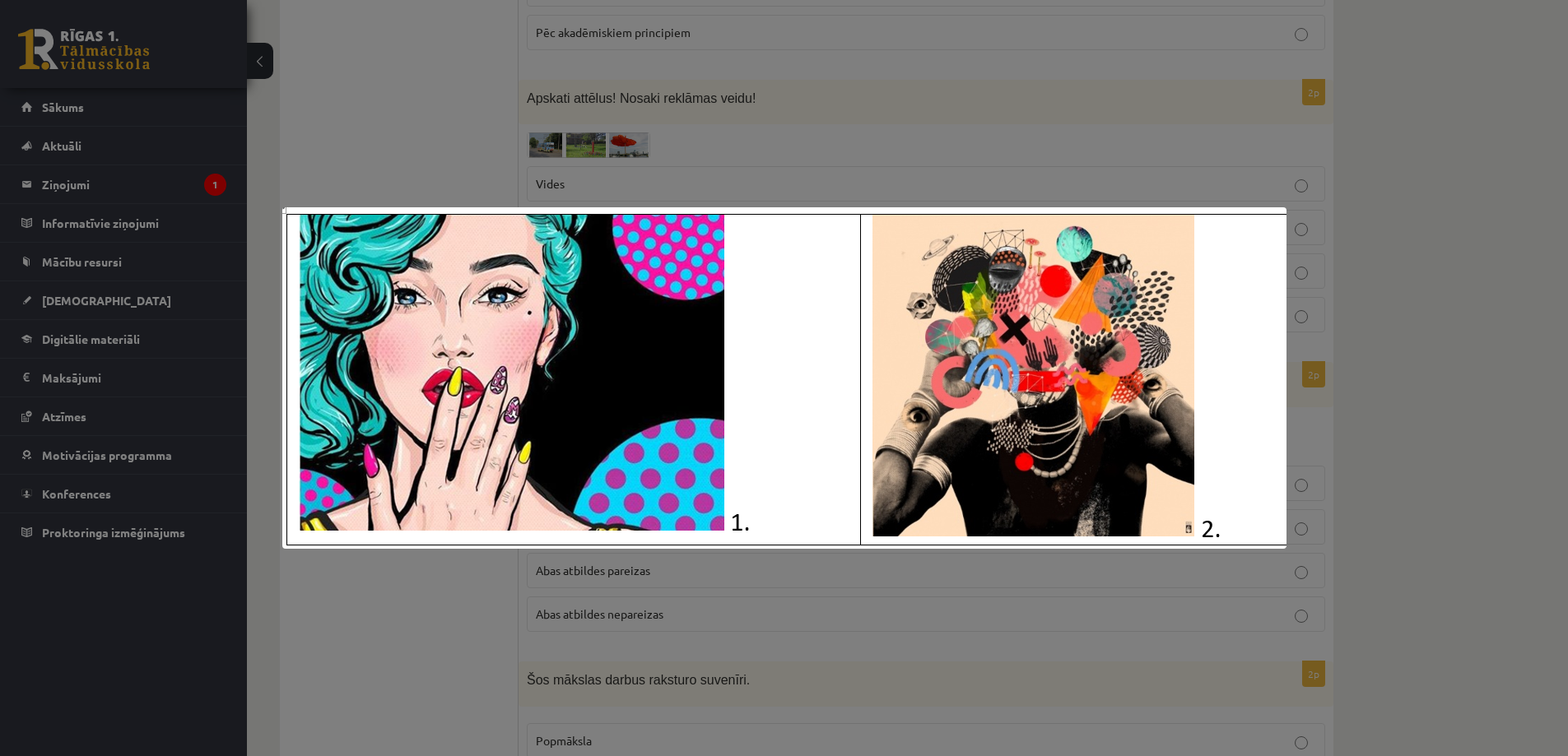
click at [440, 156] on div at bounding box center [784, 378] width 1568 height 756
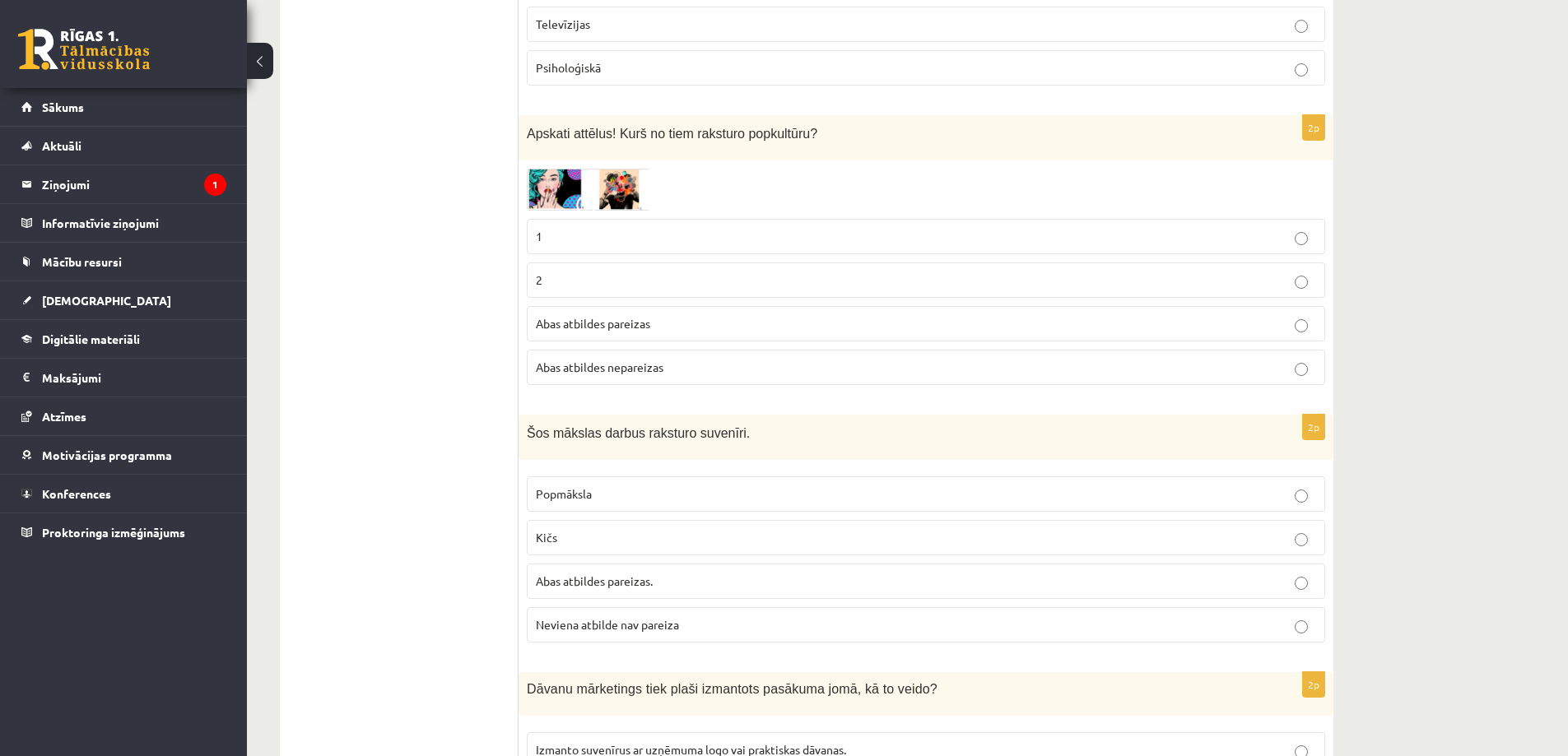
scroll to position [1317, 0]
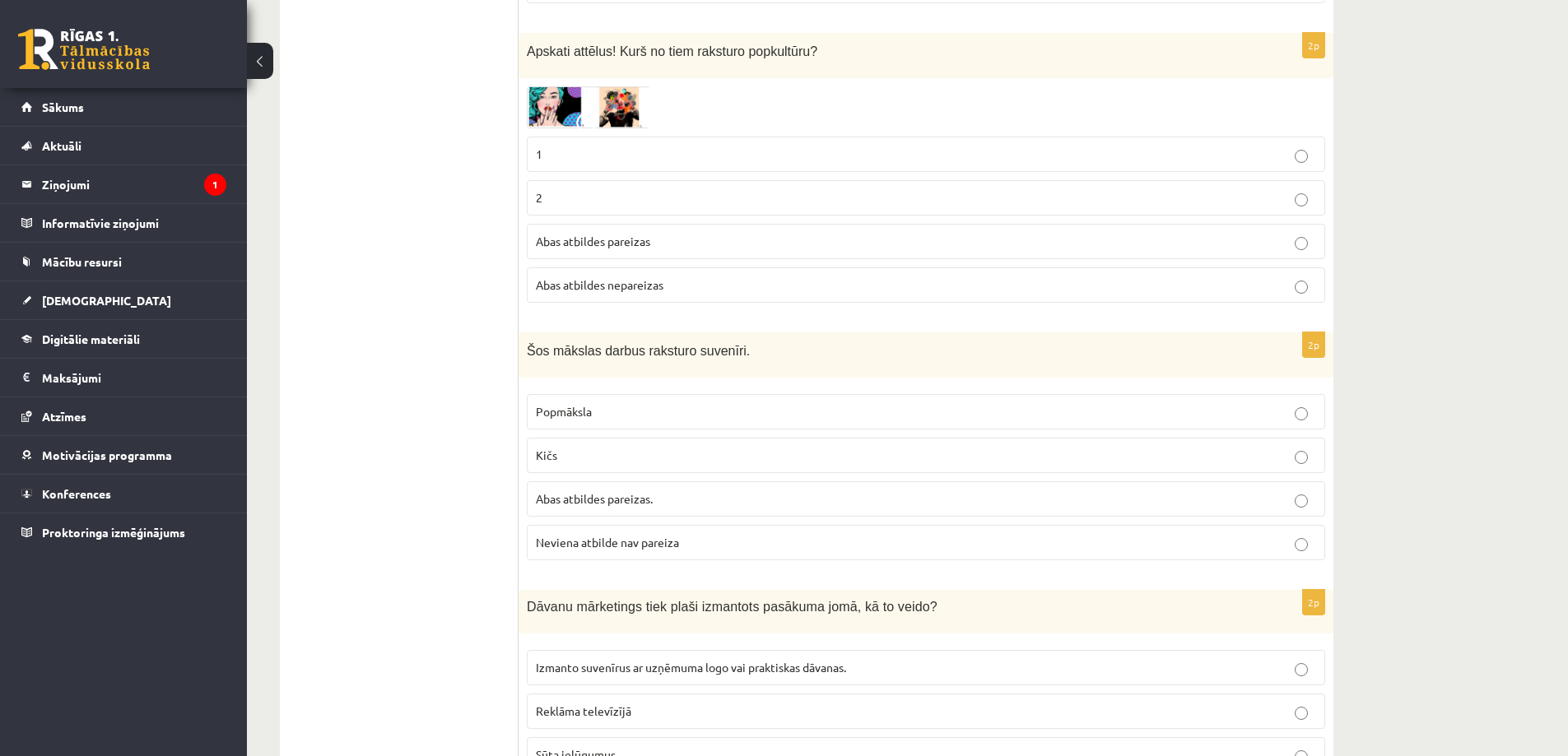
click at [1308, 458] on p "Kičs" at bounding box center [926, 456] width 781 height 17
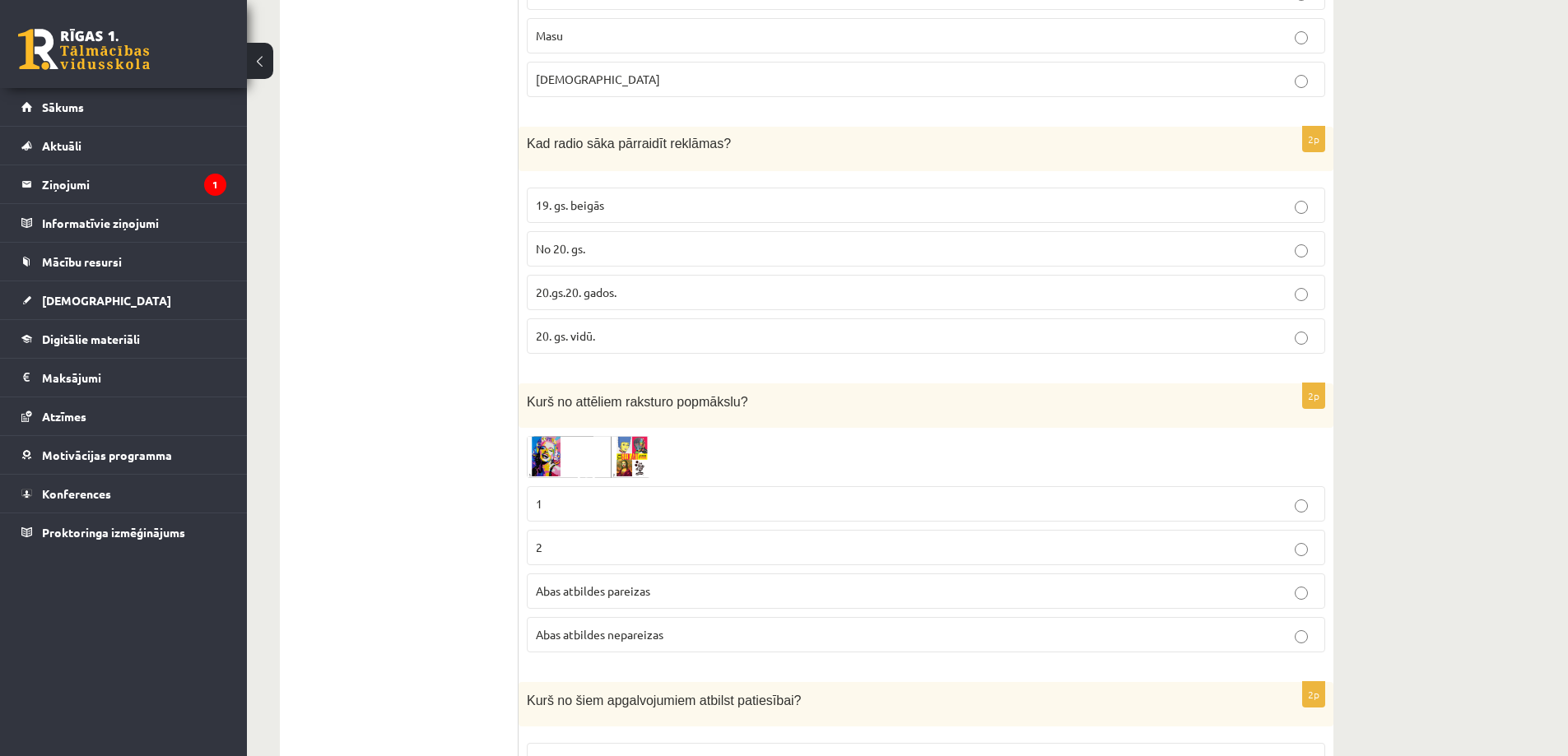
scroll to position [2633, 0]
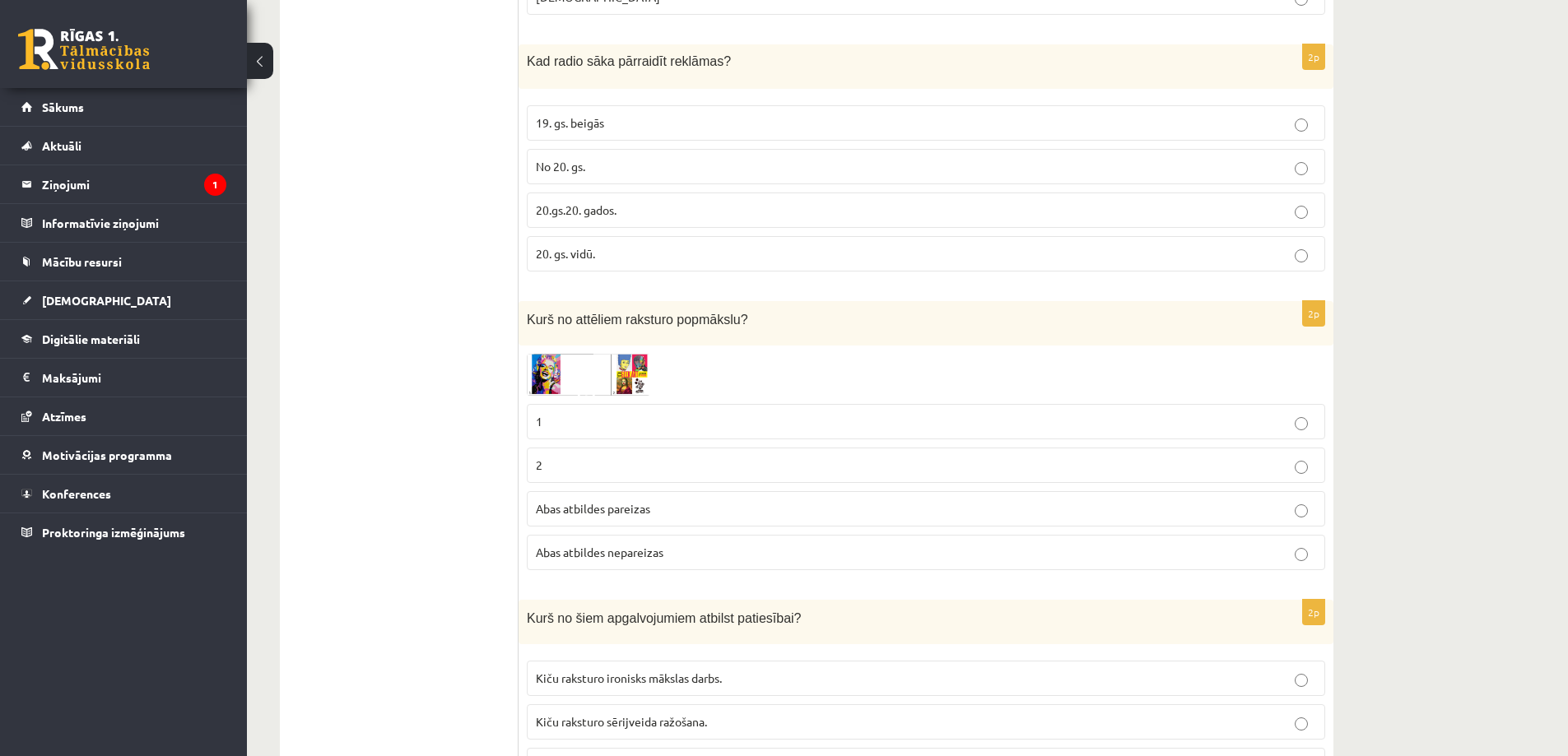
click at [556, 386] on img at bounding box center [588, 375] width 124 height 42
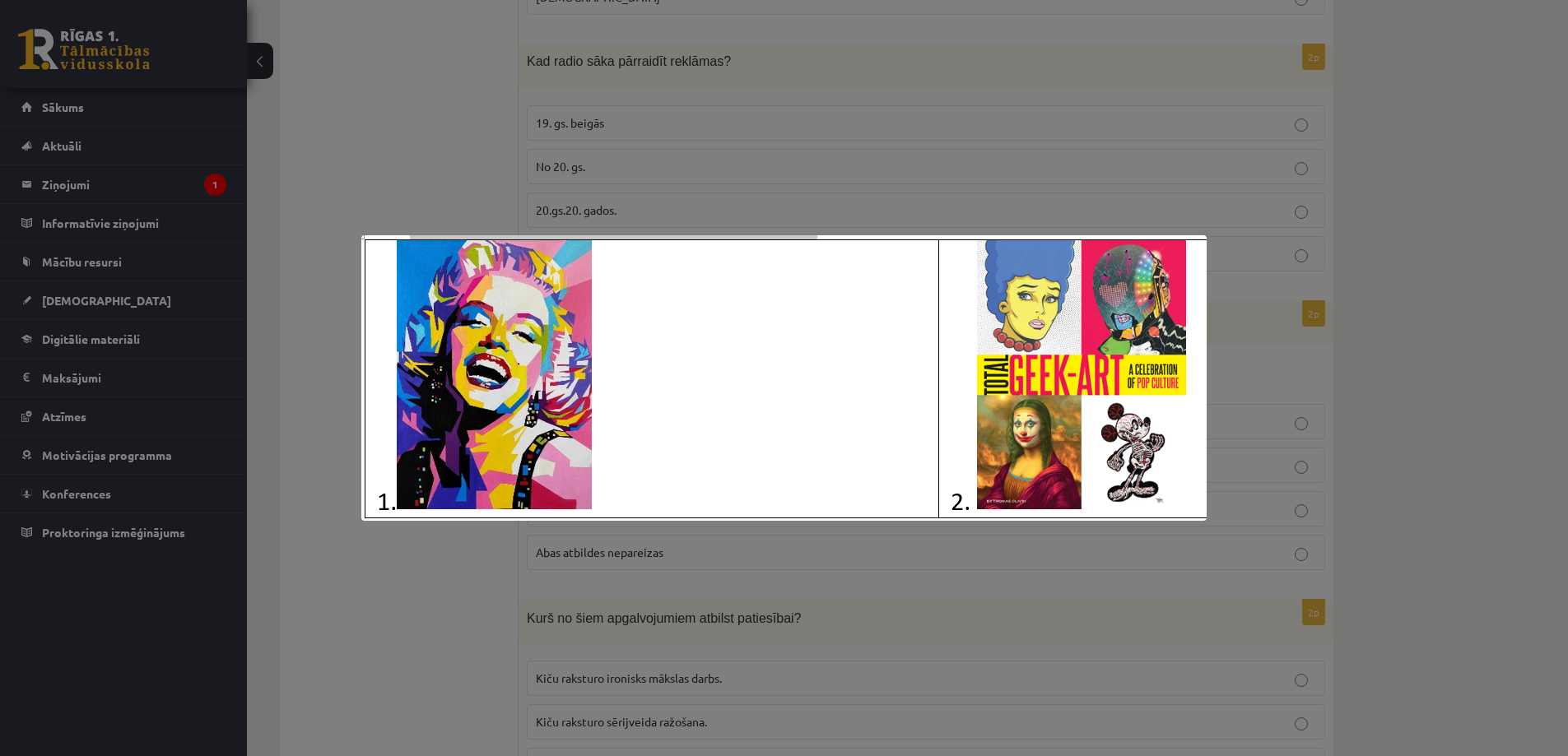
click at [384, 608] on div at bounding box center [784, 378] width 1568 height 756
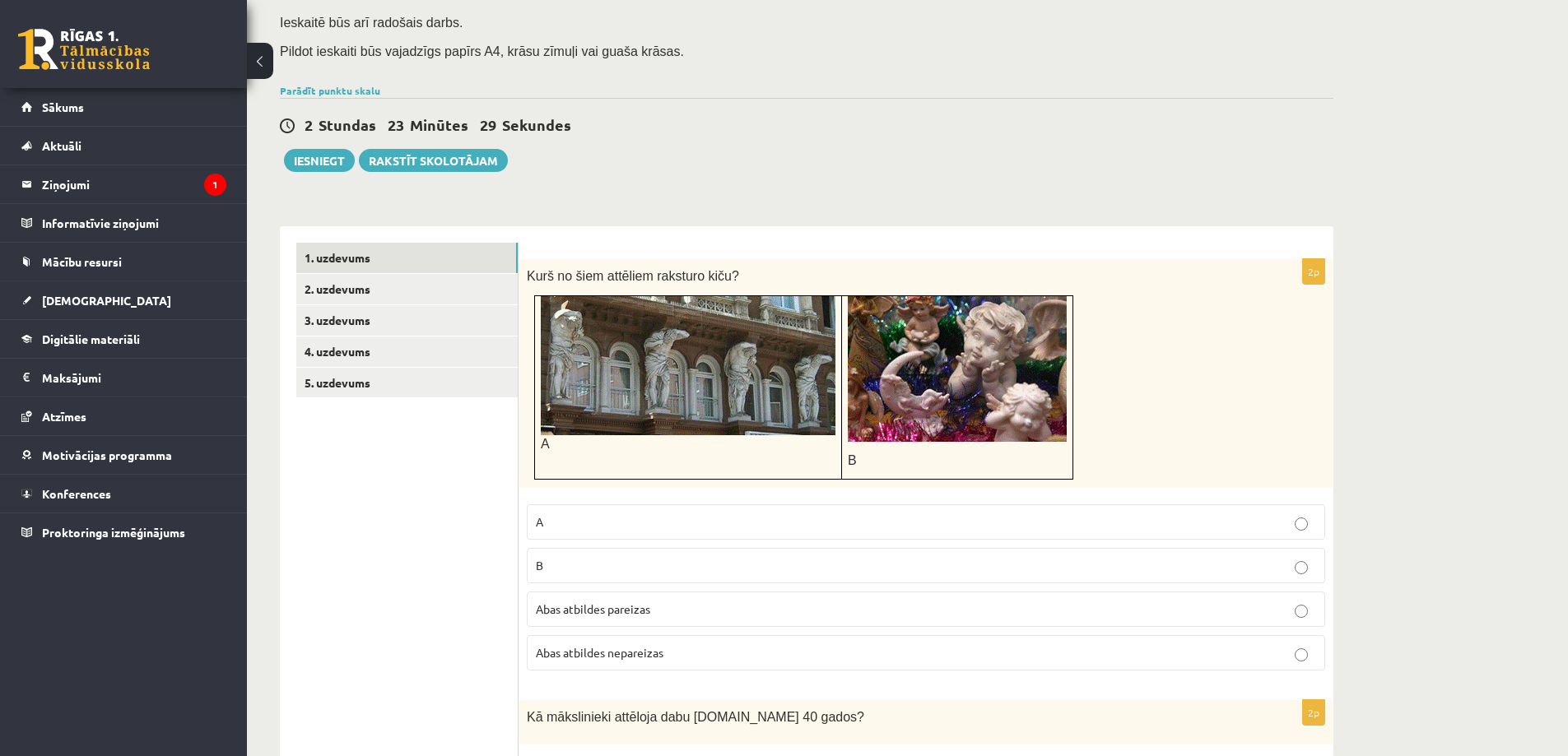
scroll to position [0, 0]
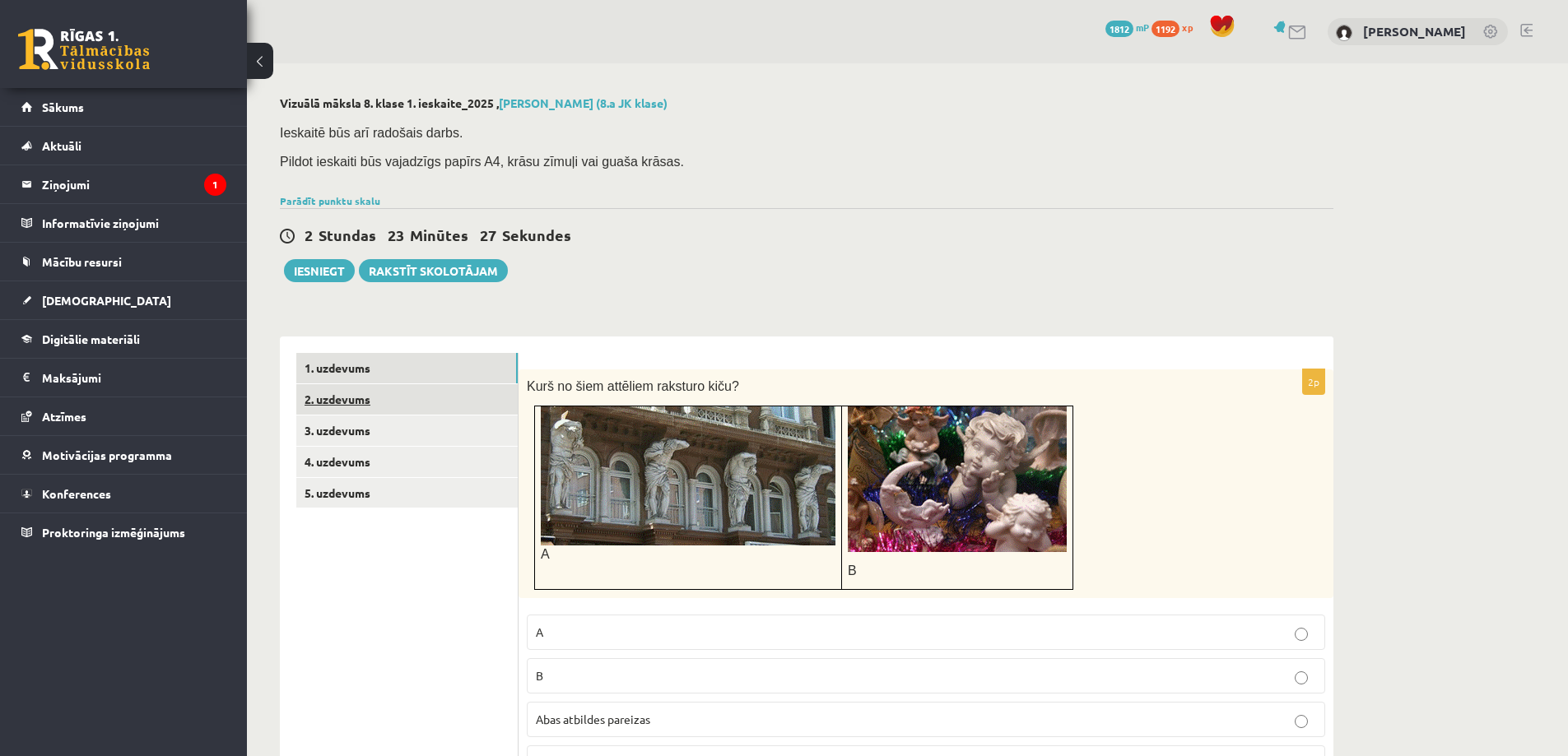
click at [340, 398] on link "2. uzdevums" at bounding box center [407, 399] width 222 height 30
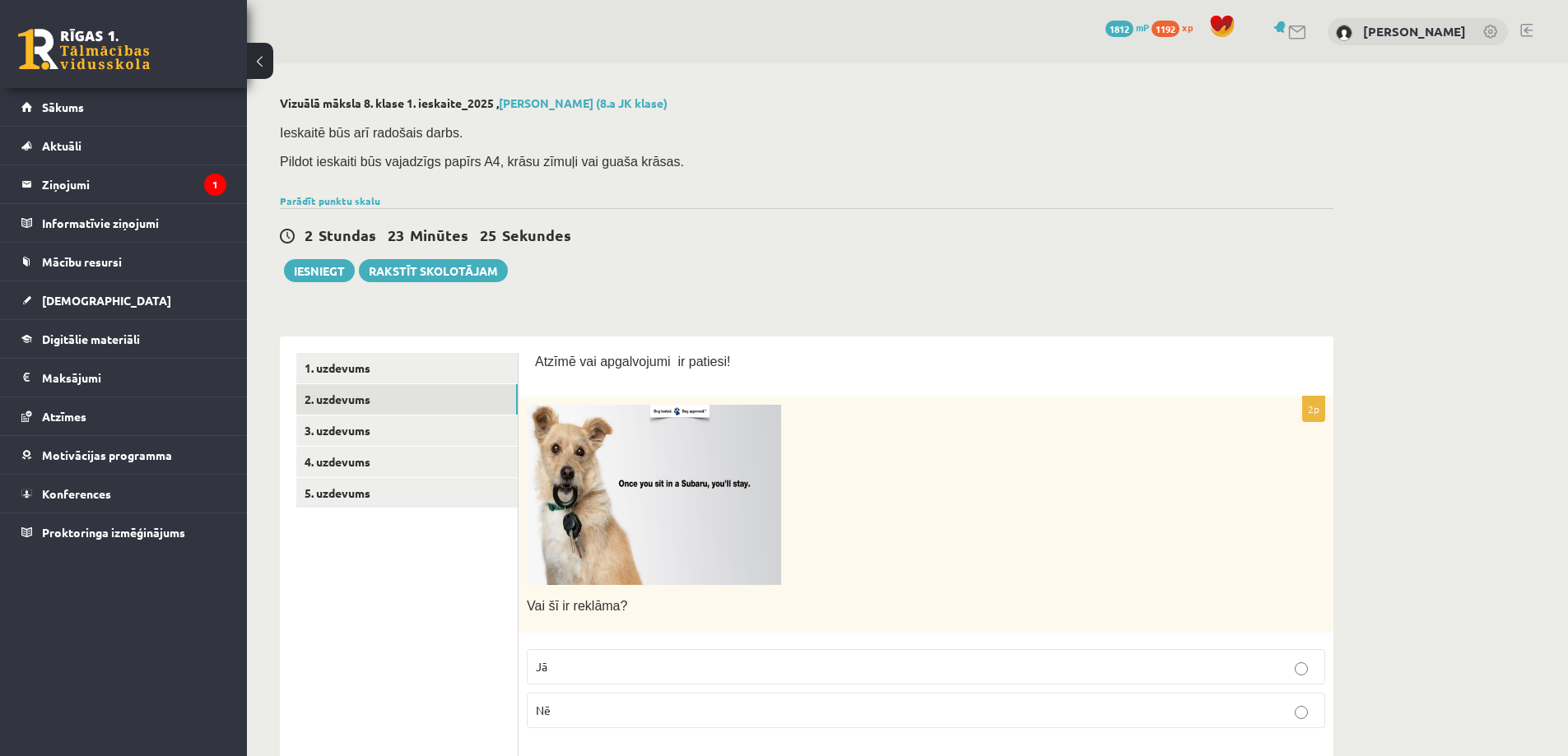
scroll to position [165, 0]
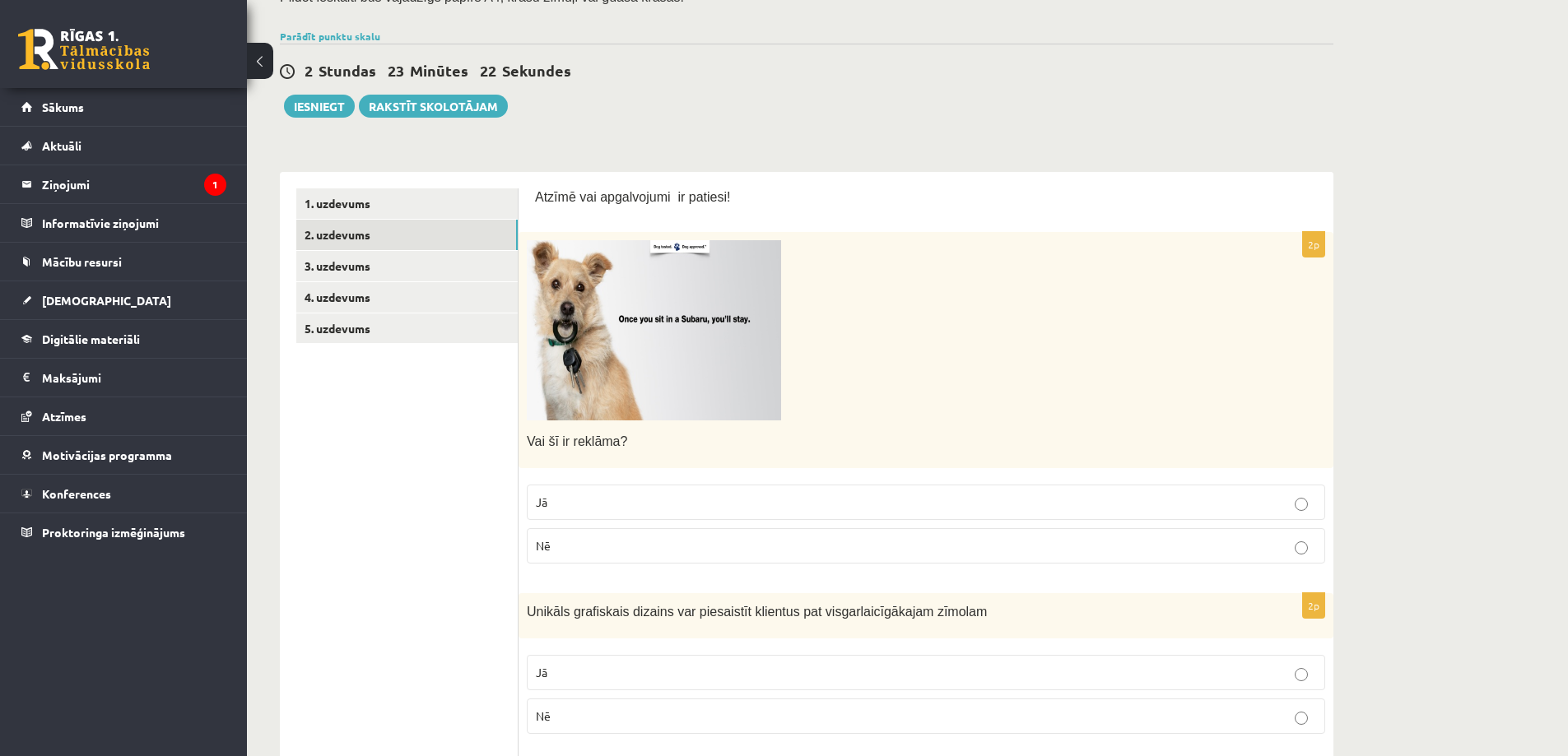
click at [732, 385] on img at bounding box center [654, 331] width 255 height 180
click at [687, 495] on p "Jā" at bounding box center [926, 502] width 781 height 17
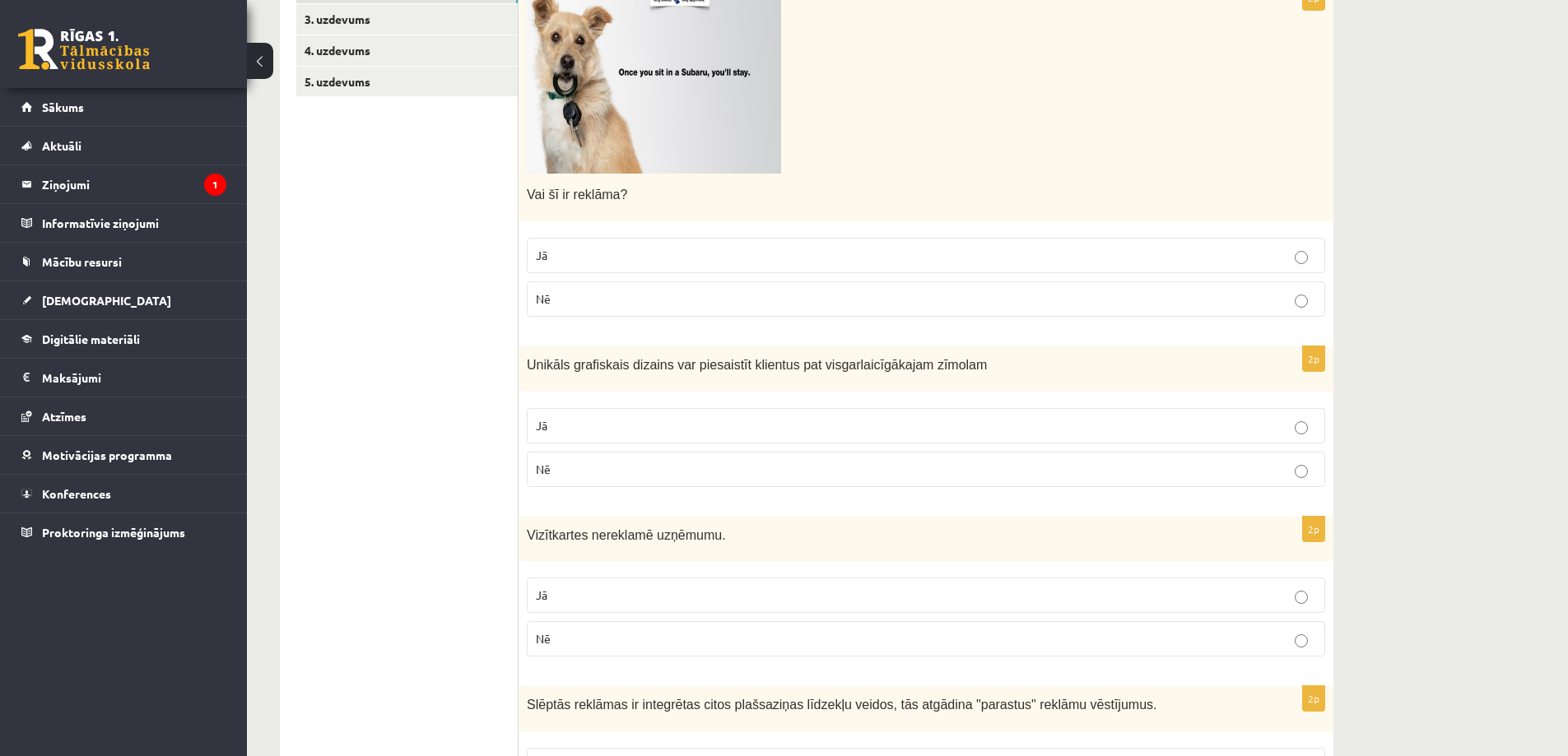
click at [836, 428] on p "Jā" at bounding box center [926, 426] width 781 height 17
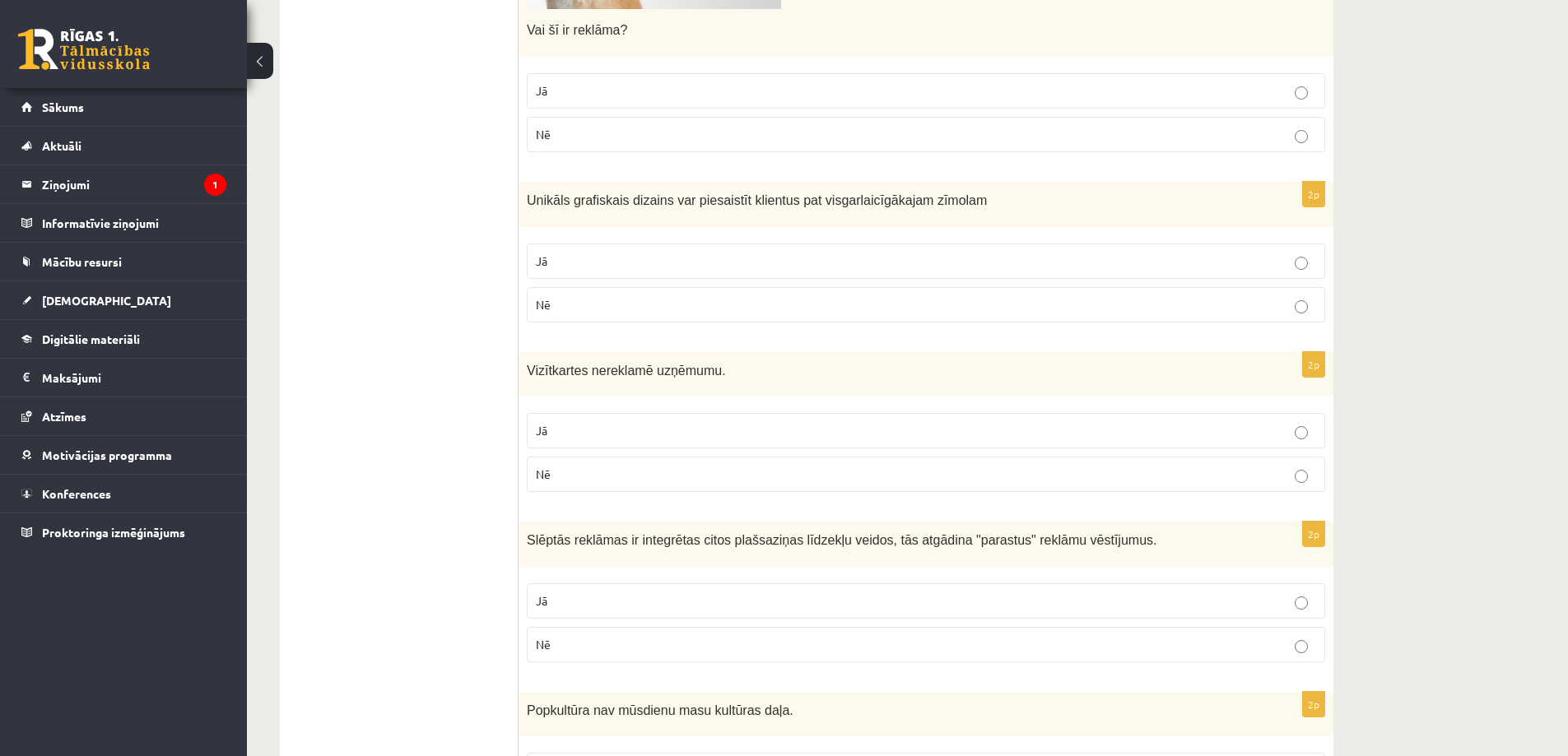
click at [675, 475] on p "Nē" at bounding box center [926, 475] width 781 height 17
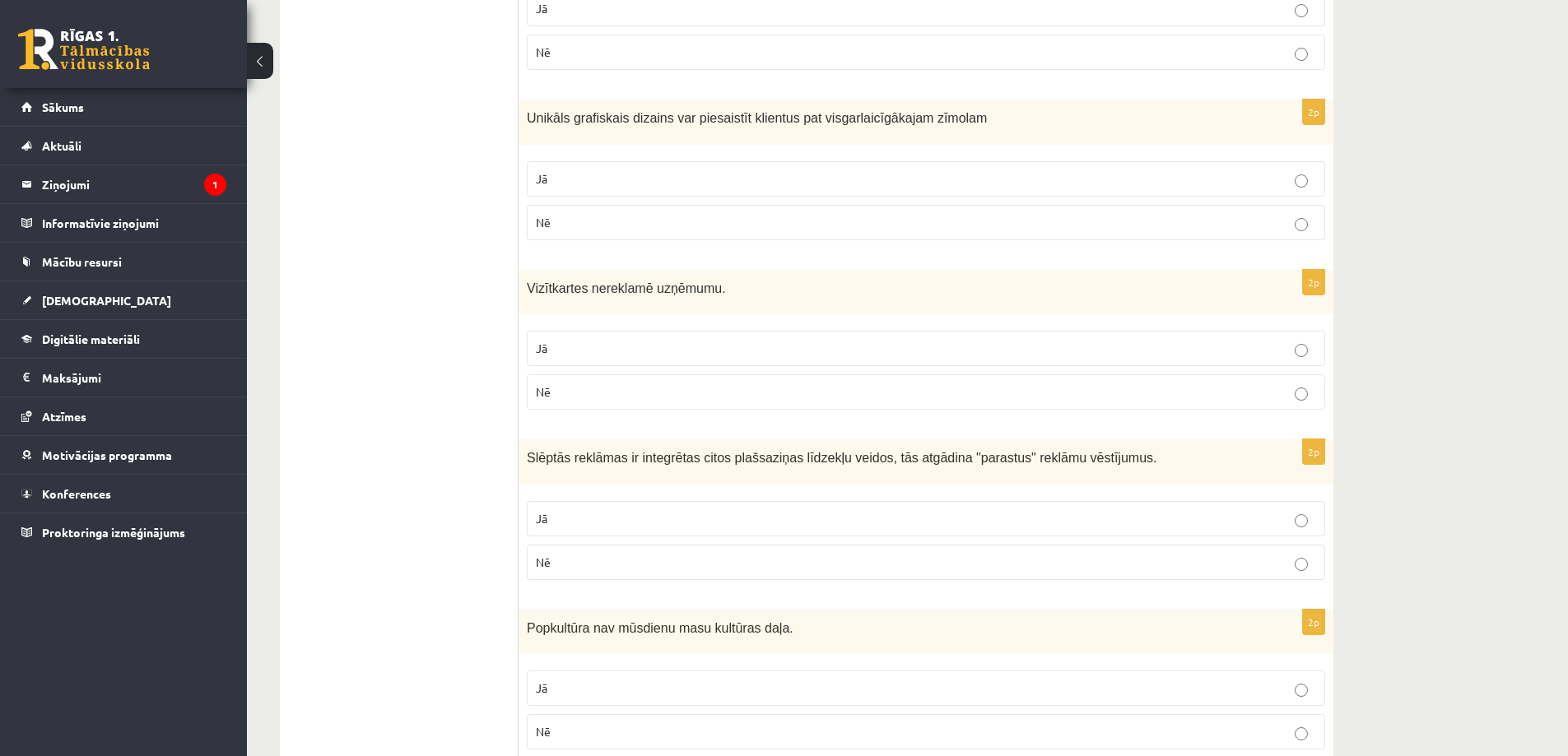
scroll to position [740, 0]
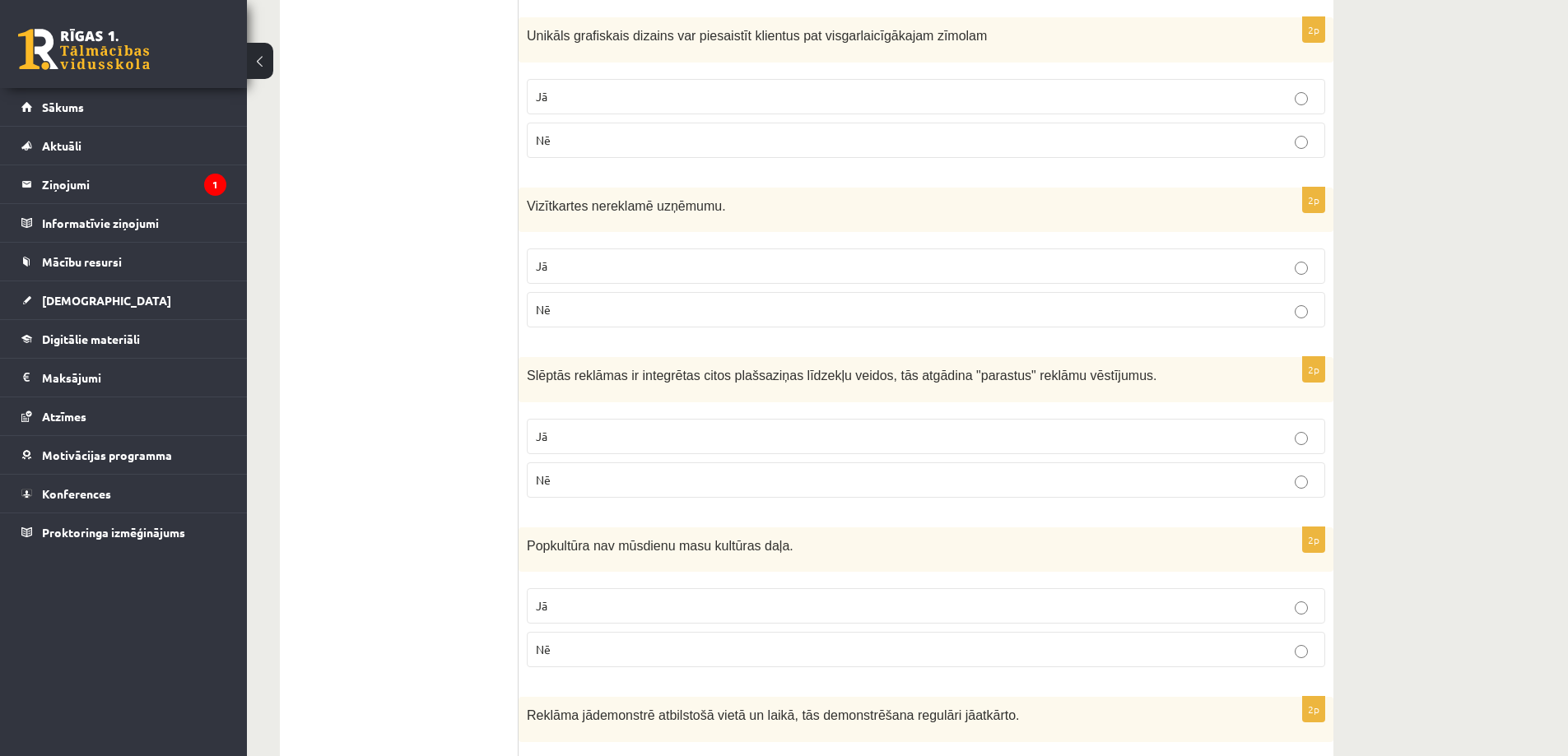
click at [732, 439] on p "Jā" at bounding box center [926, 436] width 781 height 17
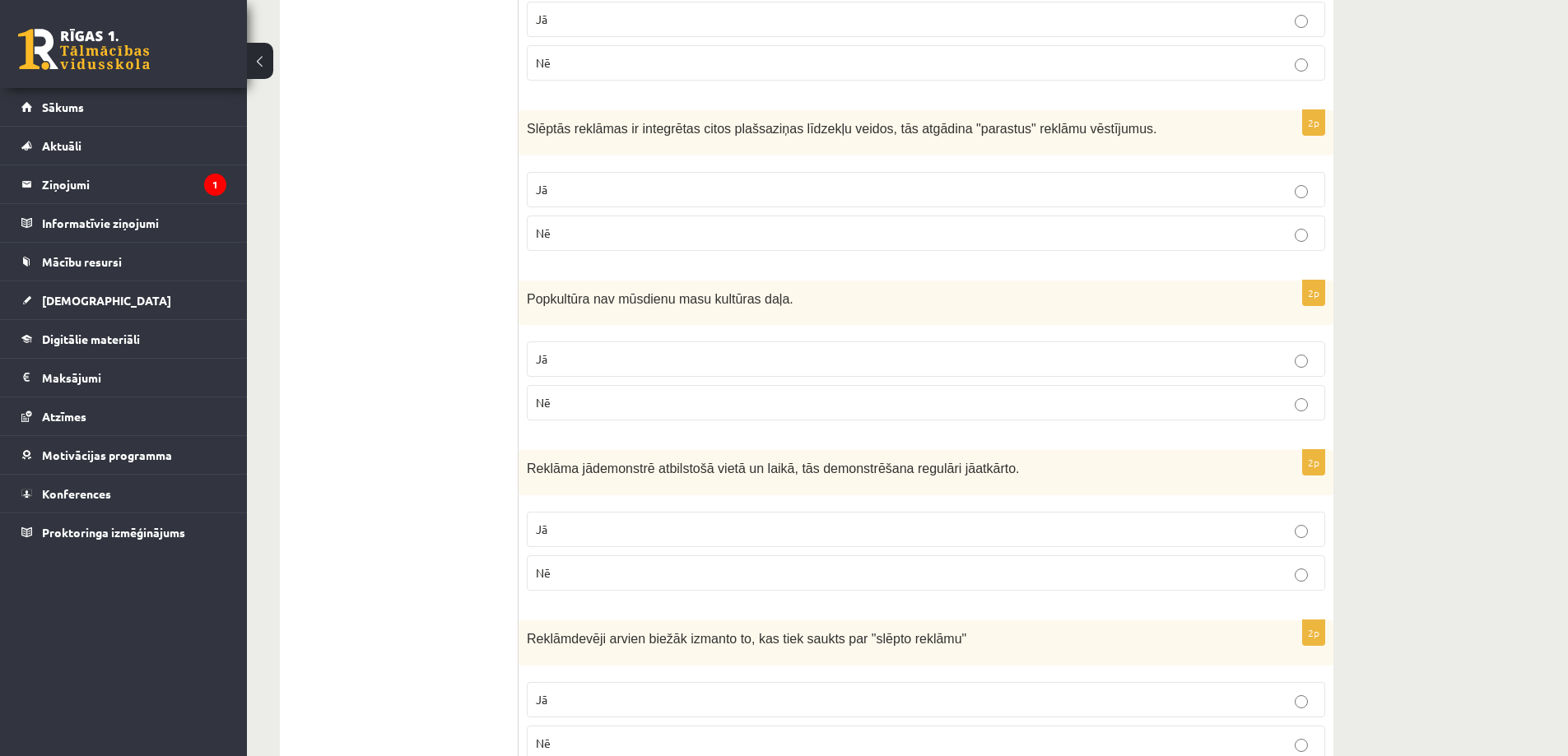
scroll to position [1069, 0]
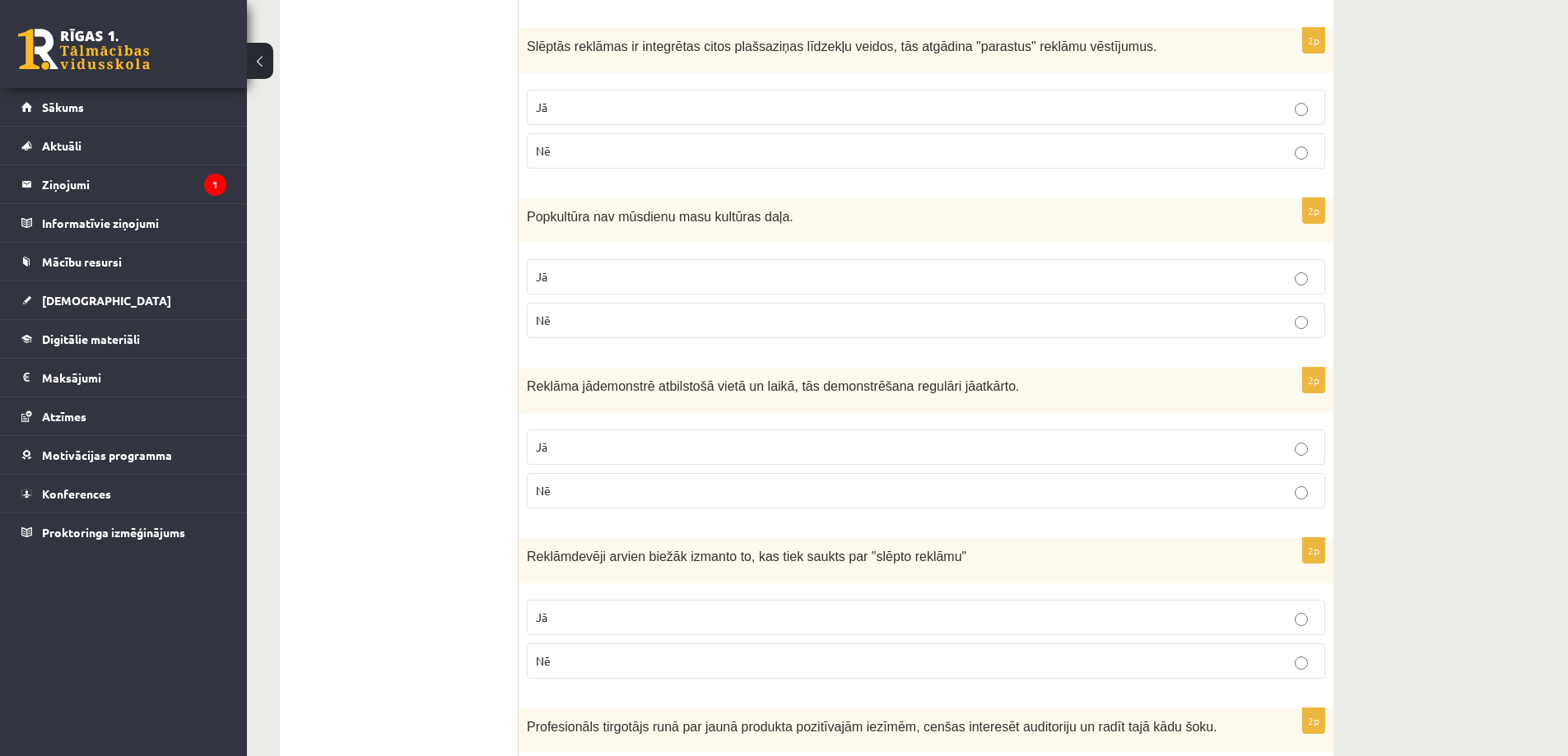
click at [674, 324] on p "Nē" at bounding box center [926, 320] width 781 height 17
click at [739, 444] on p "Jā" at bounding box center [926, 448] width 781 height 17
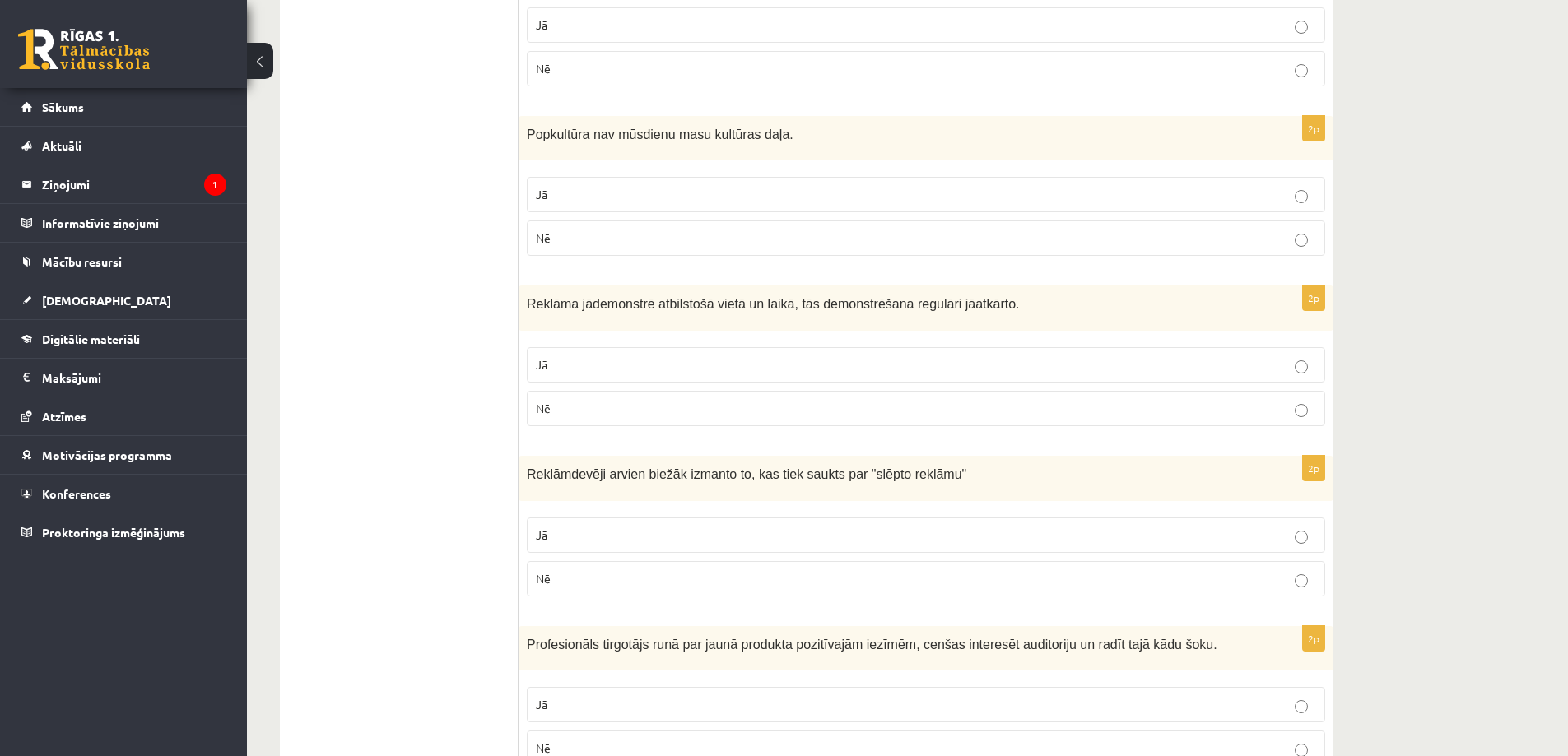
scroll to position [1235, 0]
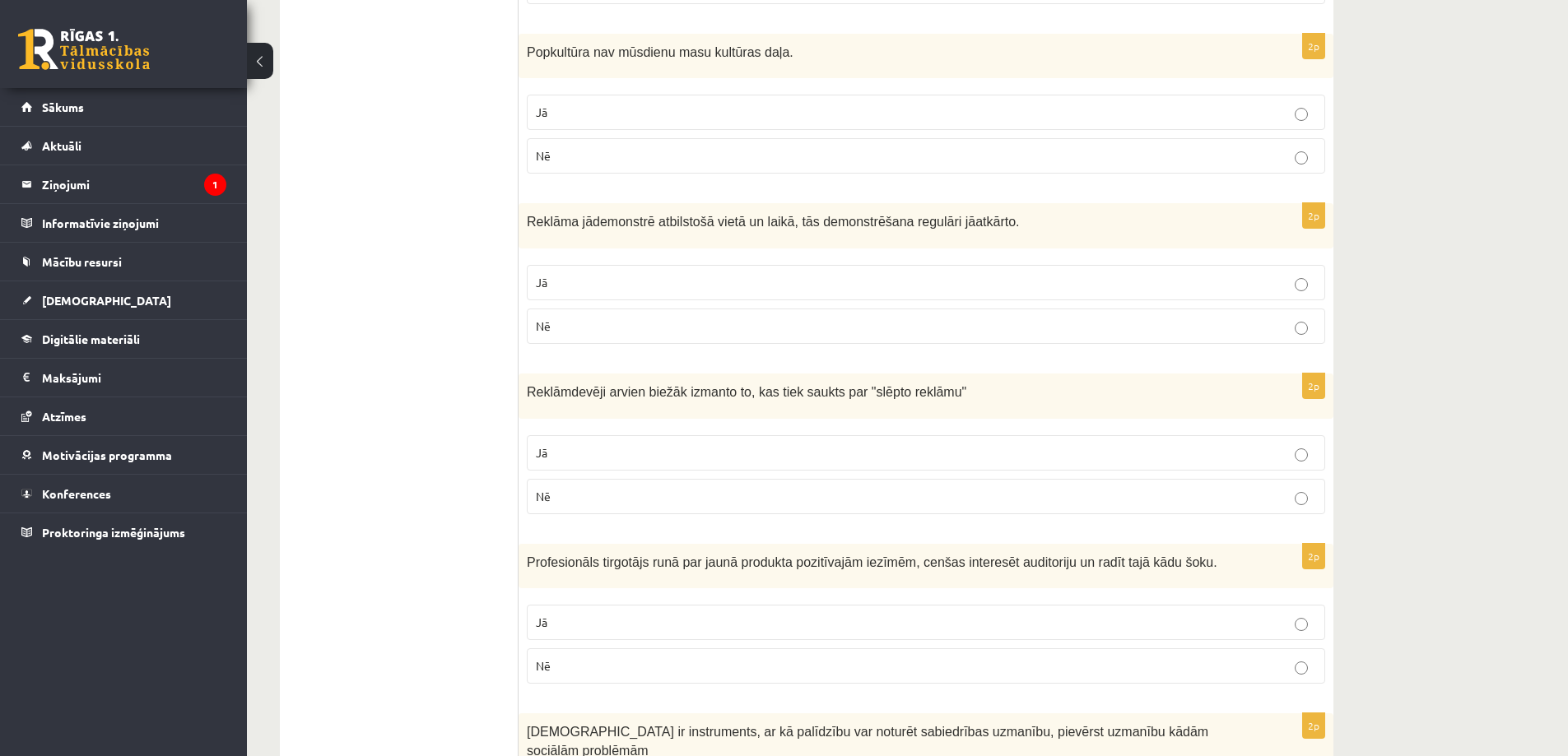
click at [726, 456] on p "Jā" at bounding box center [926, 453] width 781 height 17
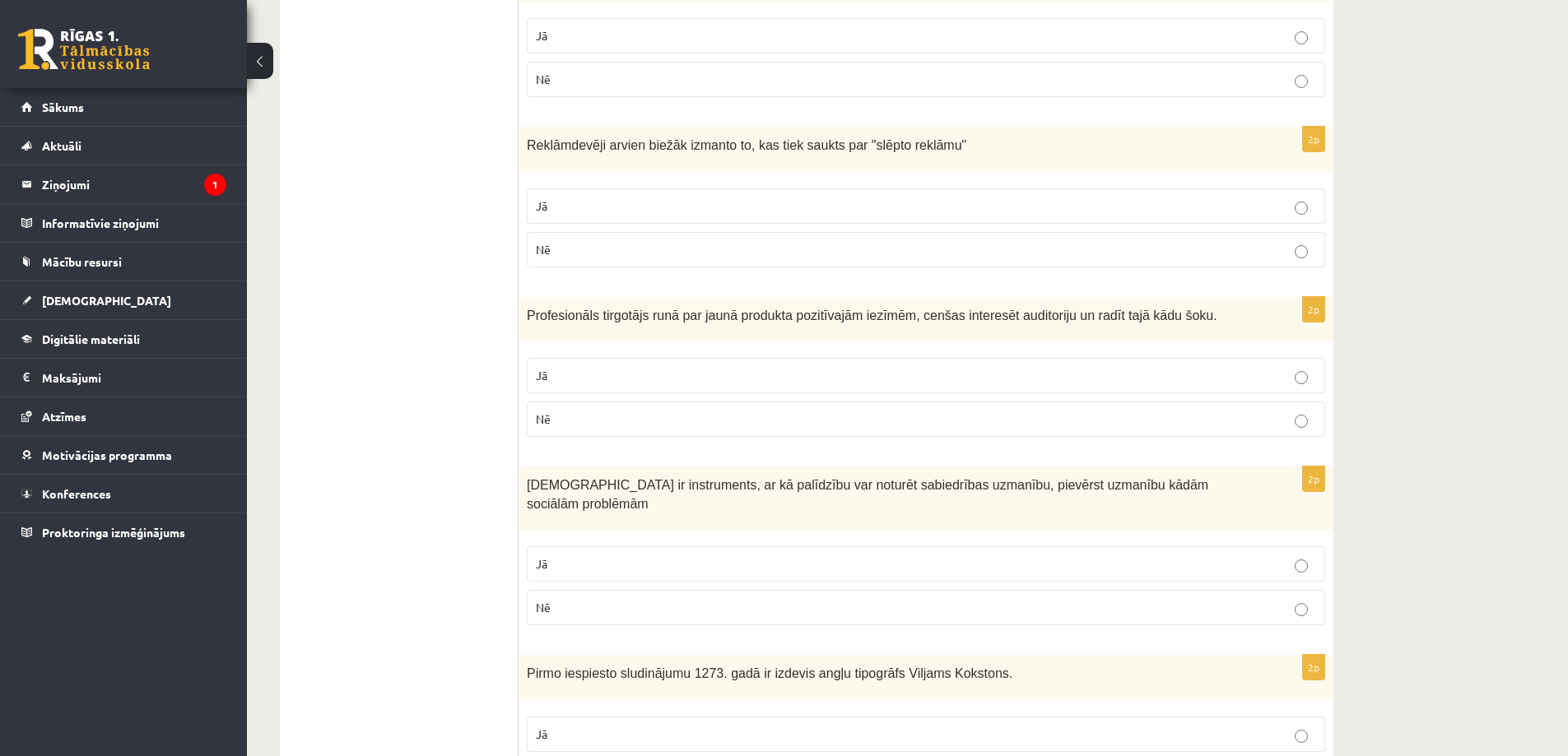
click at [704, 386] on label "Jā" at bounding box center [926, 375] width 799 height 36
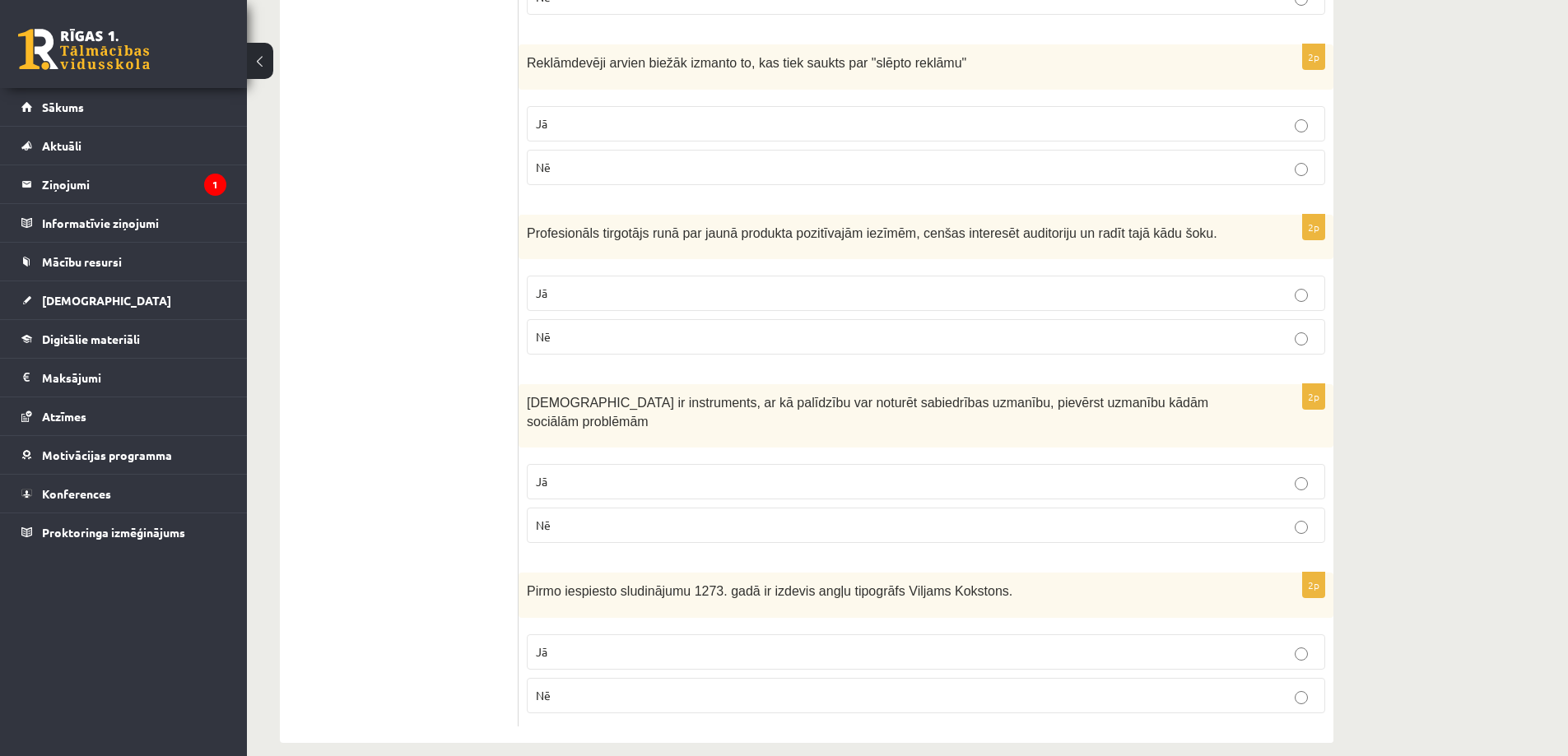
click at [781, 464] on label "Jā" at bounding box center [926, 481] width 799 height 36
click at [650, 642] on p "Jā" at bounding box center [926, 650] width 781 height 17
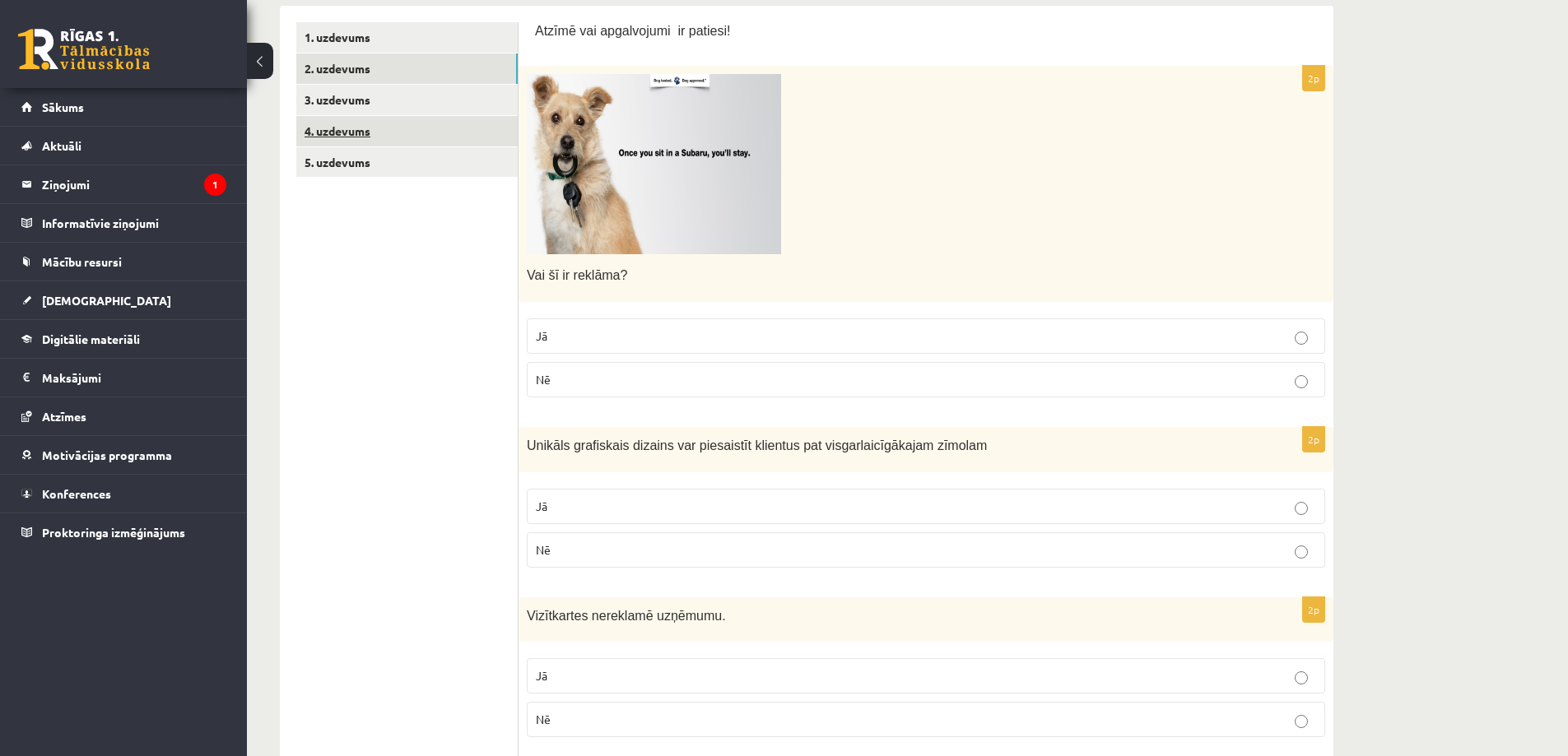
scroll to position [0, 0]
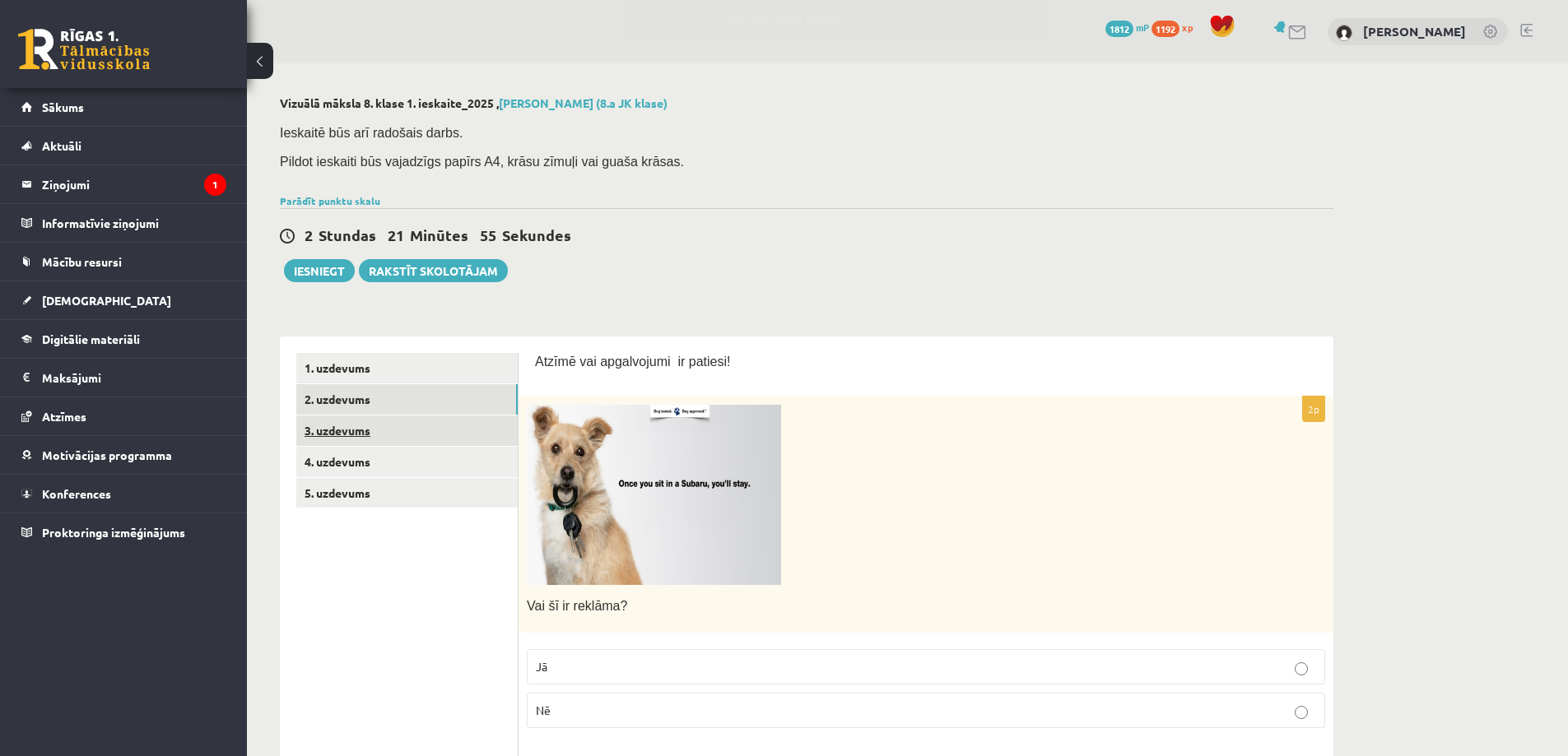
click at [357, 431] on link "3. uzdevums" at bounding box center [407, 430] width 222 height 30
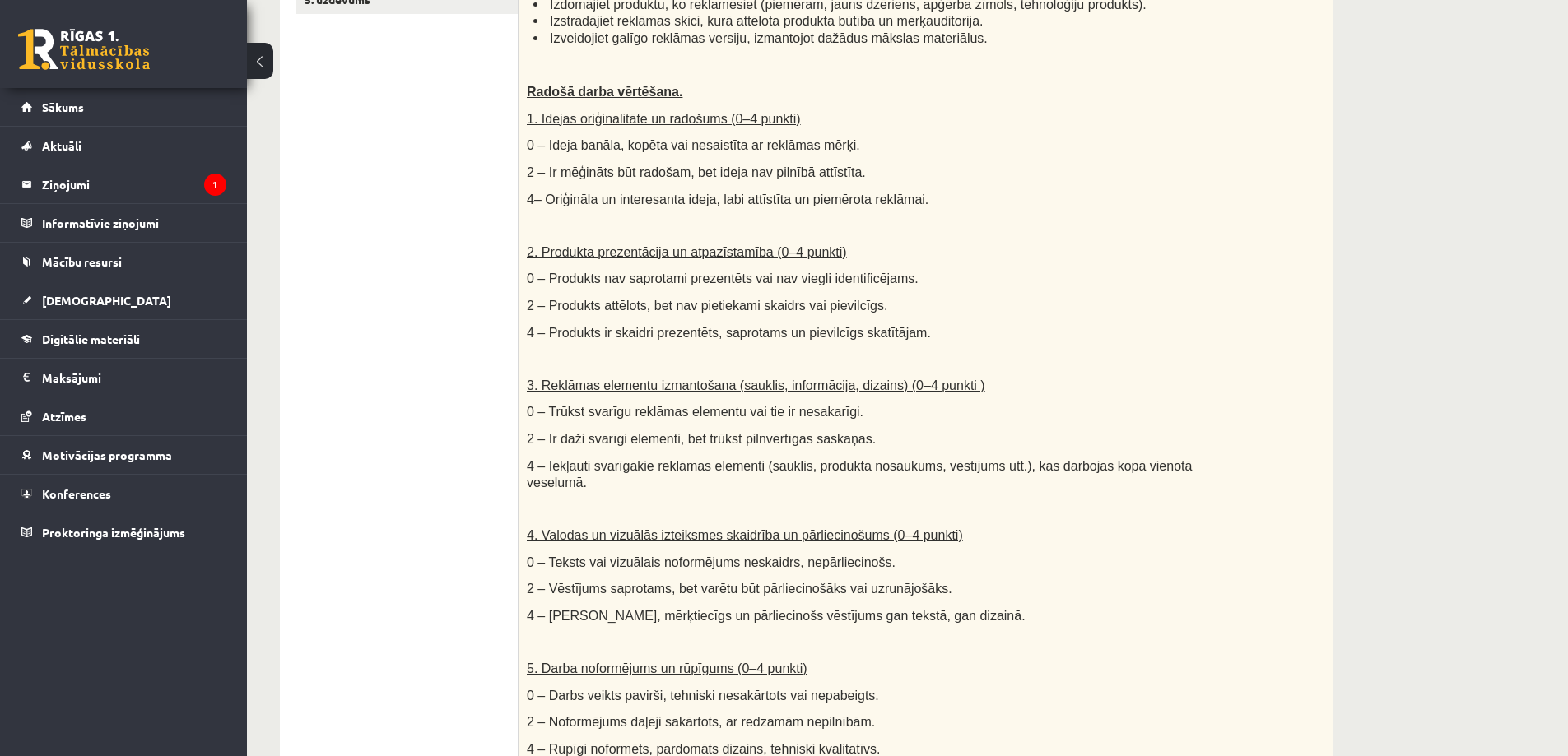
scroll to position [82, 0]
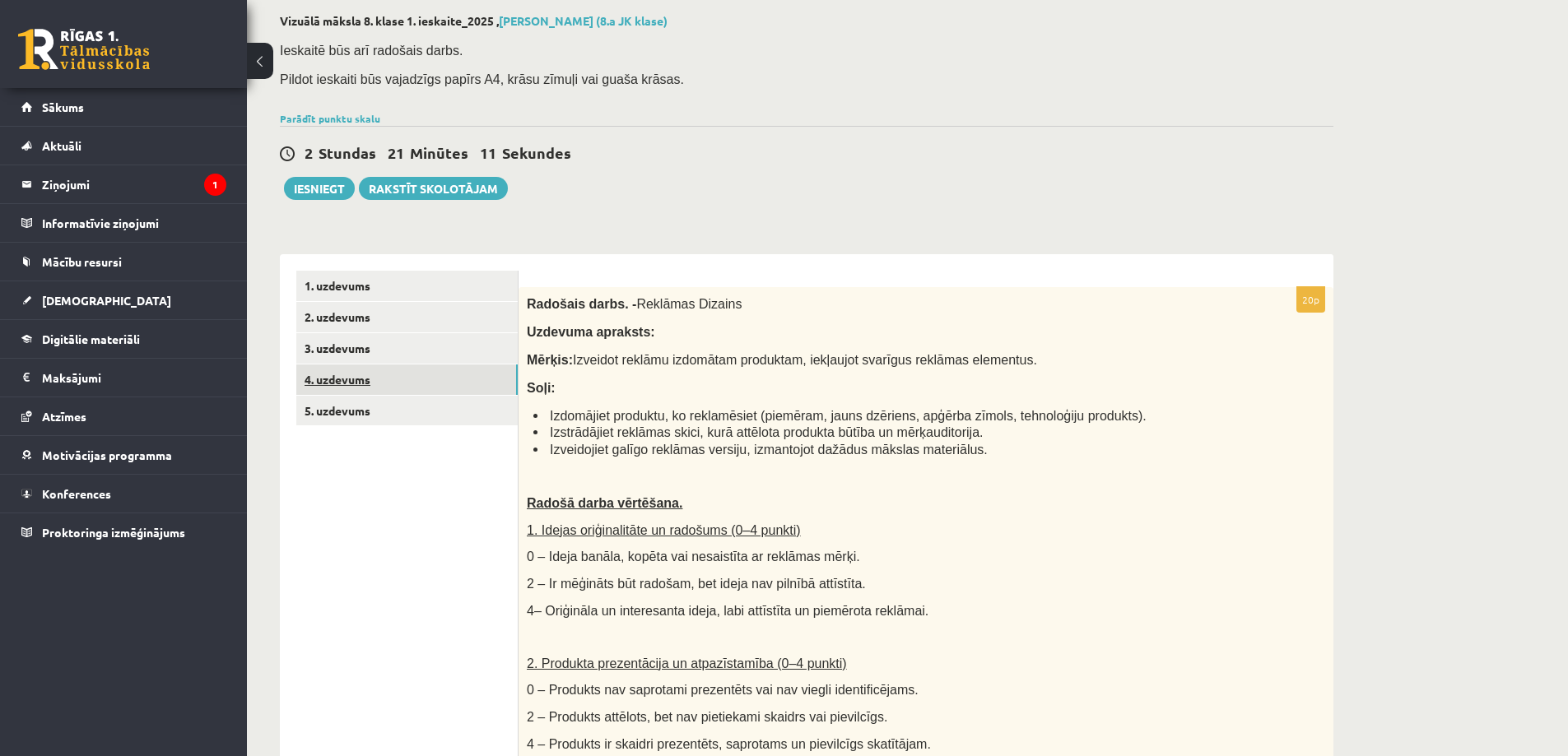
click at [357, 380] on link "4. uzdevums" at bounding box center [407, 379] width 222 height 30
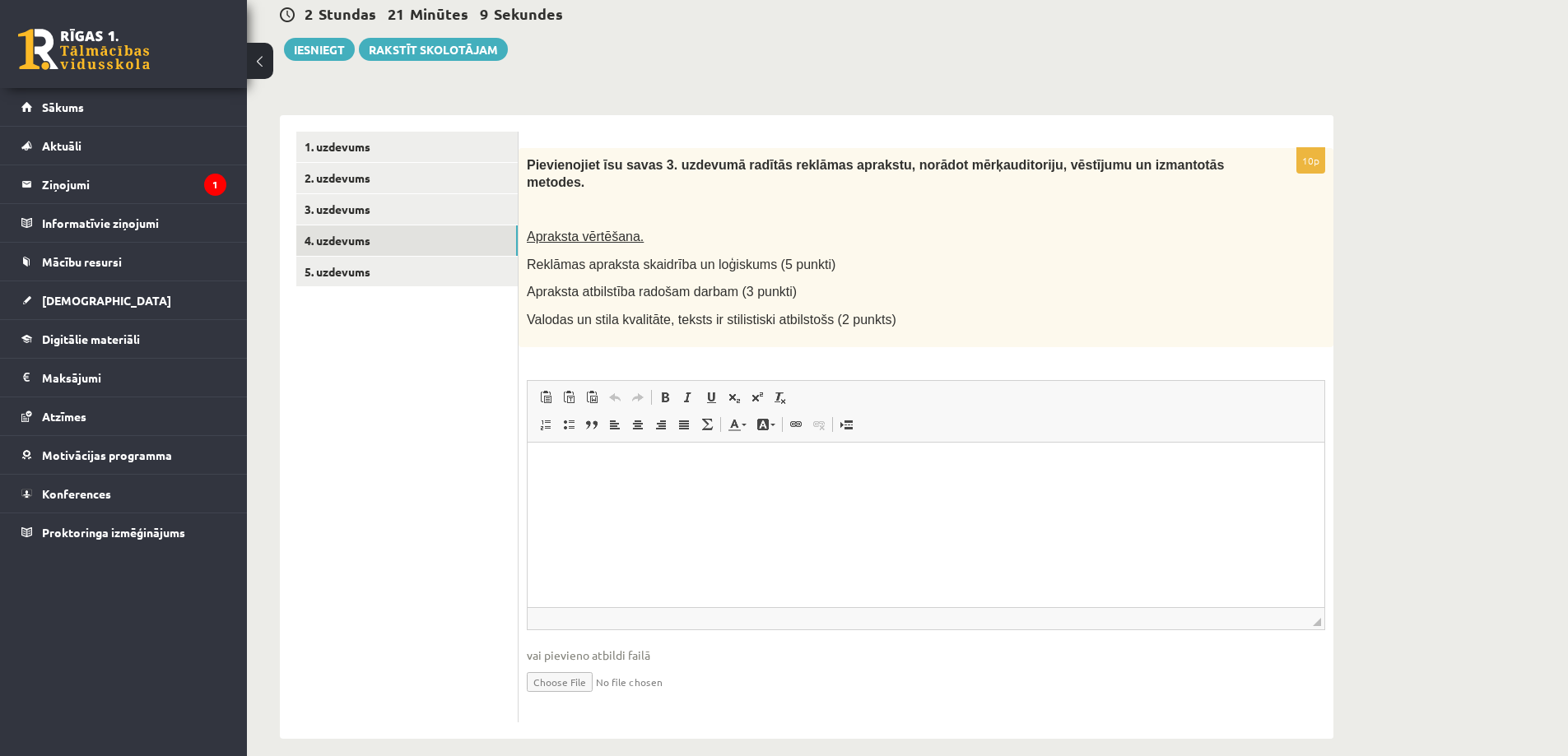
scroll to position [0, 0]
click at [340, 271] on link "5. uzdevums" at bounding box center [407, 272] width 222 height 30
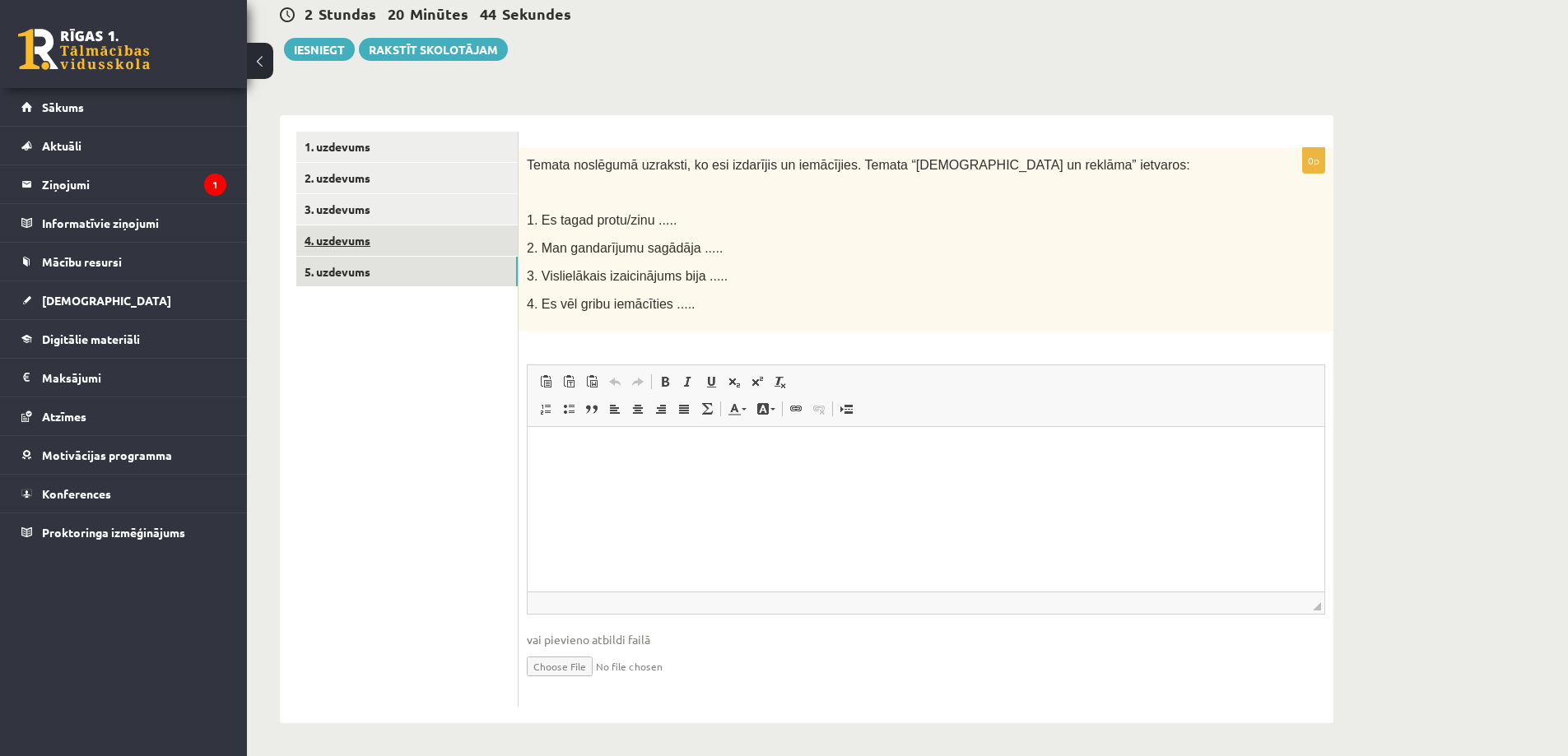
click at [337, 236] on link "4. uzdevums" at bounding box center [407, 240] width 222 height 30
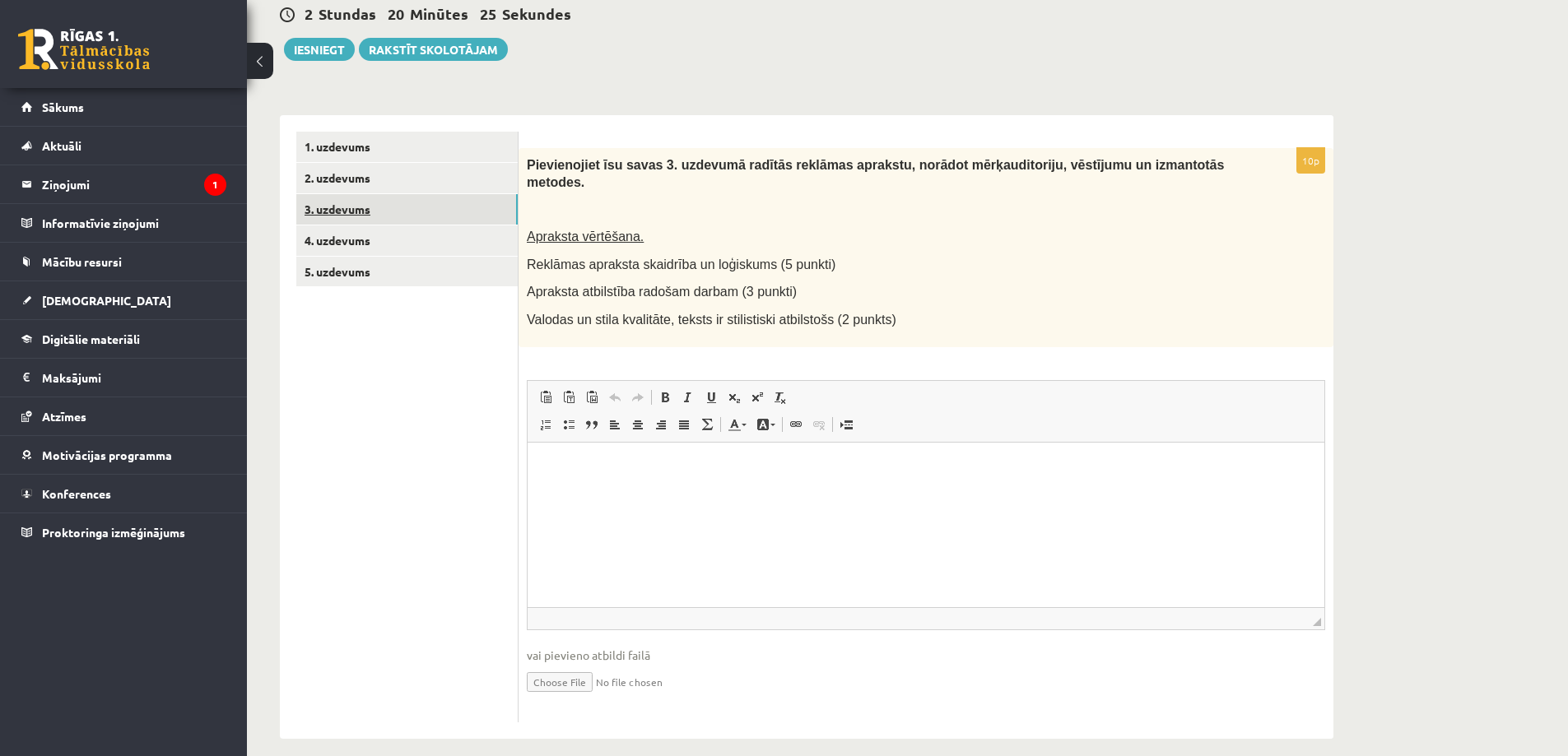
click at [360, 207] on link "3. uzdevums" at bounding box center [407, 209] width 222 height 30
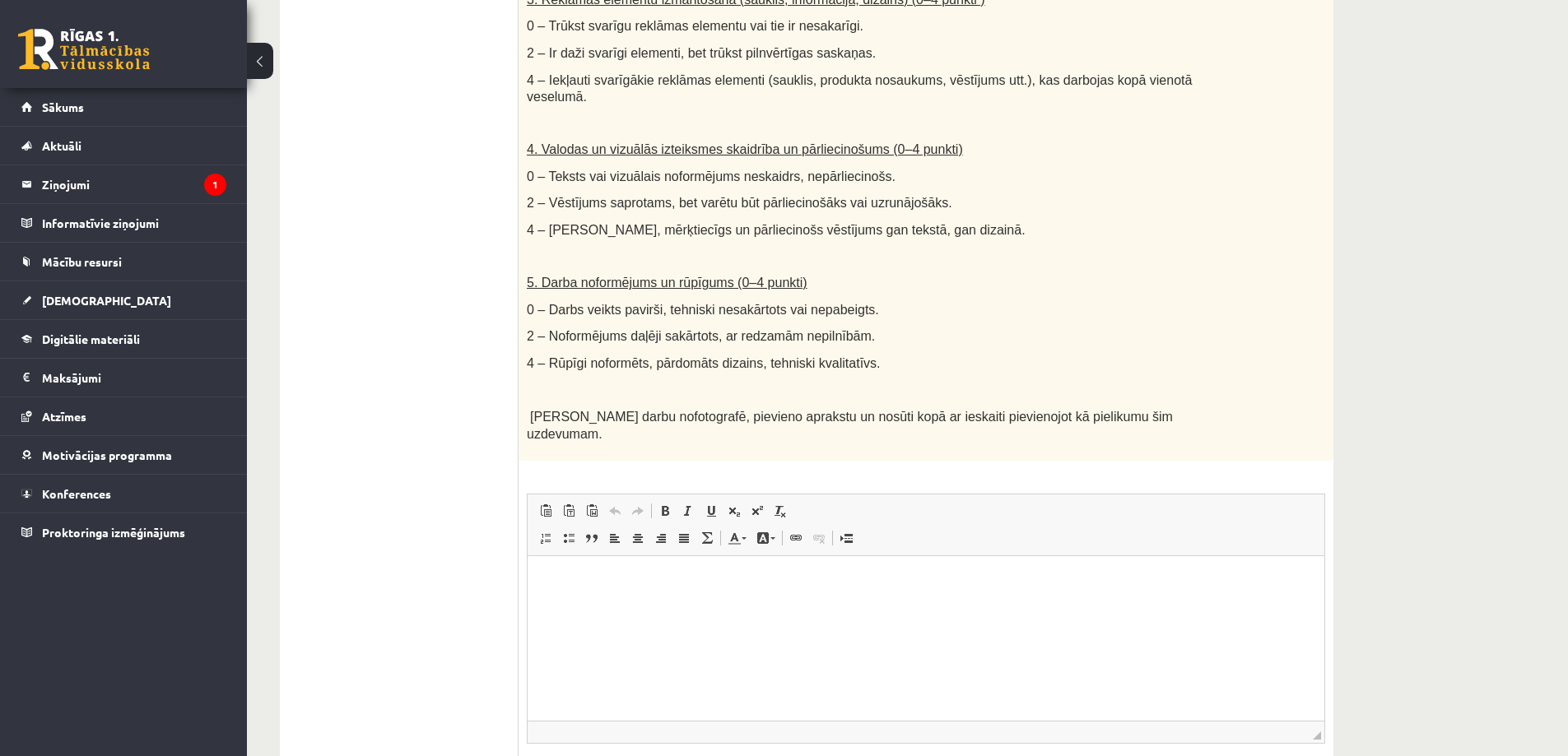
scroll to position [962, 0]
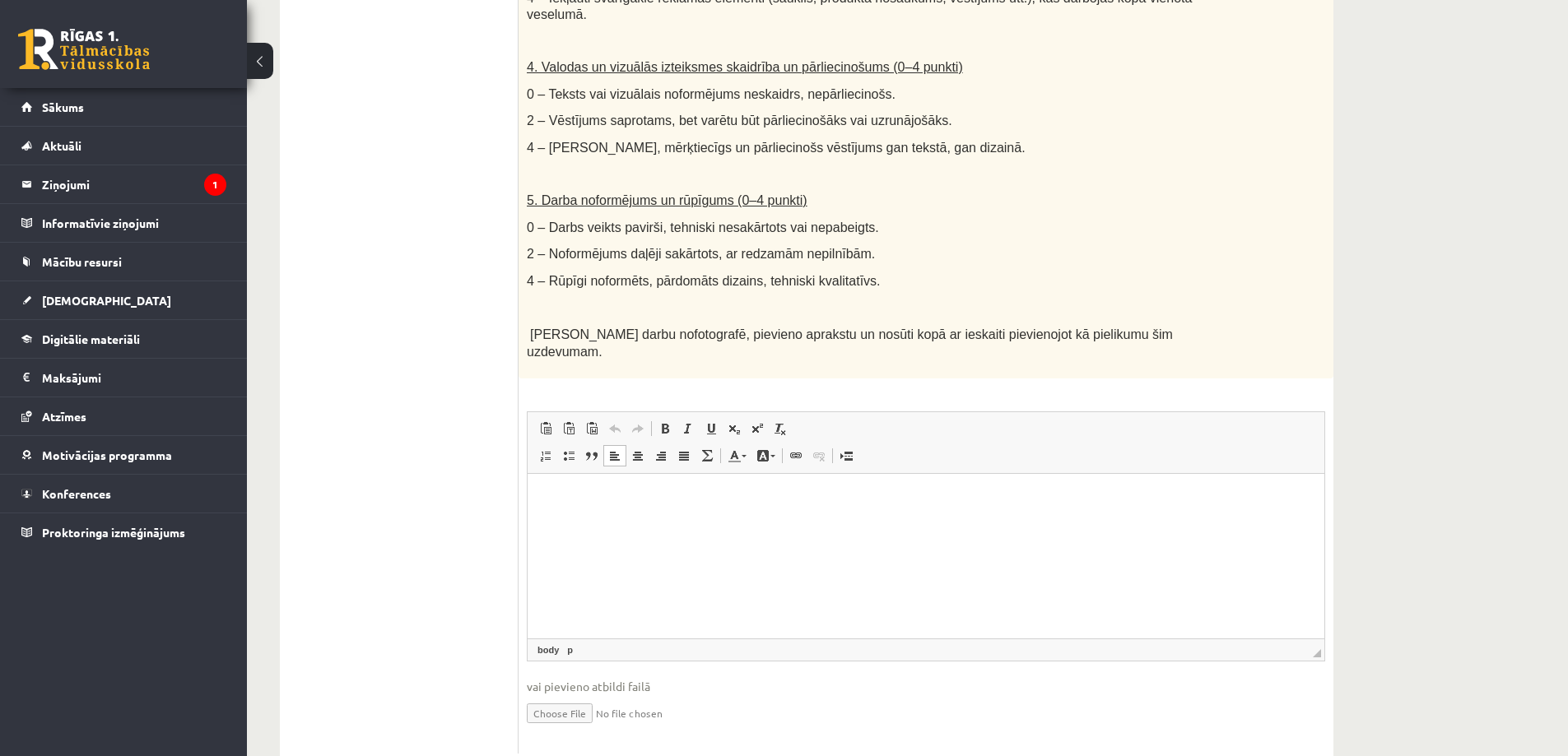
click at [644, 506] on p "Editor, wiswyg-editor-user-answer-47433943727460" at bounding box center [926, 499] width 764 height 17
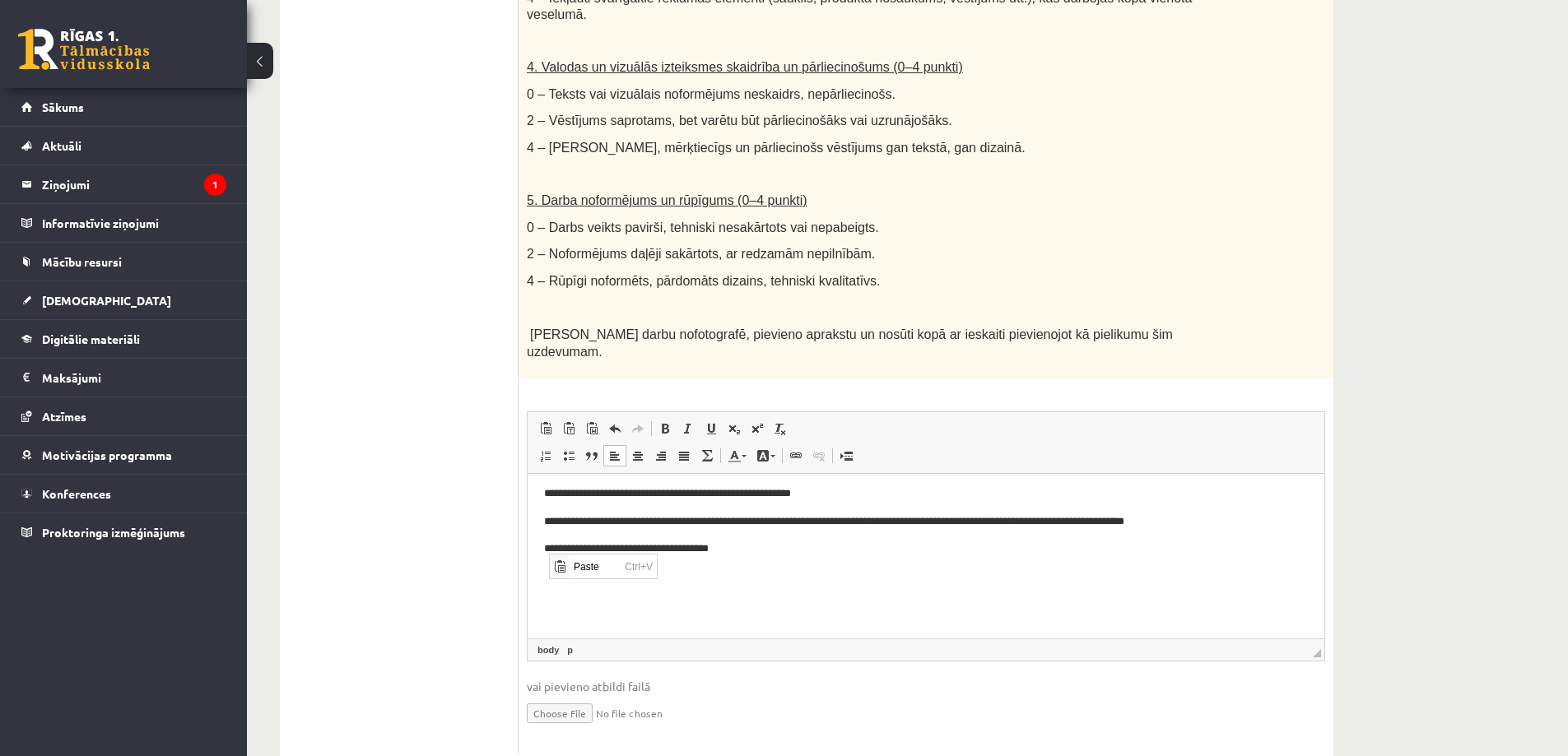
scroll to position [0, 0]
click at [565, 565] on span "Paste" at bounding box center [560, 566] width 13 height 13
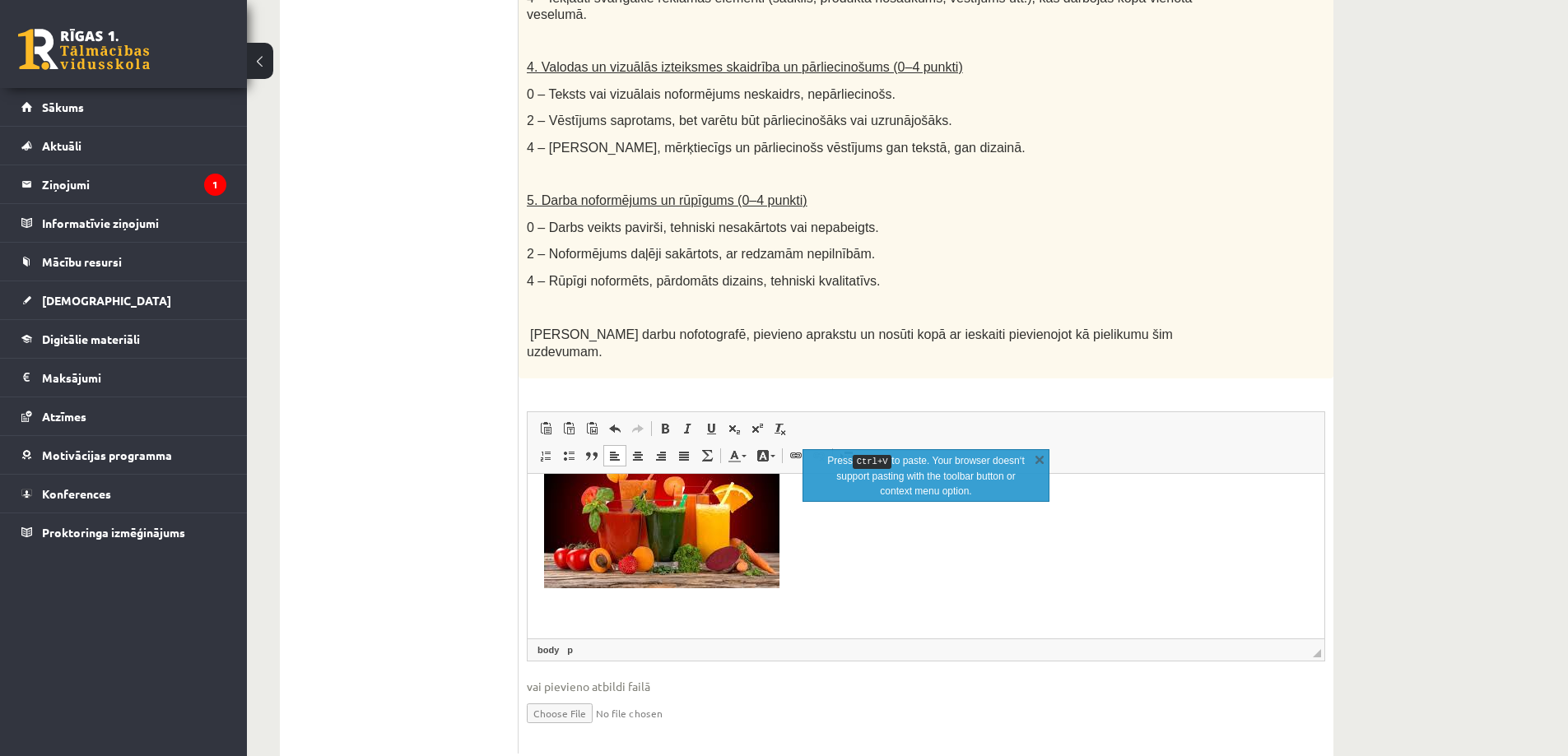
scroll to position [158, 0]
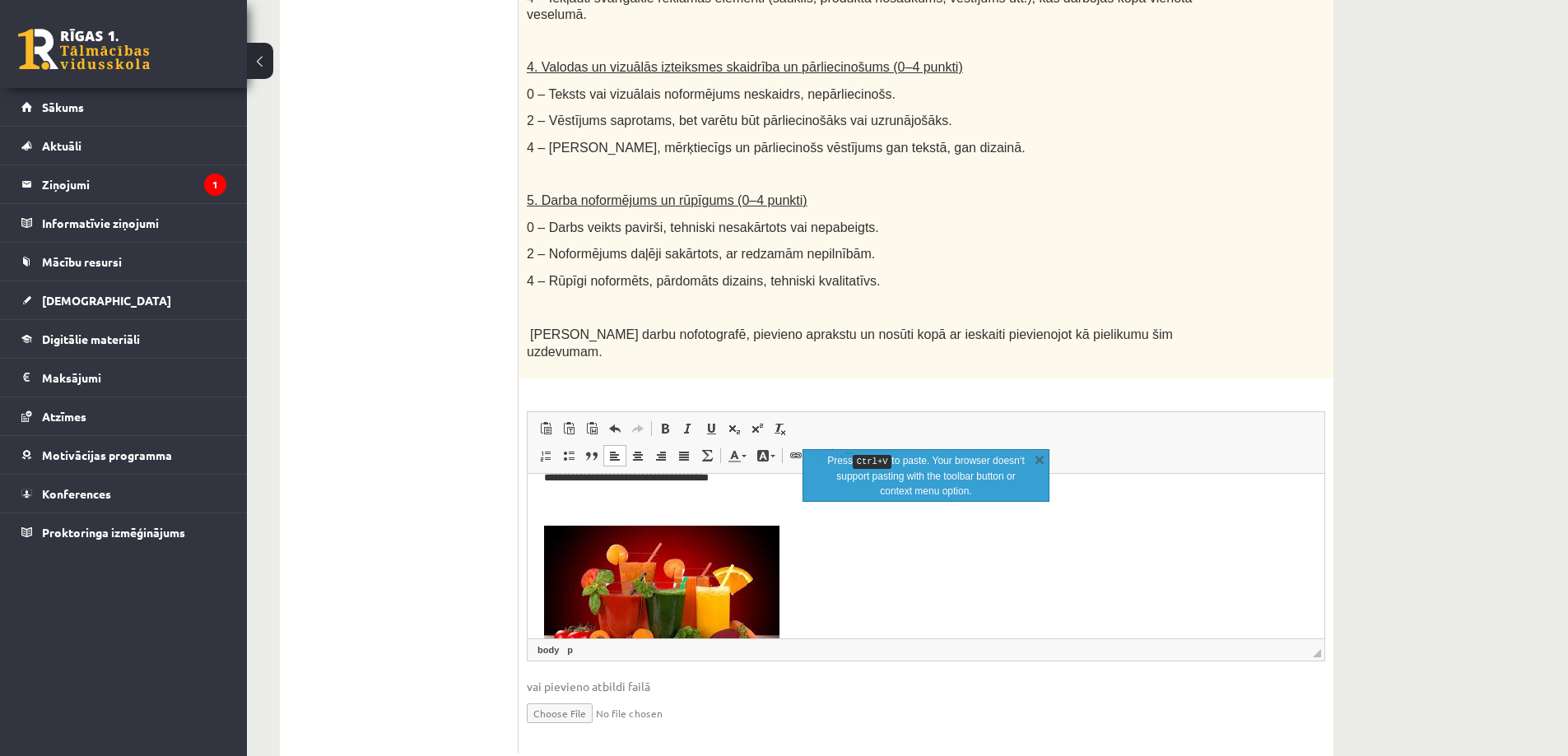
click at [816, 606] on p "Editor, wiswyg-editor-user-answer-47433943727460" at bounding box center [926, 601] width 764 height 152
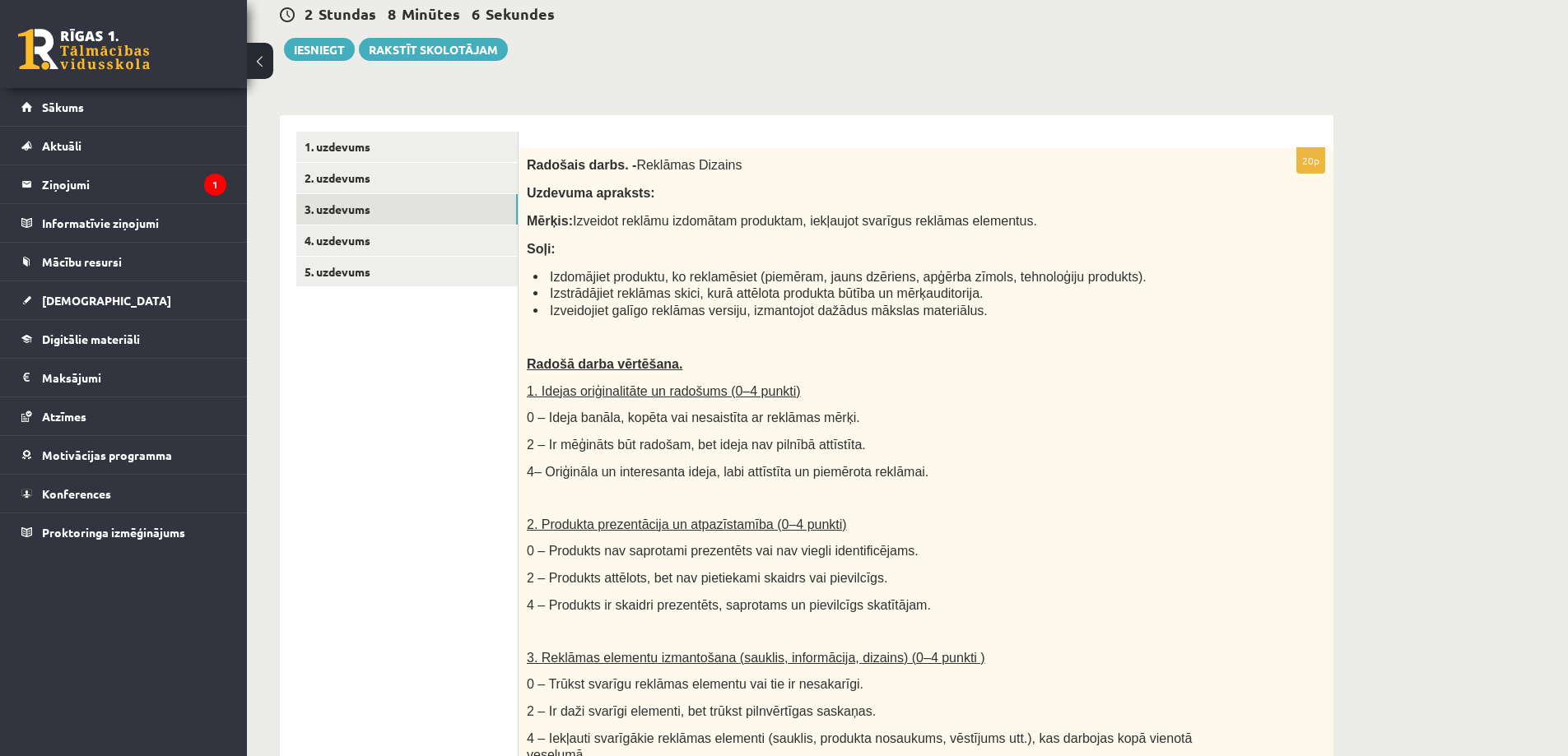
scroll to position [0, 0]
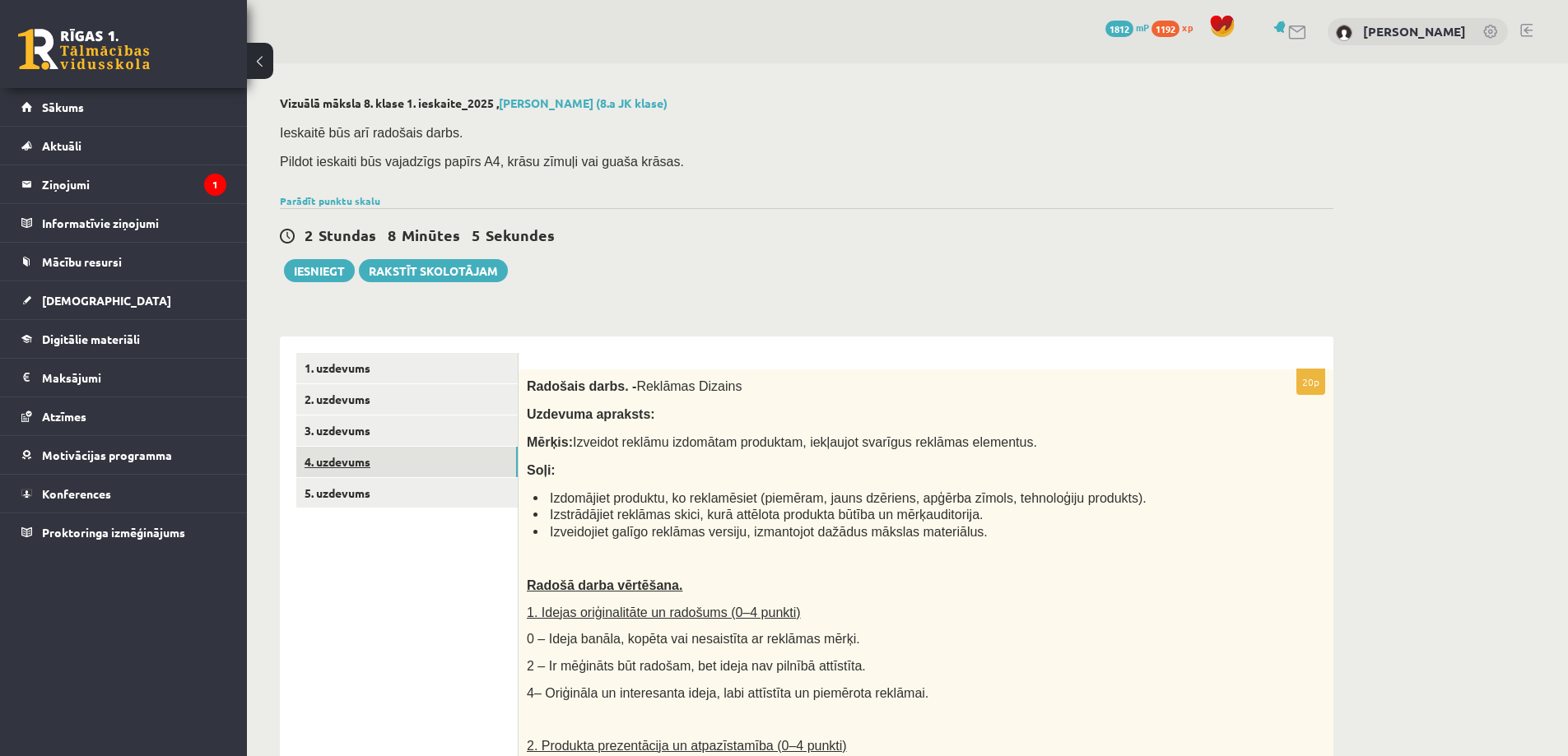
click at [358, 461] on link "4. uzdevums" at bounding box center [407, 462] width 222 height 30
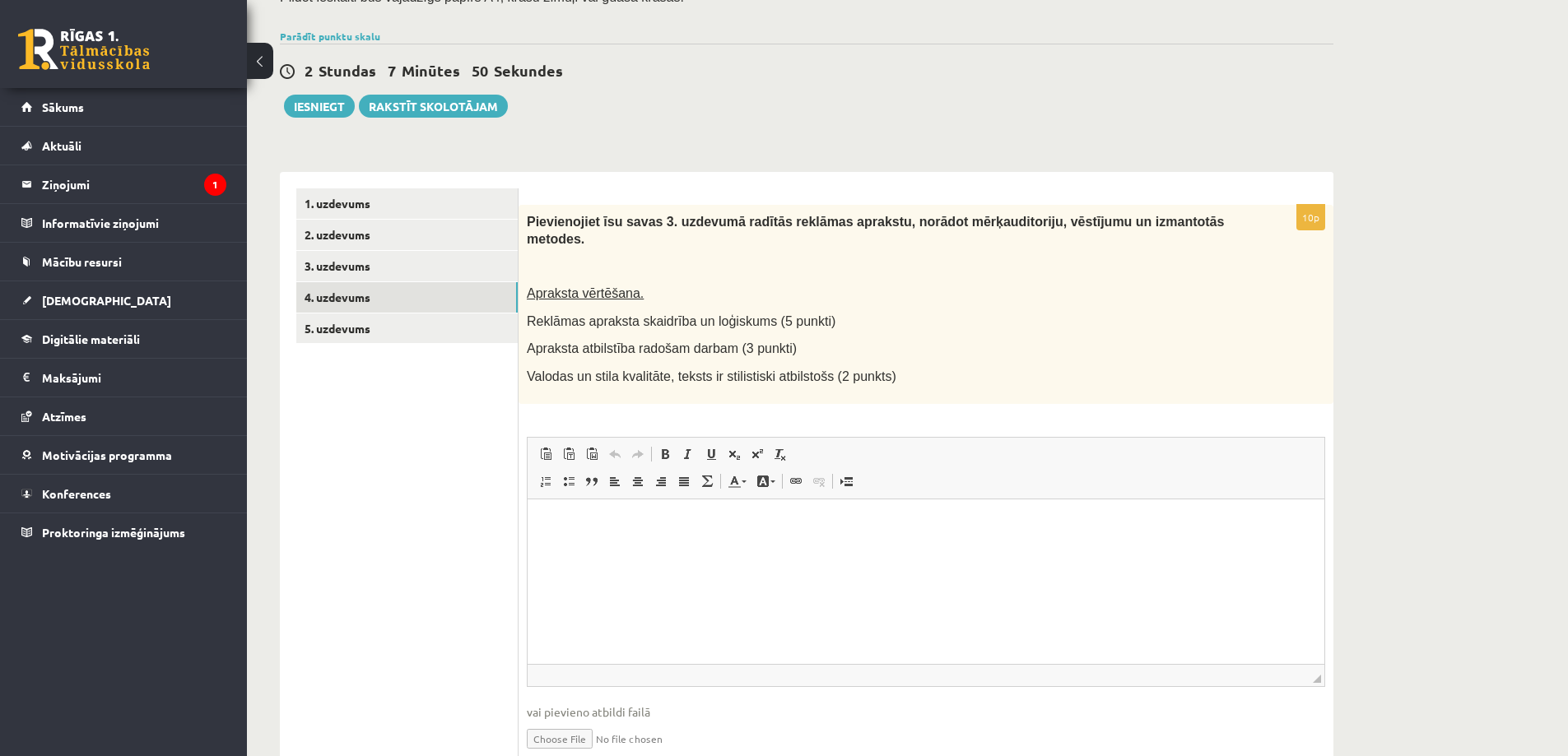
scroll to position [222, 0]
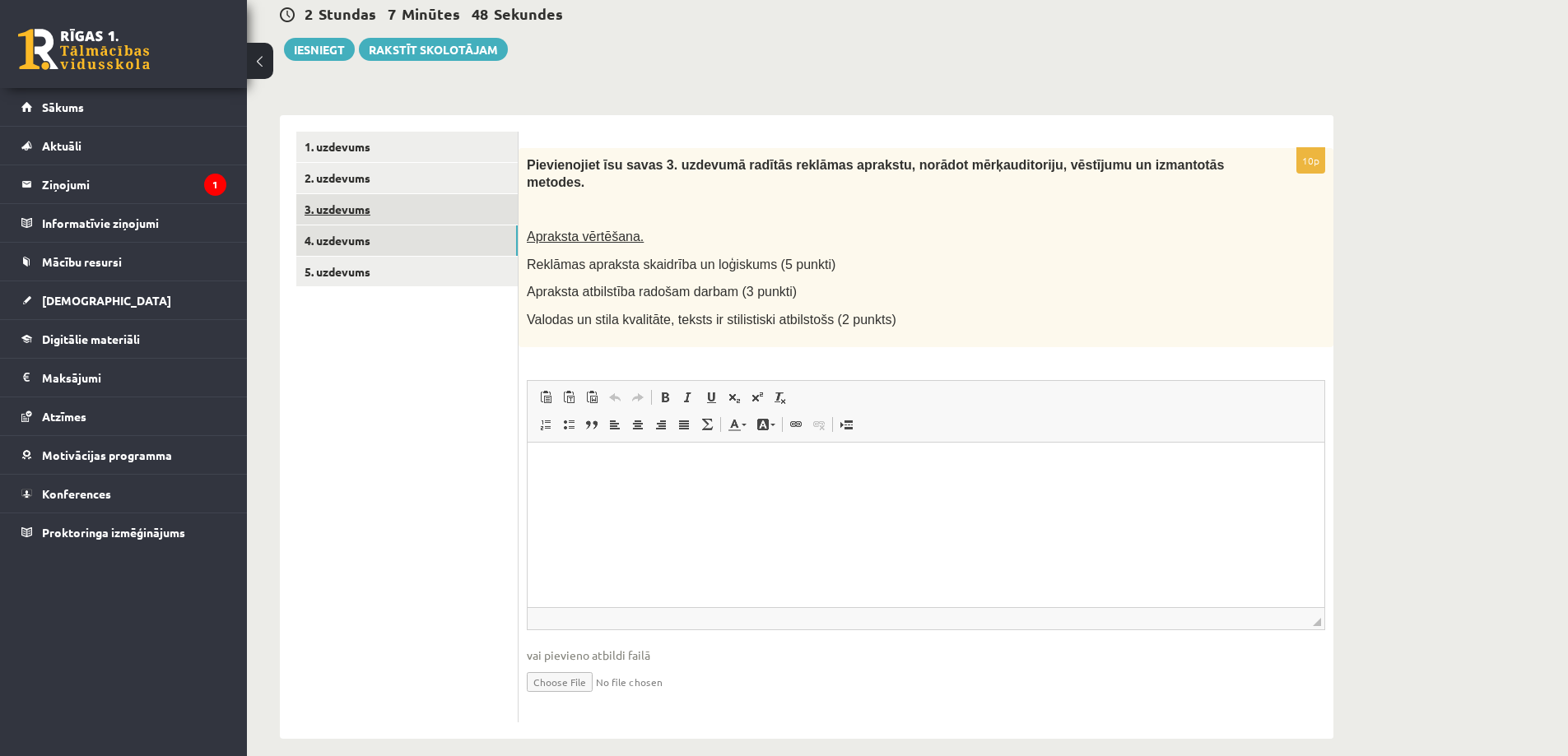
click at [348, 210] on link "3. uzdevums" at bounding box center [407, 209] width 222 height 30
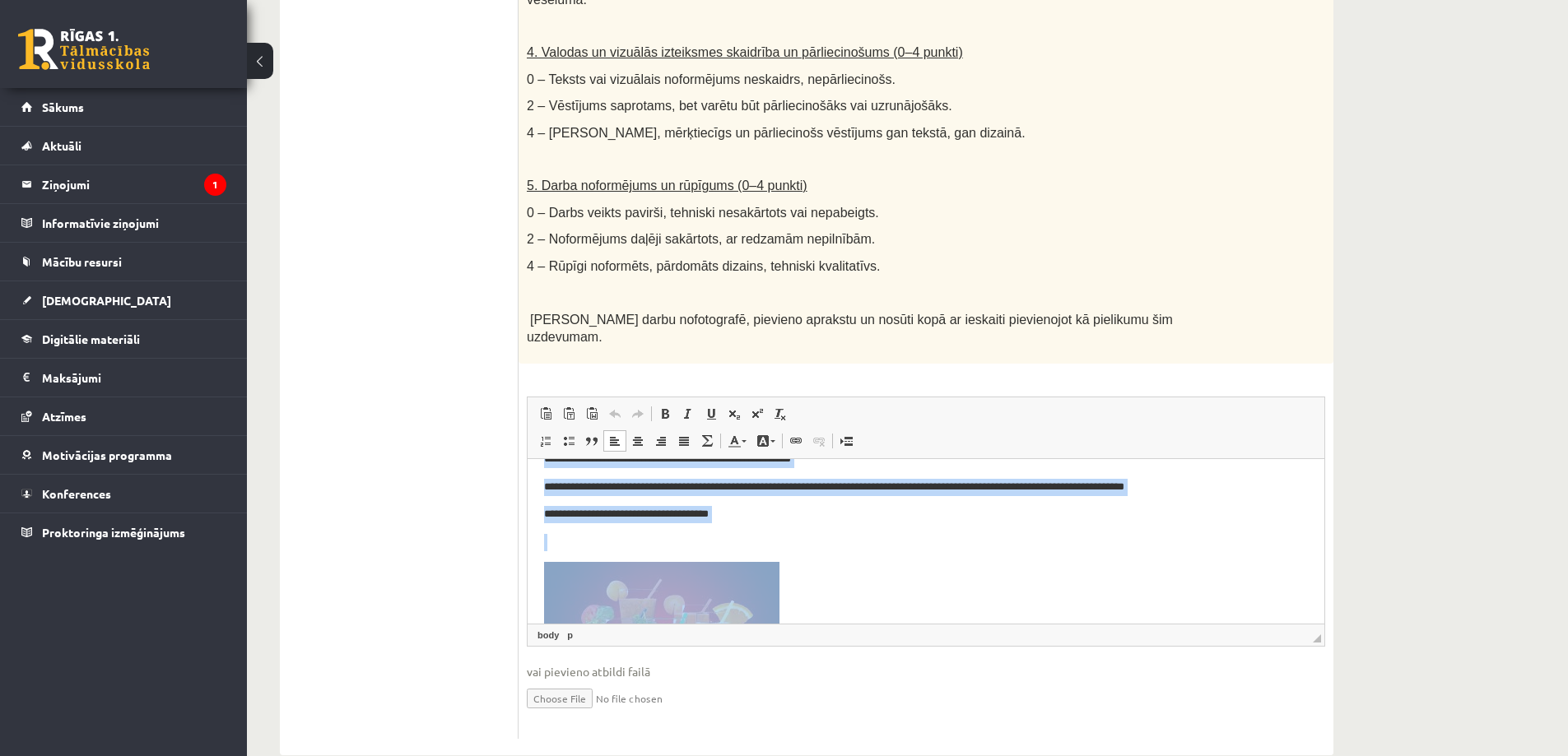
scroll to position [116, 0]
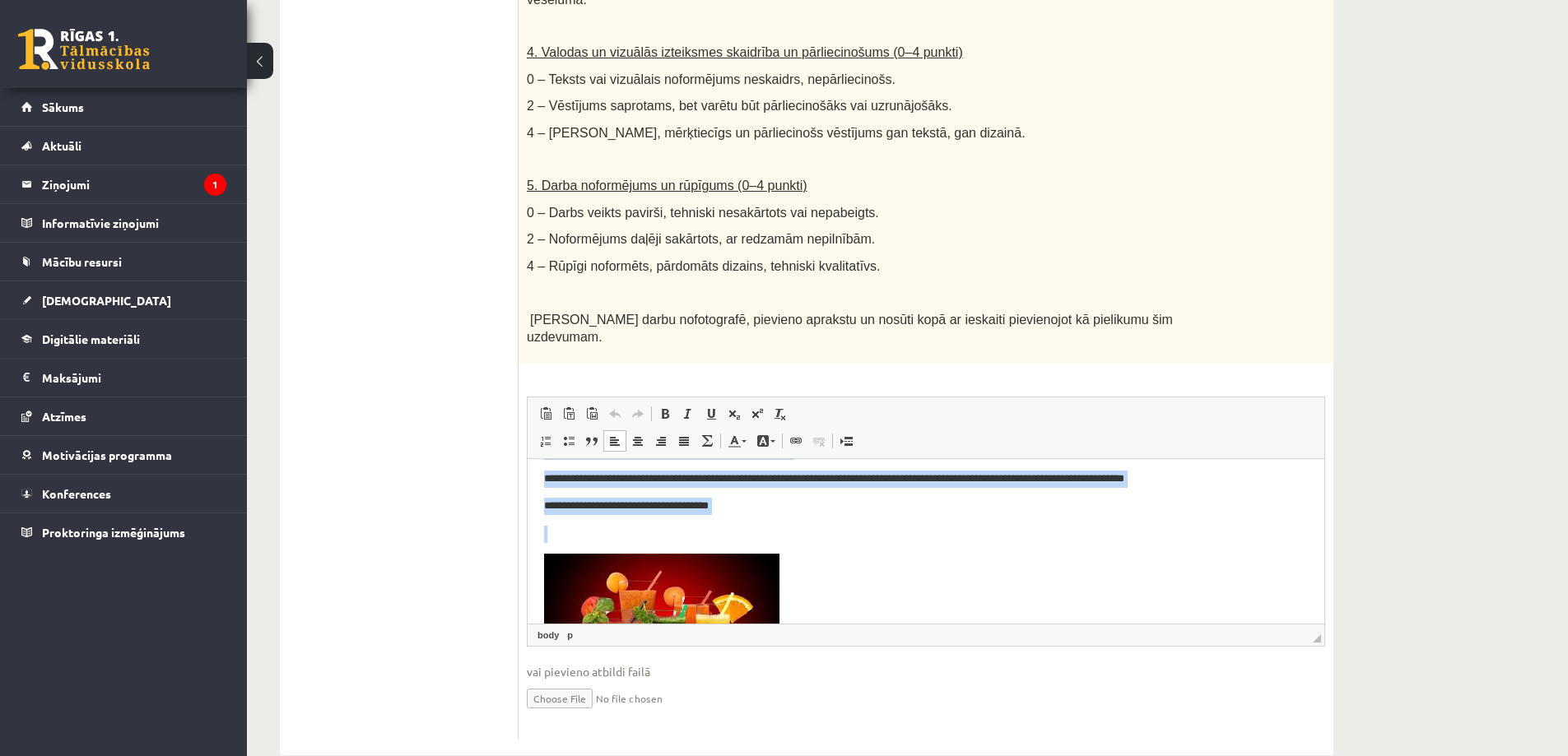
drag, startPoint x: 539, startPoint y: 565, endPoint x: 813, endPoint y: 518, distance: 278.0
click at [813, 518] on html "**********" at bounding box center [926, 546] width 797 height 406
copy body "**********"
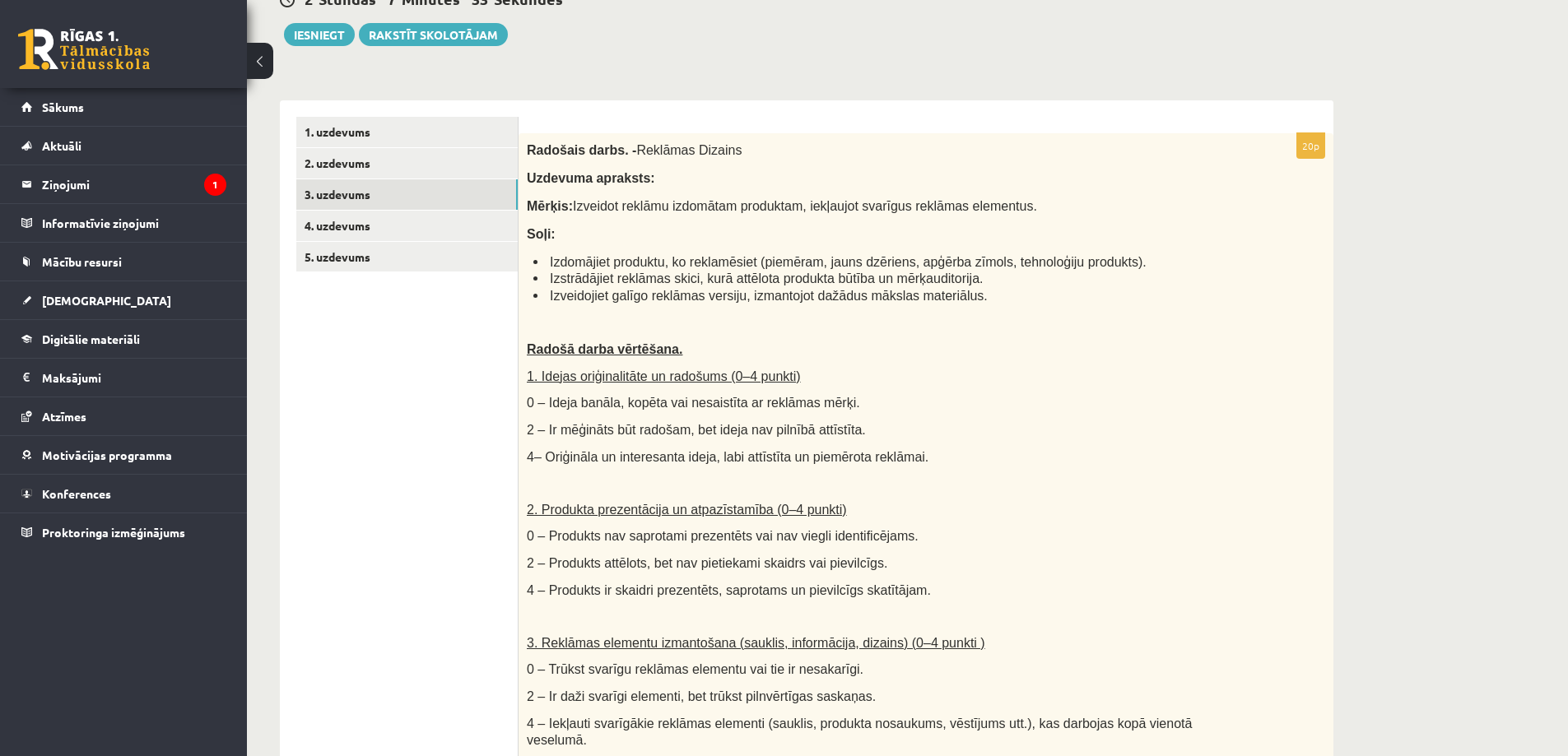
scroll to position [0, 0]
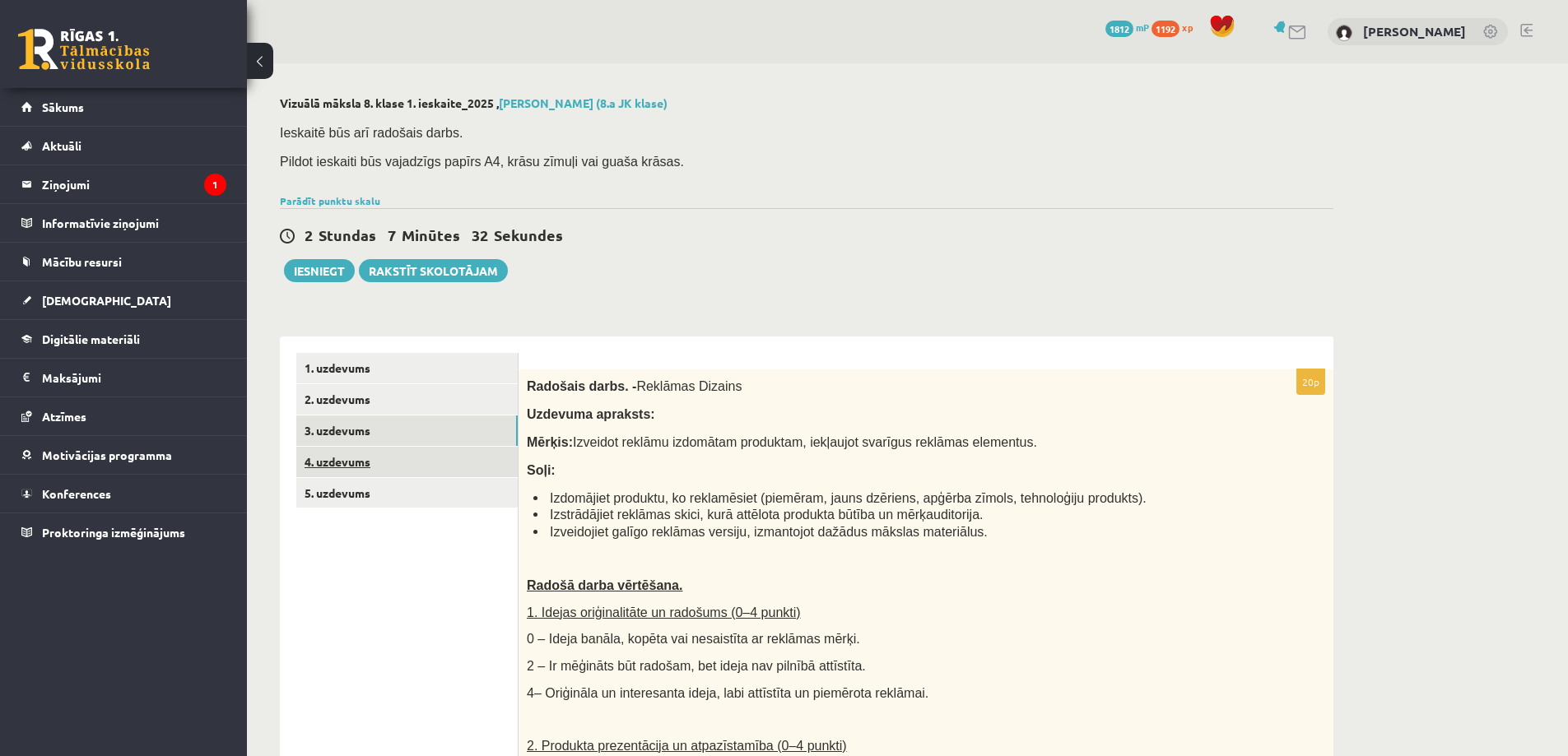
click at [344, 462] on link "4. uzdevums" at bounding box center [407, 462] width 222 height 30
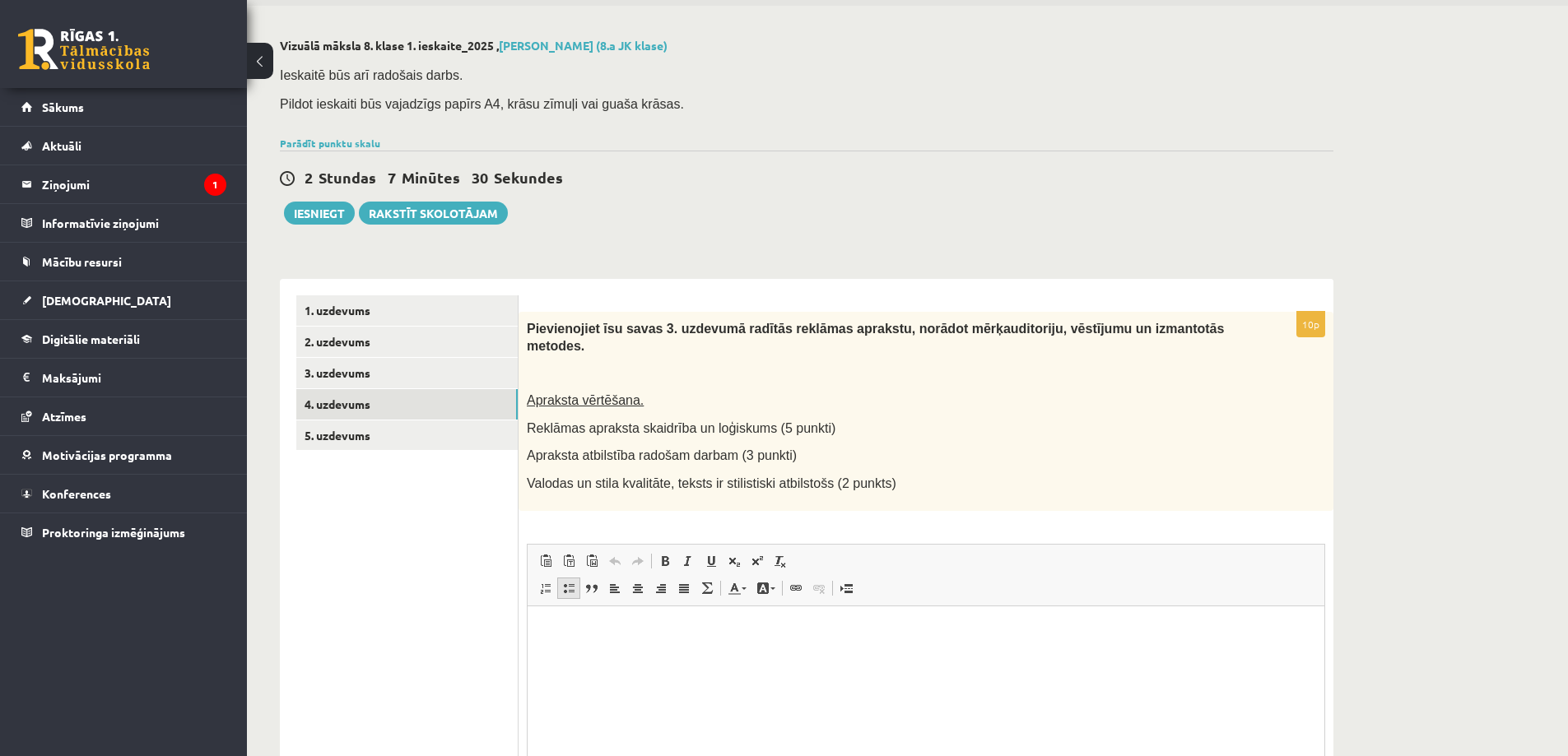
click at [576, 578] on link "Insert/Remove Bulleted List" at bounding box center [568, 588] width 23 height 22
click at [357, 380] on link "3. uzdevums" at bounding box center [407, 372] width 222 height 30
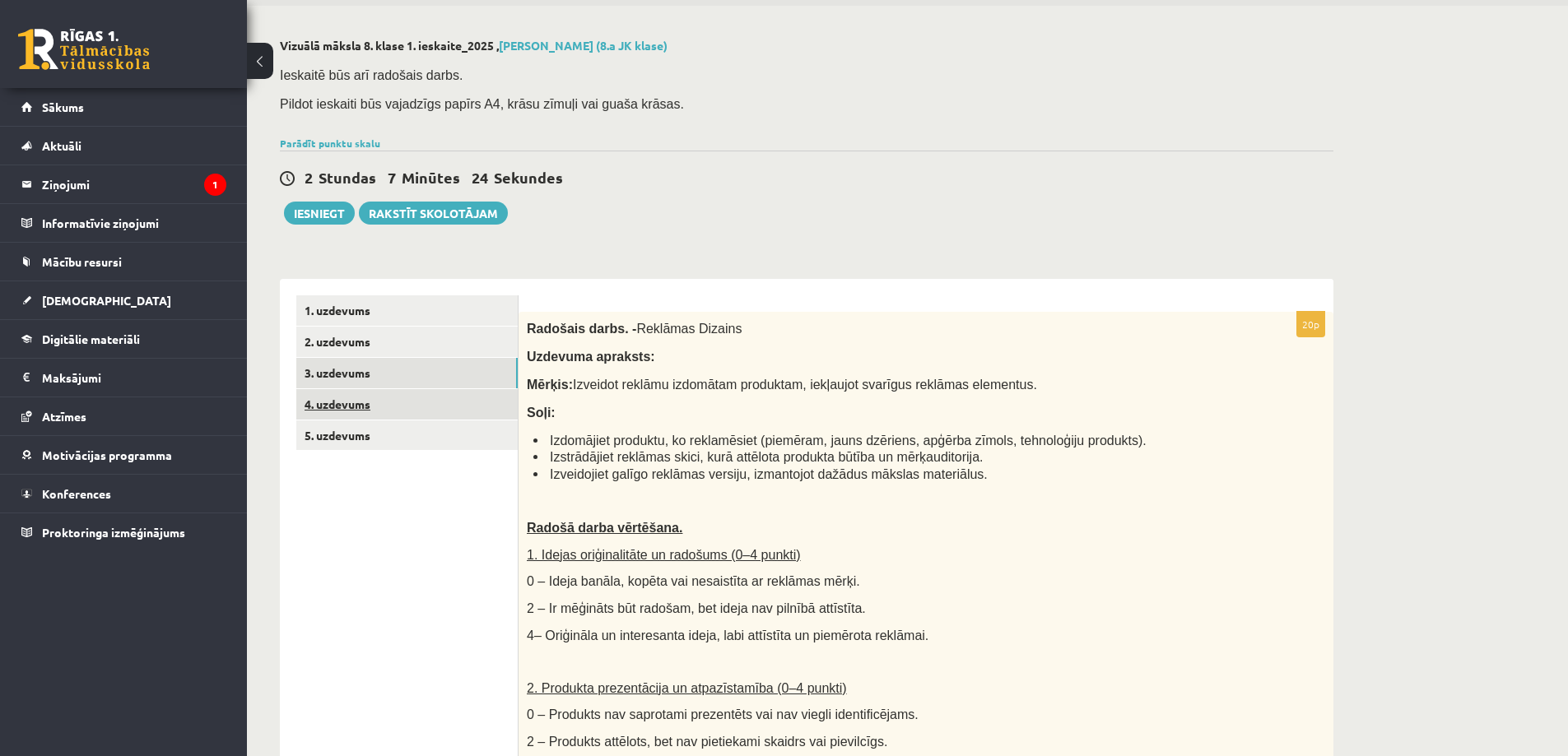
click at [352, 397] on link "4. uzdevums" at bounding box center [407, 404] width 222 height 30
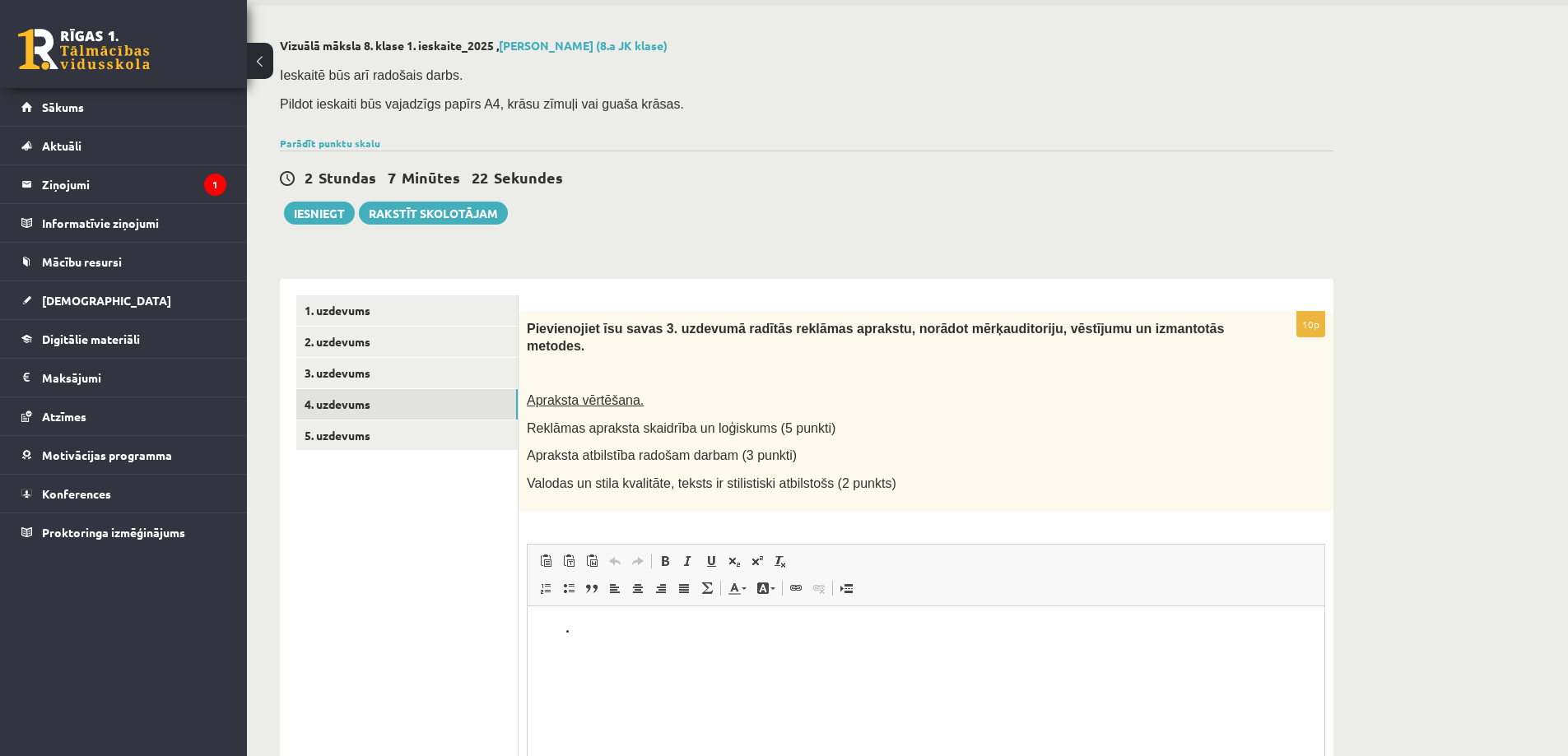
scroll to position [222, 0]
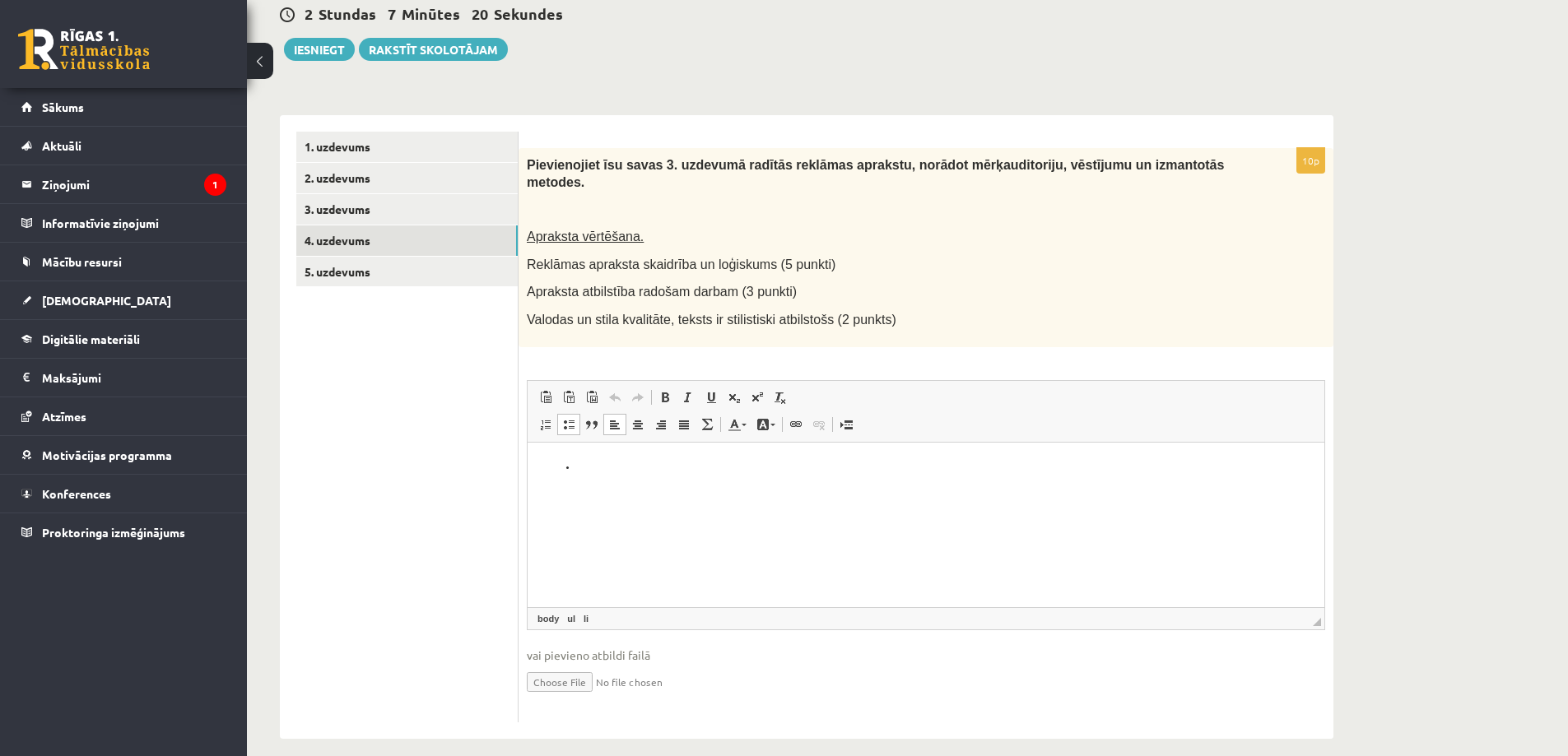
click at [571, 492] on html at bounding box center [926, 467] width 797 height 50
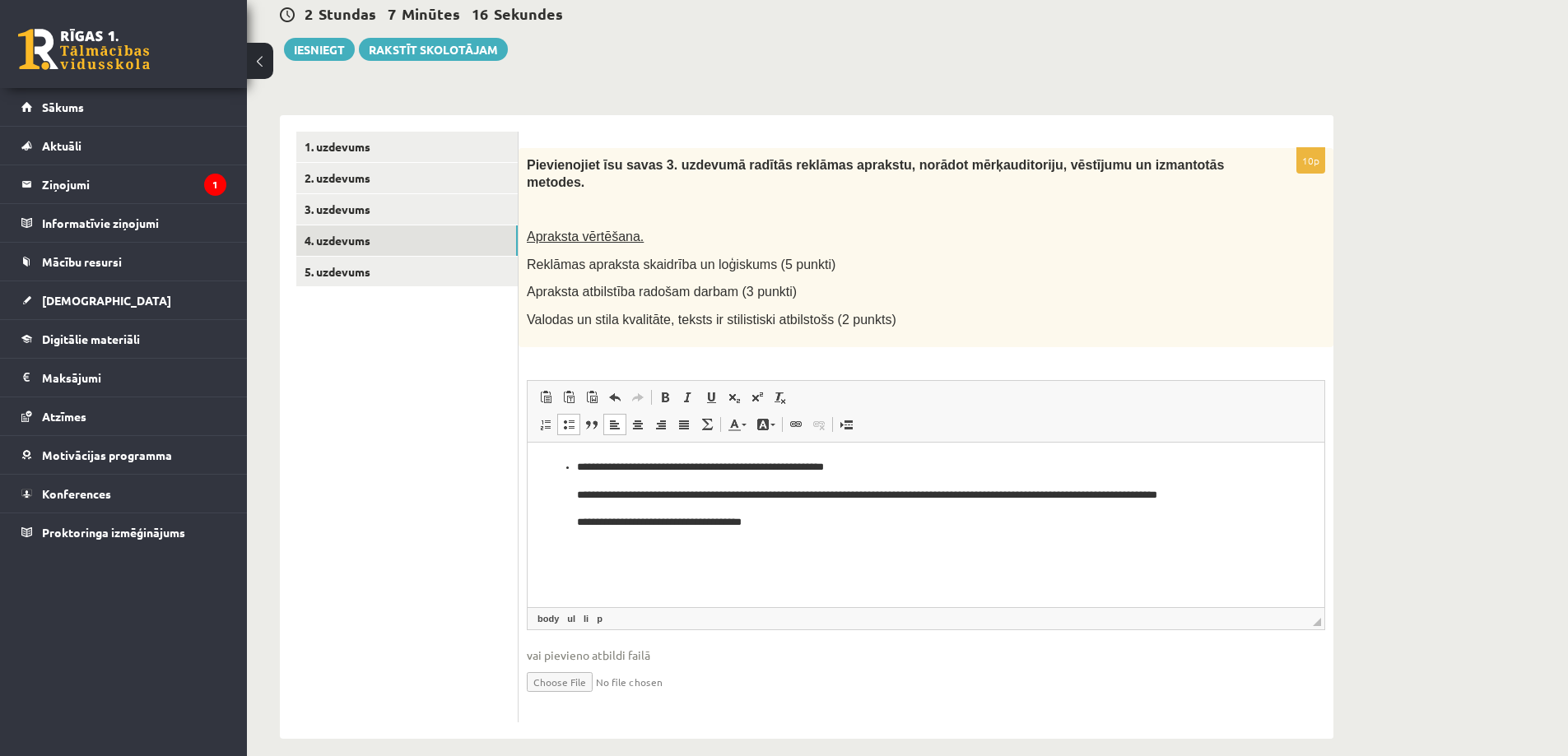
click at [438, 499] on ul "1. uzdevums 2. uzdevums 3. uzdevums 4. uzdevums 5. uzdevums" at bounding box center [407, 426] width 223 height 590
click at [363, 279] on link "5. uzdevums" at bounding box center [407, 272] width 222 height 30
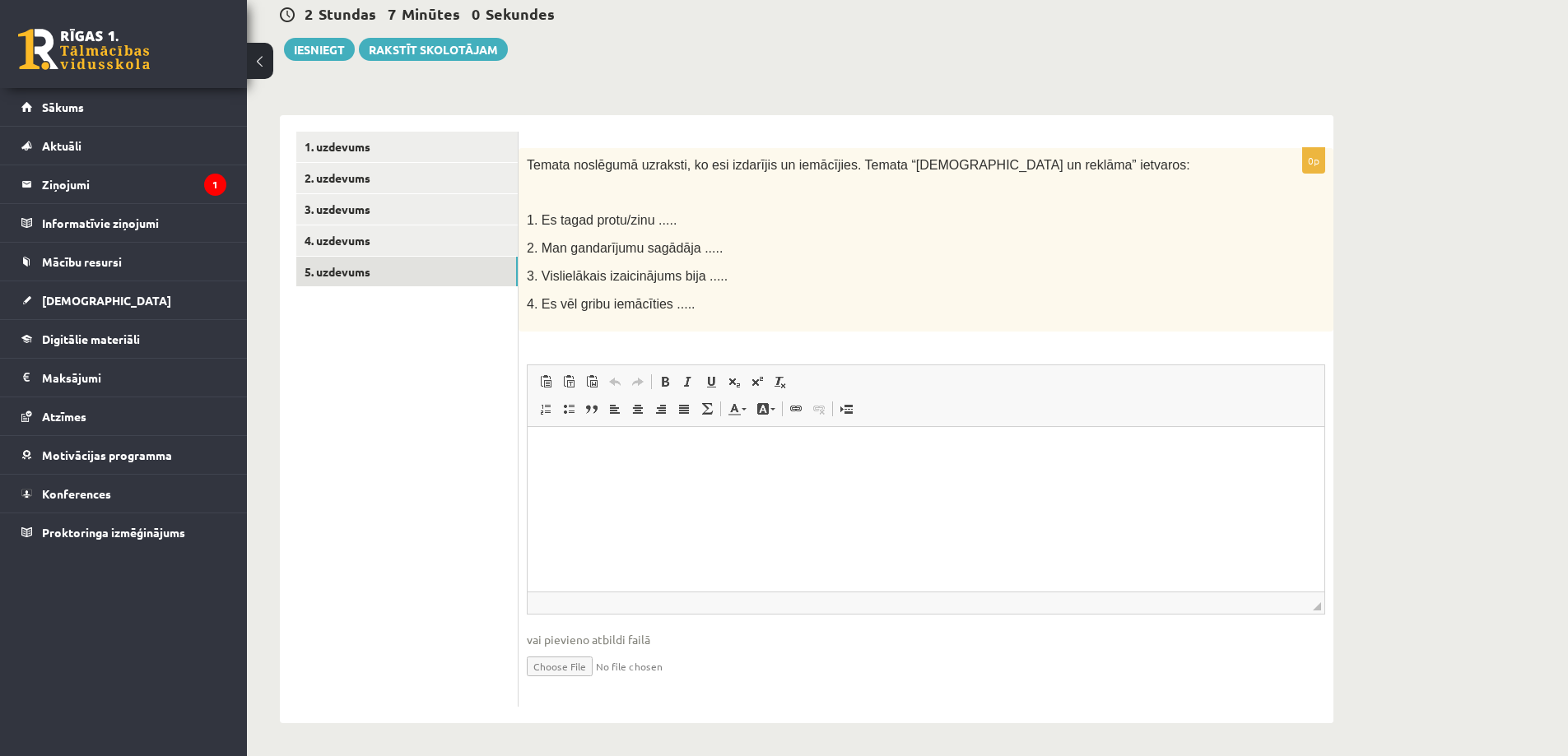
scroll to position [0, 0]
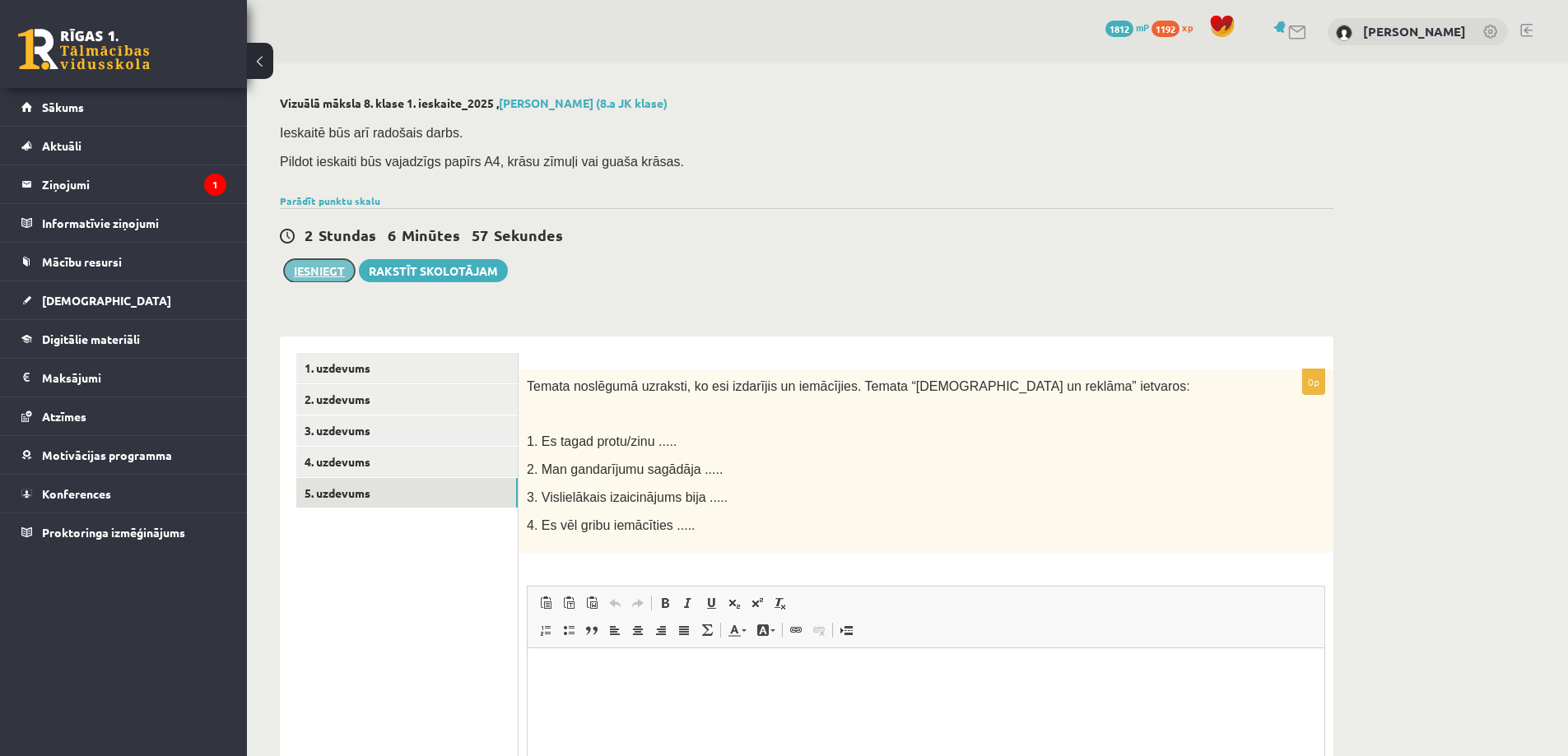
click at [324, 268] on button "Iesniegt" at bounding box center [320, 270] width 71 height 23
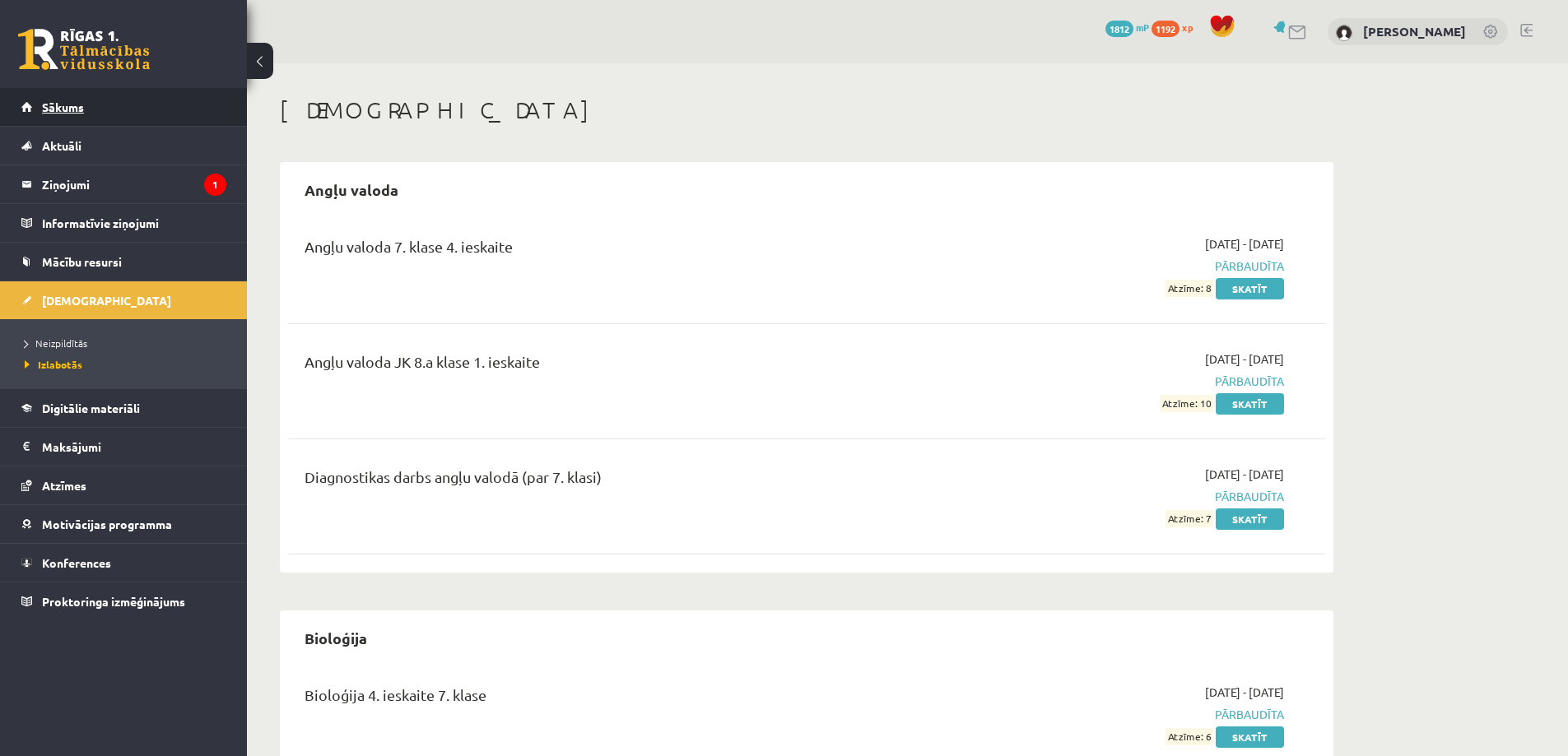
click at [74, 110] on span "Sākums" at bounding box center [62, 107] width 42 height 15
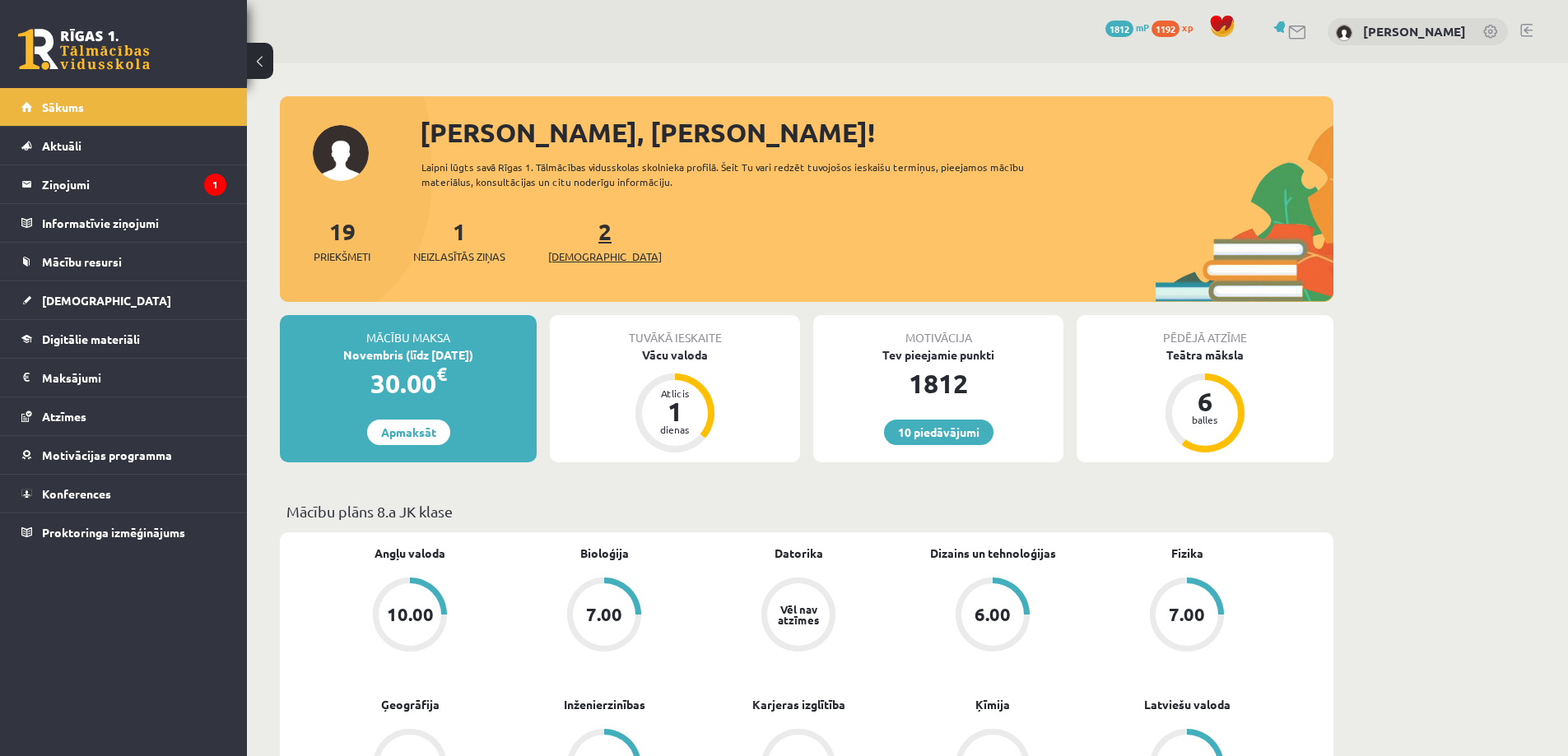
click at [579, 249] on span "[DEMOGRAPHIC_DATA]" at bounding box center [605, 256] width 113 height 16
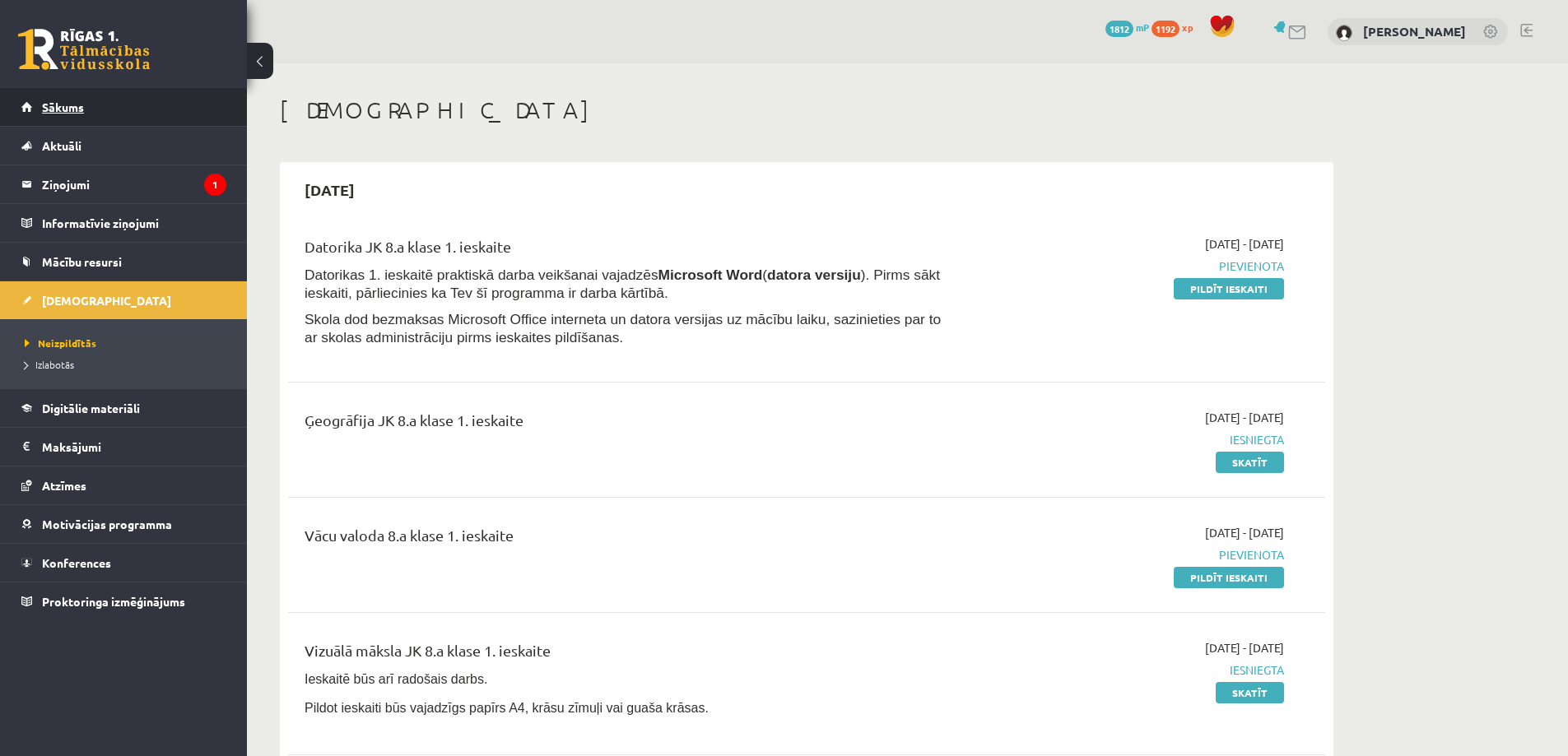
click at [91, 111] on link "Sākums" at bounding box center [124, 107] width 205 height 38
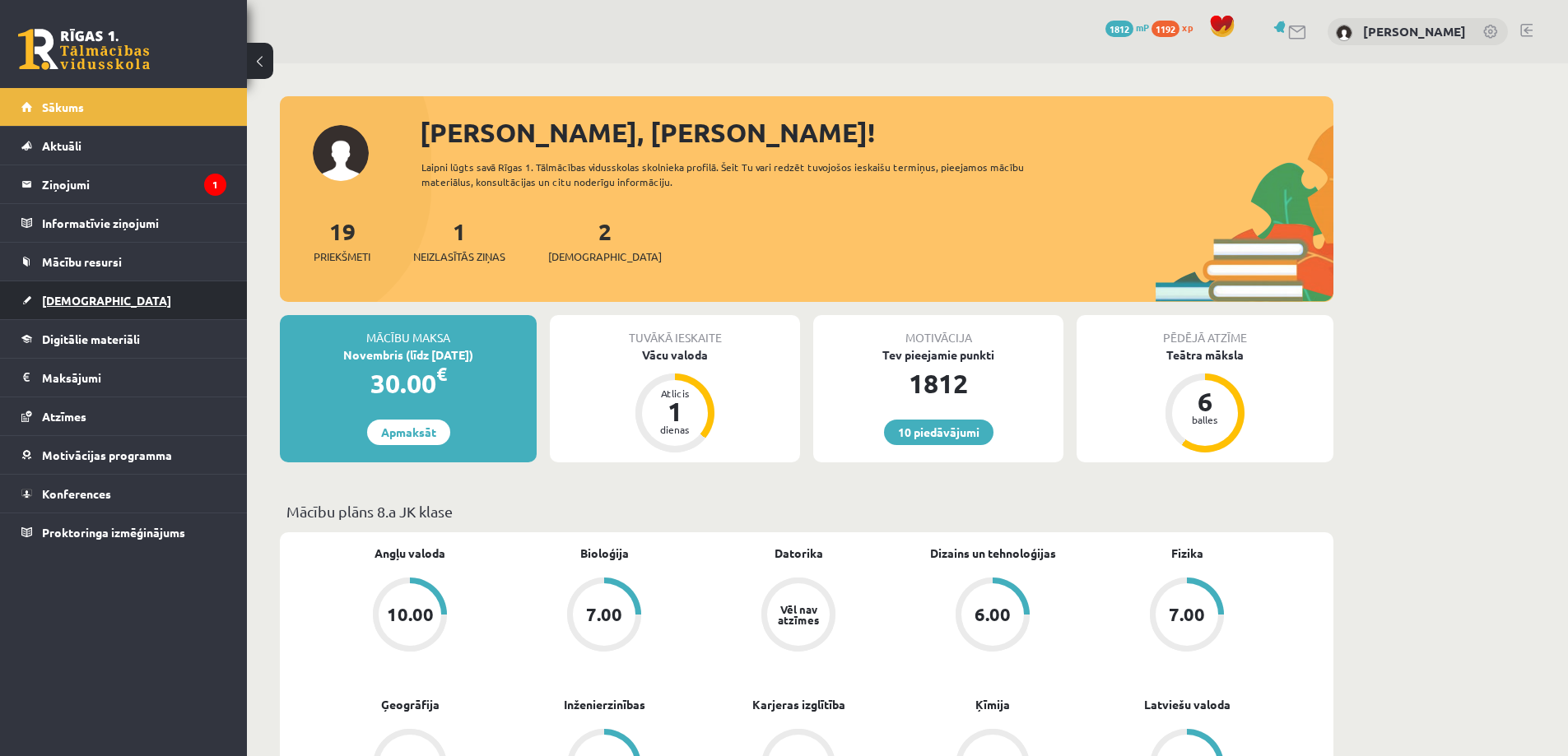
click at [92, 299] on link "[DEMOGRAPHIC_DATA]" at bounding box center [124, 300] width 205 height 38
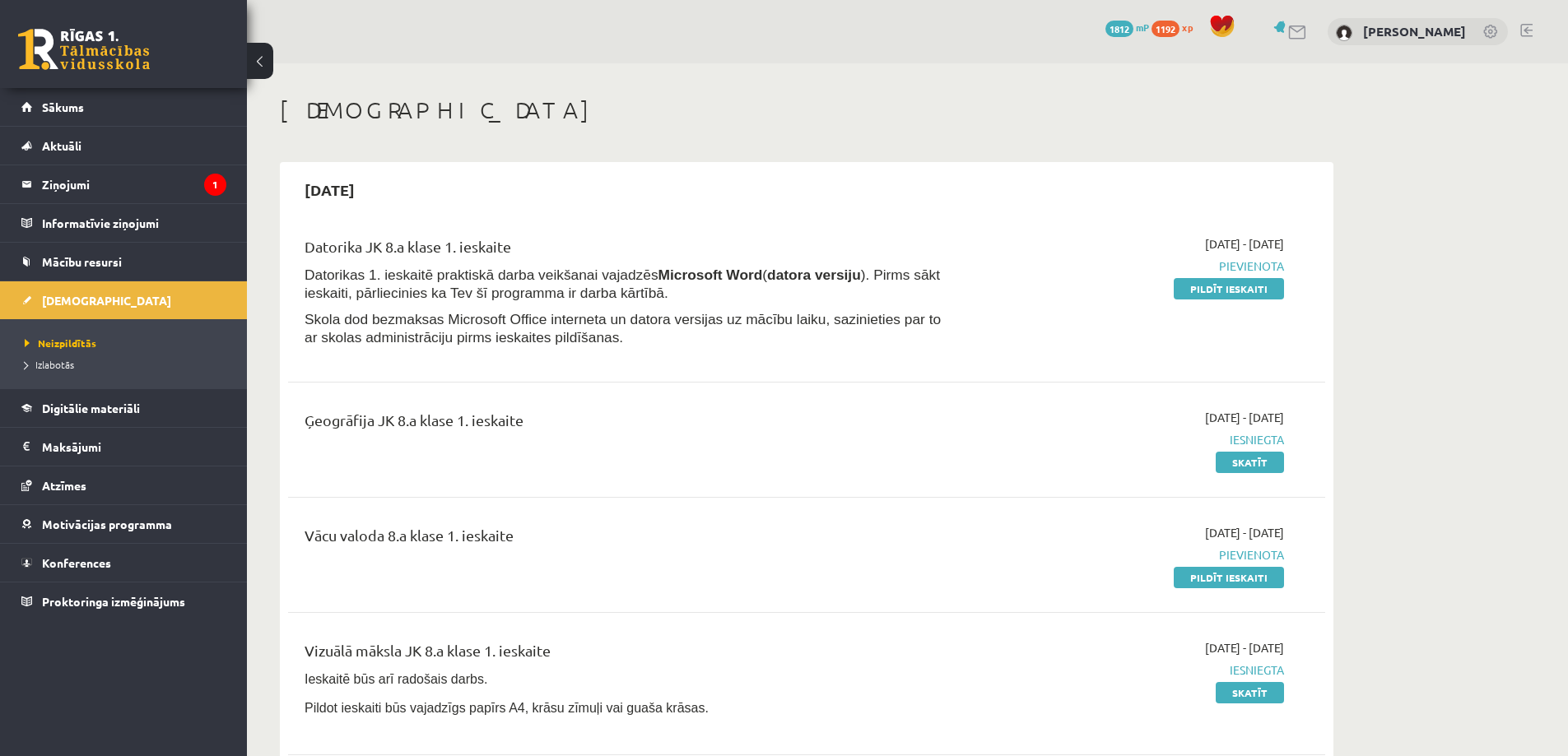
scroll to position [165, 0]
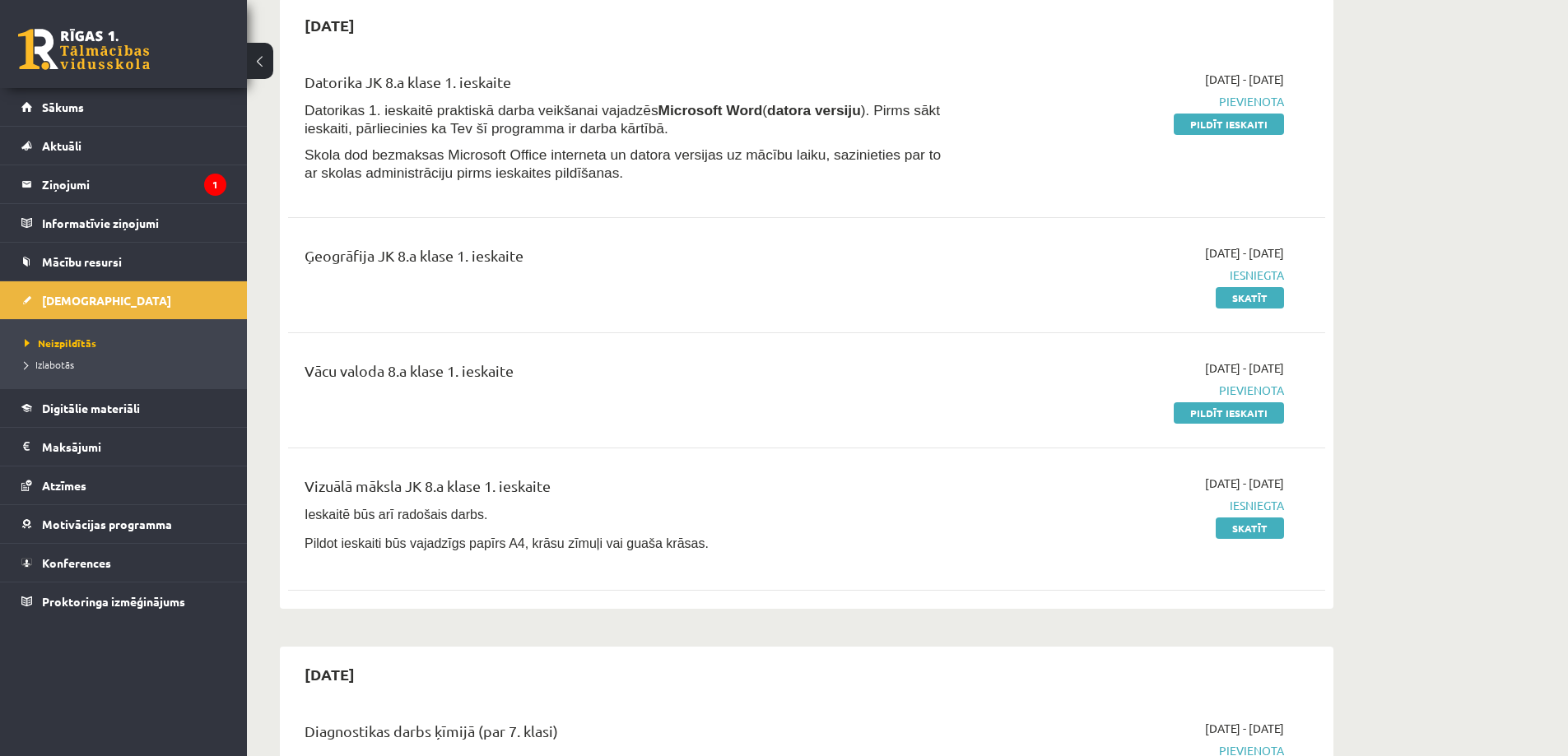
click at [669, 397] on div "Vācu valoda 8.a klase 1. ieskaite" at bounding box center [626, 390] width 670 height 61
click at [536, 679] on div "[DATE]" at bounding box center [807, 675] width 1037 height 39
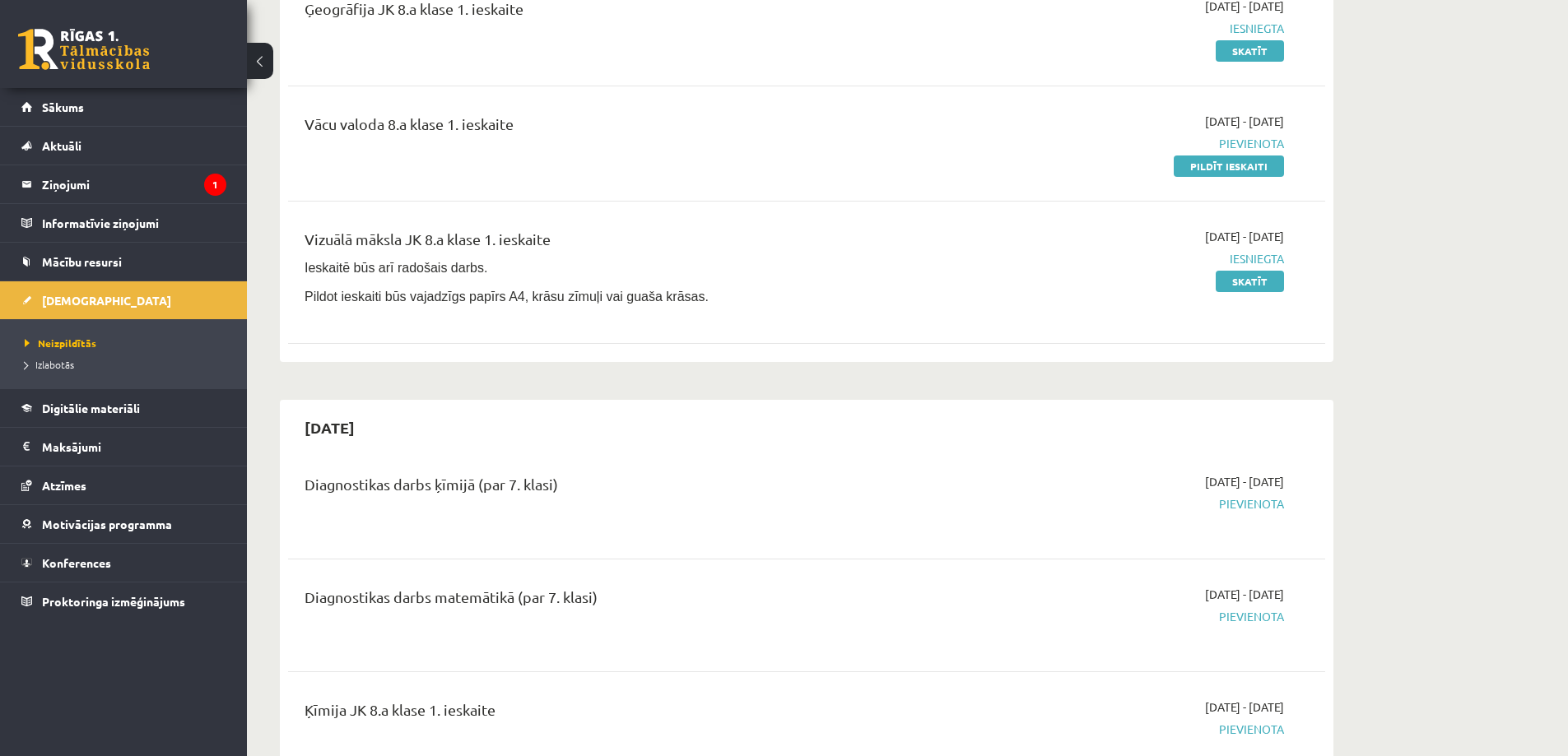
scroll to position [0, 0]
